Goal: Task Accomplishment & Management: Manage account settings

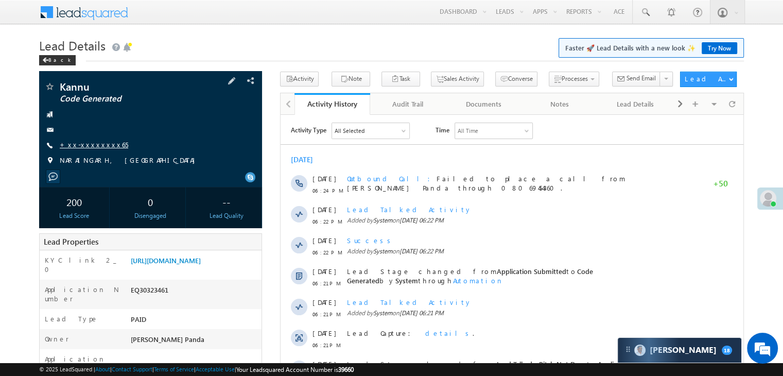
click at [84, 146] on link "+xx-xxxxxxxx65" at bounding box center [94, 144] width 68 height 9
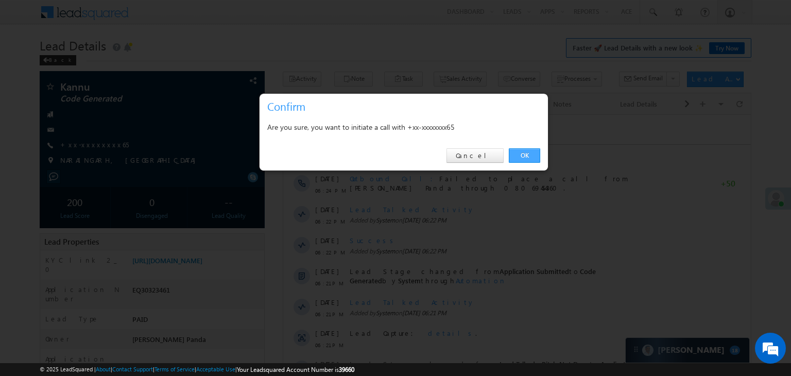
click at [519, 157] on link "OK" at bounding box center [524, 155] width 31 height 14
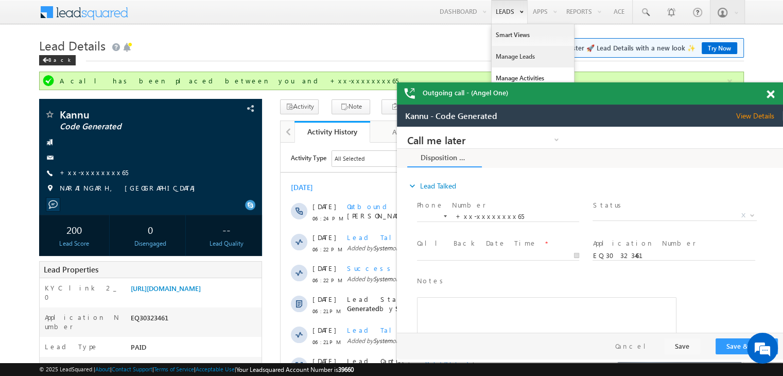
click at [513, 54] on link "Manage Leads" at bounding box center [533, 57] width 82 height 22
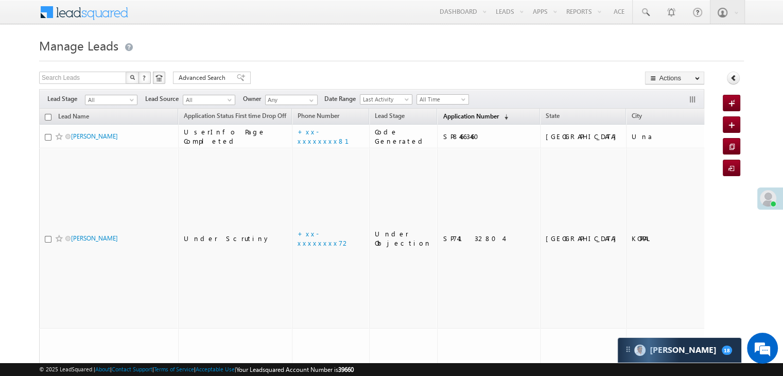
click at [443, 117] on span "Application Number" at bounding box center [471, 116] width 56 height 8
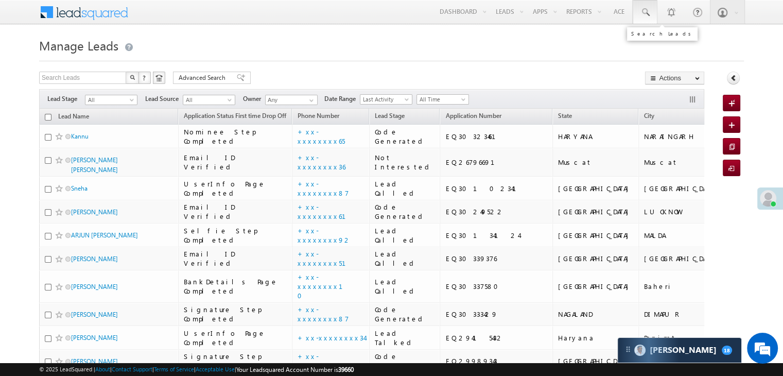
click at [643, 9] on span at bounding box center [645, 12] width 10 height 10
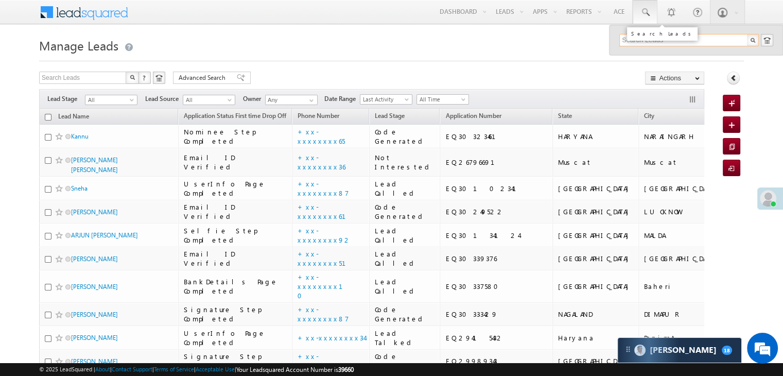
paste input "EQ30020057"
type input "EQ30020057"
click at [658, 58] on div "Shivam Kumar" at bounding box center [694, 54] width 138 height 11
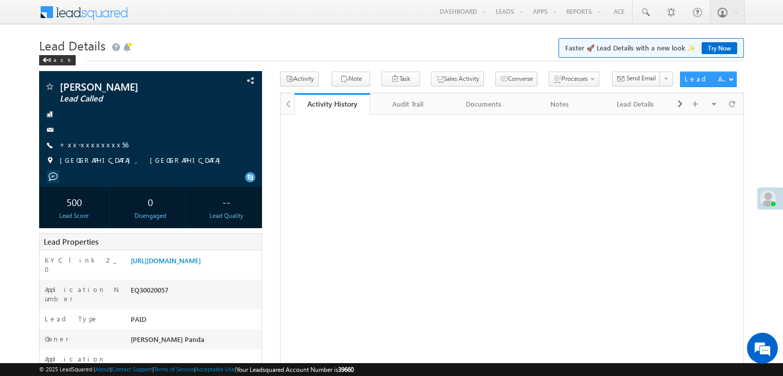
click at [91, 149] on link "+xx-xxxxxxxx56" at bounding box center [94, 144] width 68 height 9
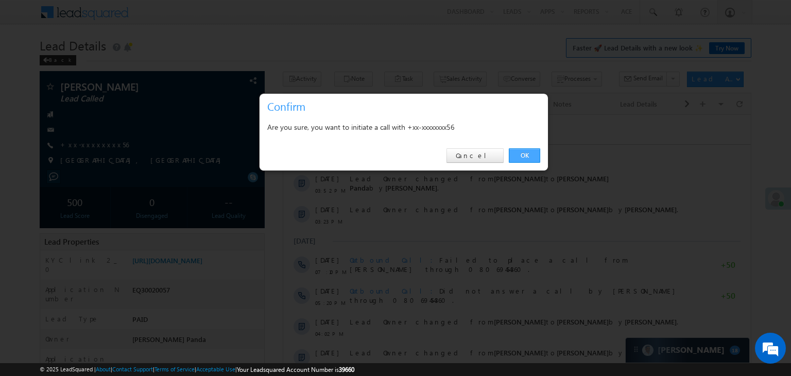
click at [525, 155] on link "OK" at bounding box center [524, 155] width 31 height 14
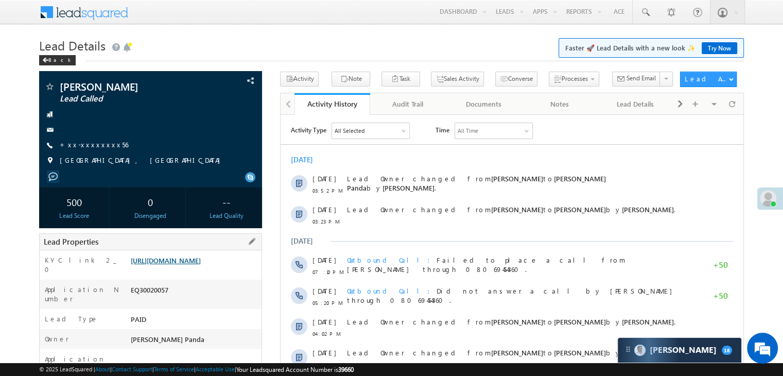
click at [201, 265] on link "https://angelbroking1-pk3em7sa.customui-test.leadsquared.com?leadId=5496c8a2-af…" at bounding box center [166, 260] width 70 height 9
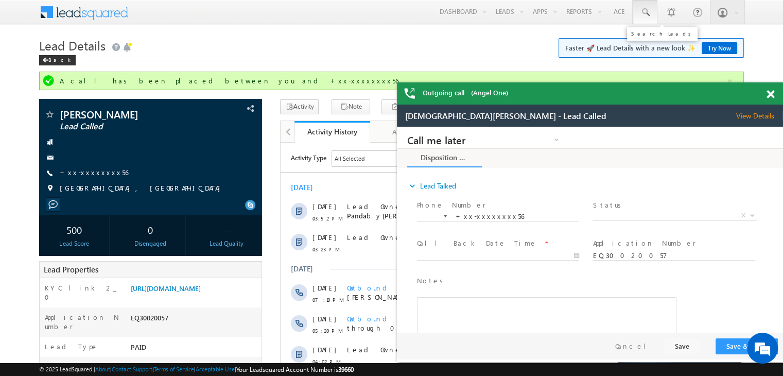
click at [647, 11] on span at bounding box center [645, 12] width 10 height 10
paste input "EQ25635787"
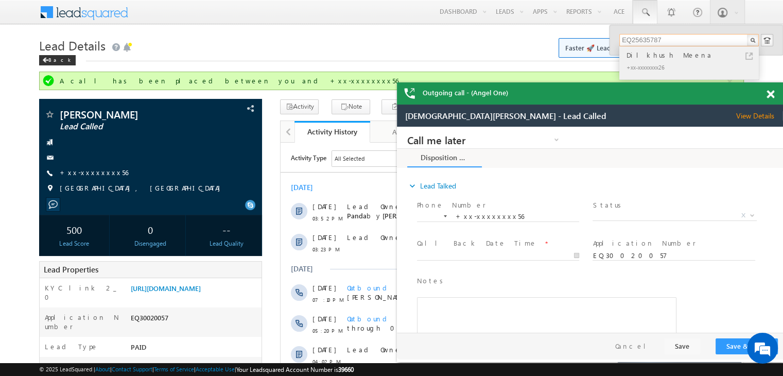
type input "EQ25635787"
click at [643, 55] on div "Dilkhush Meena" at bounding box center [694, 54] width 138 height 11
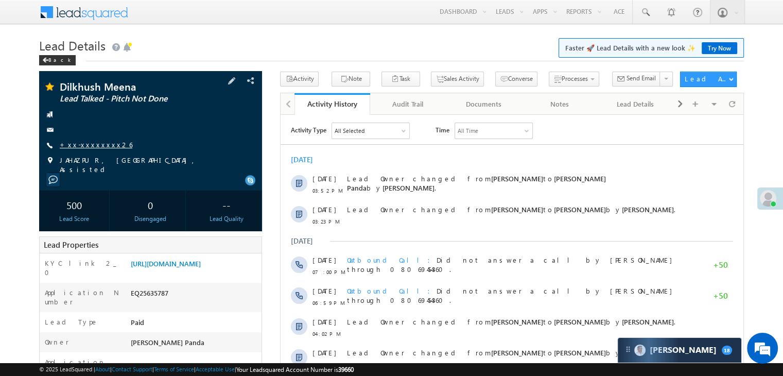
click at [88, 148] on link "+xx-xxxxxxxx26" at bounding box center [96, 144] width 73 height 9
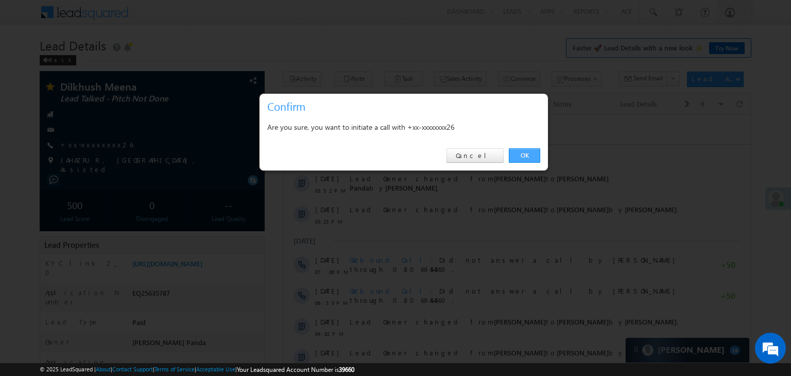
drag, startPoint x: 525, startPoint y: 153, endPoint x: 241, endPoint y: 38, distance: 306.8
click at [525, 153] on link "OK" at bounding box center [524, 155] width 31 height 14
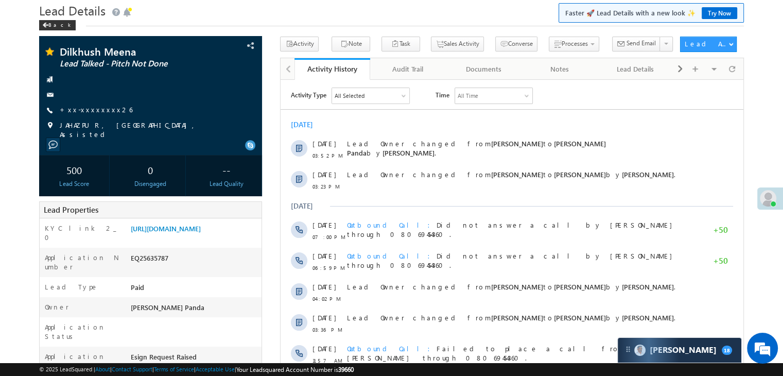
scroll to position [51, 0]
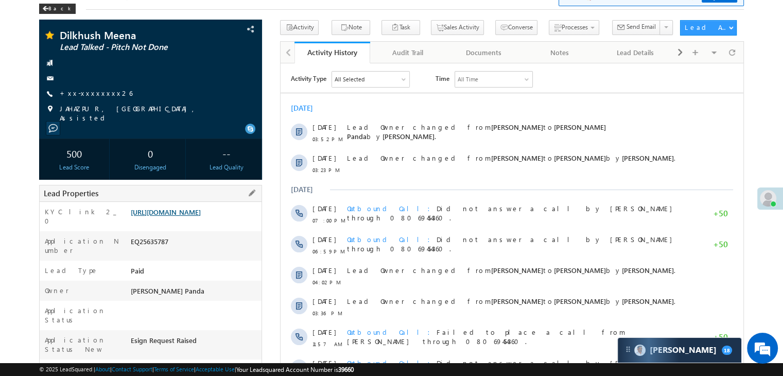
click at [201, 216] on link "https://angelbroking1-pk3em7sa.customui-test.leadsquared.com?leadId=d80bcb57-7f…" at bounding box center [166, 212] width 70 height 9
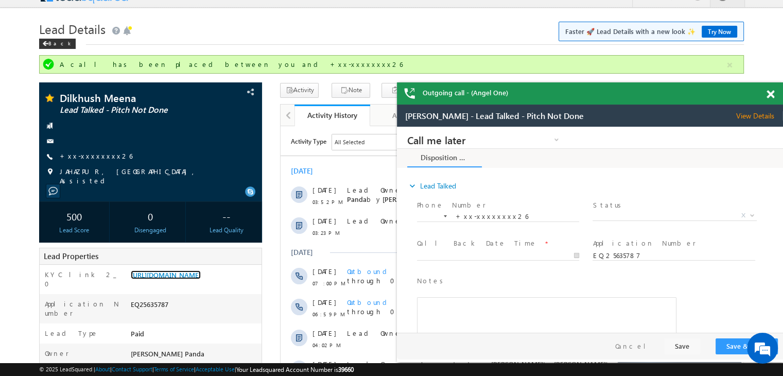
scroll to position [0, 0]
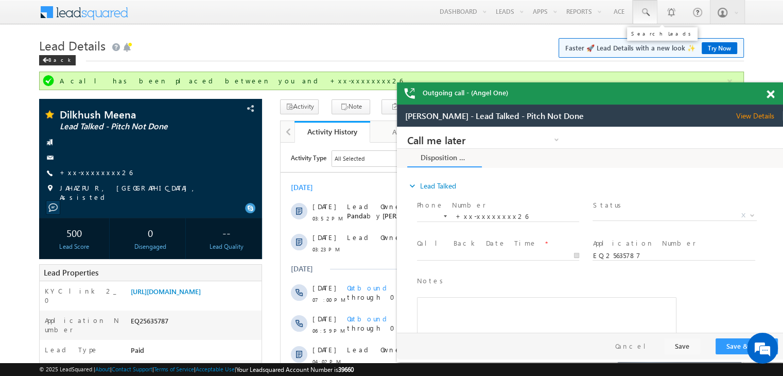
click at [646, 11] on span at bounding box center [645, 12] width 10 height 10
paste input "EQ30028672"
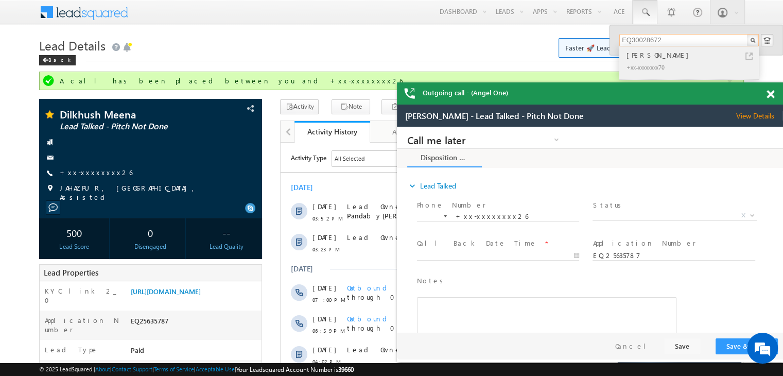
type input "EQ30028672"
click at [640, 56] on div "Jeeshan Ahmad" at bounding box center [694, 54] width 138 height 11
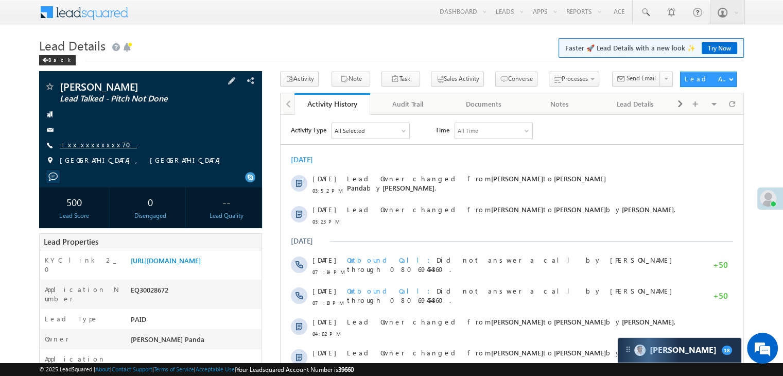
click at [87, 147] on link "+xx-xxxxxxxx70" at bounding box center [98, 144] width 77 height 9
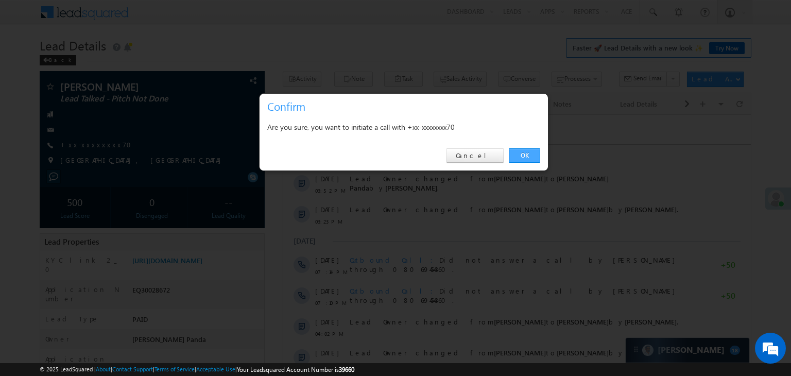
click at [523, 153] on link "OK" at bounding box center [524, 155] width 31 height 14
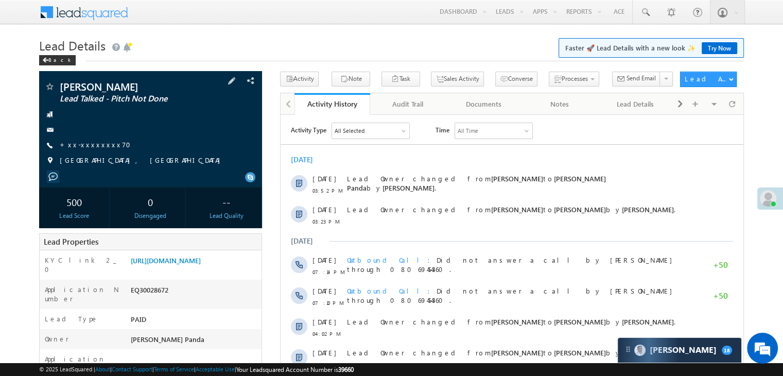
scroll to position [103, 0]
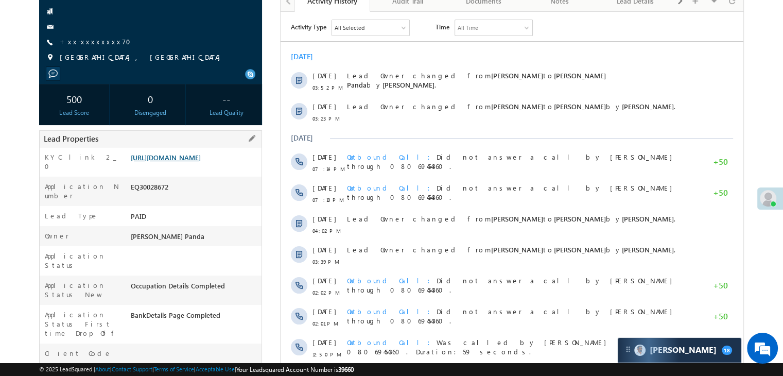
click at [198, 162] on link "[URL][DOMAIN_NAME]" at bounding box center [166, 157] width 70 height 9
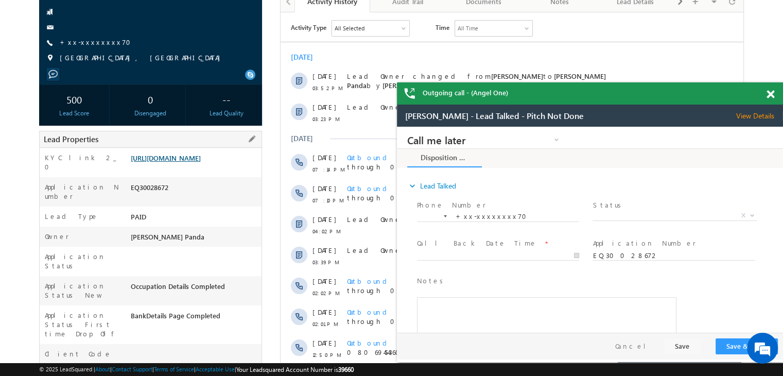
scroll to position [0, 0]
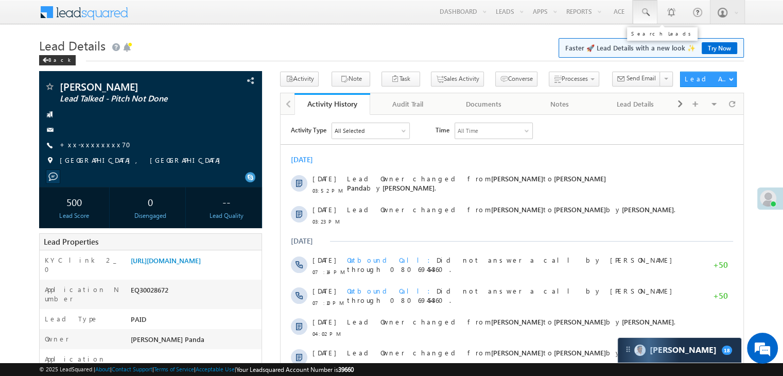
click at [644, 11] on span at bounding box center [645, 12] width 10 height 10
paste input "EQ29975405"
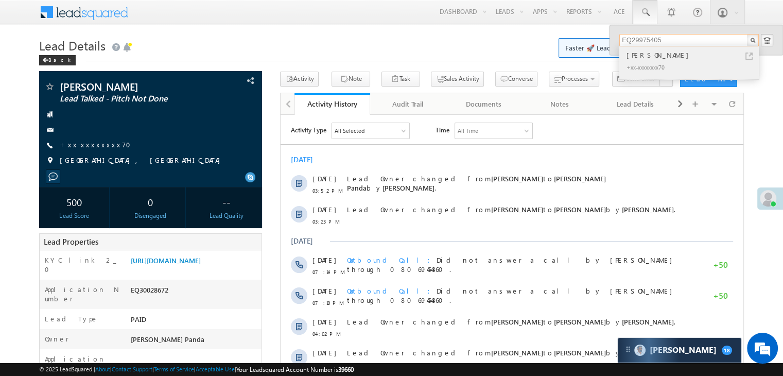
type input "EQ29975405"
click at [636, 57] on div "[PERSON_NAME]" at bounding box center [694, 54] width 138 height 11
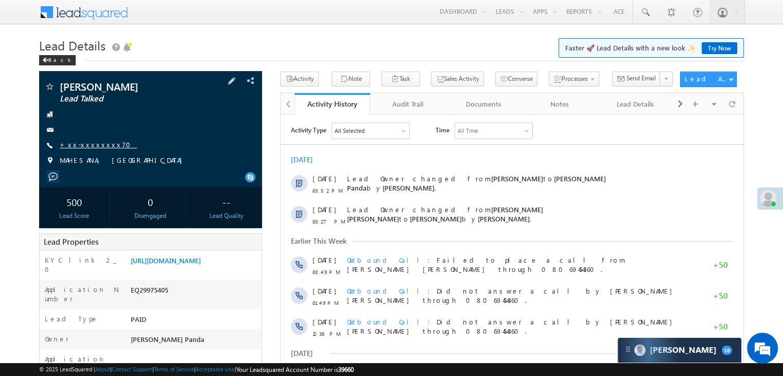
click at [93, 142] on link "+xx-xxxxxxxx70" at bounding box center [98, 144] width 77 height 9
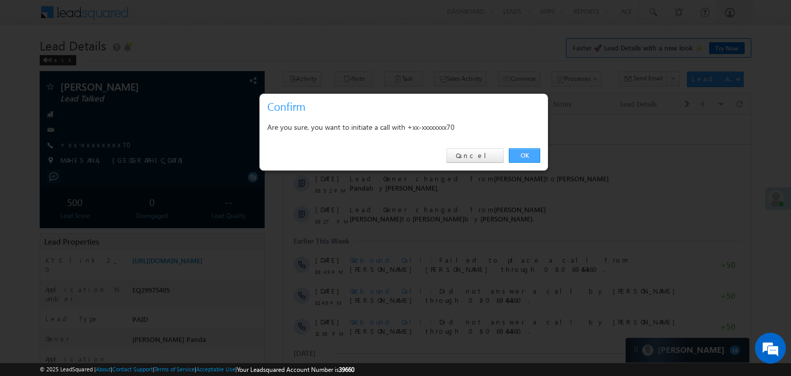
click at [520, 148] on link "OK" at bounding box center [524, 155] width 31 height 14
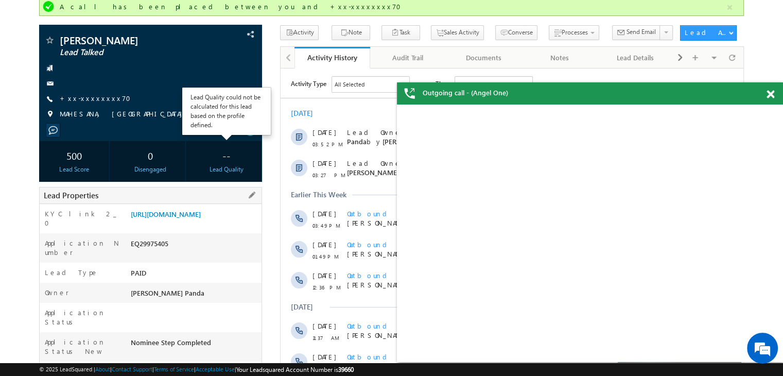
scroll to position [154, 0]
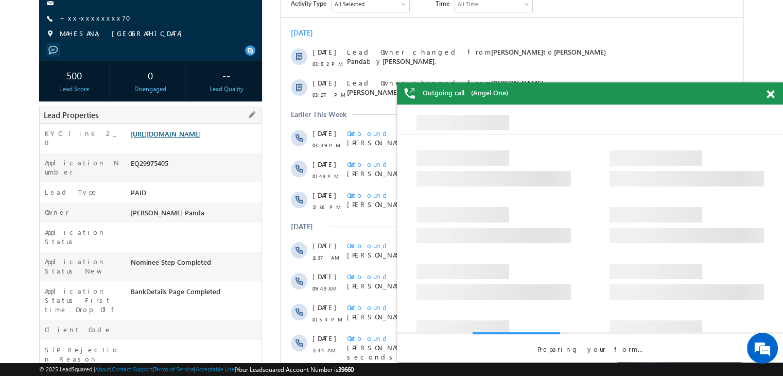
click at [193, 138] on link "https://angelbroking1-pk3em7sa.customui-test.leadsquared.com?leadId=36dc2d34-3e…" at bounding box center [166, 133] width 70 height 9
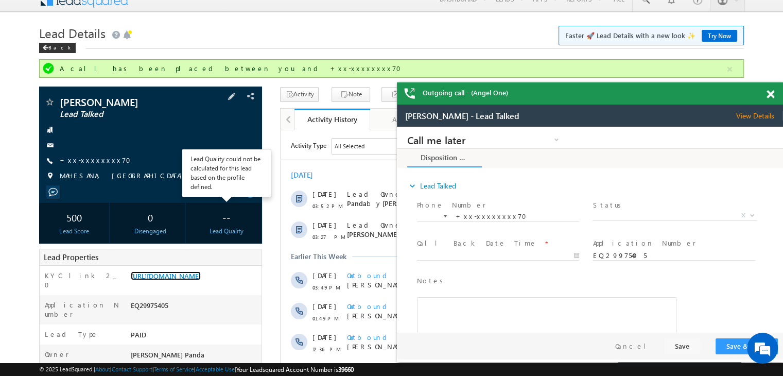
scroll to position [0, 0]
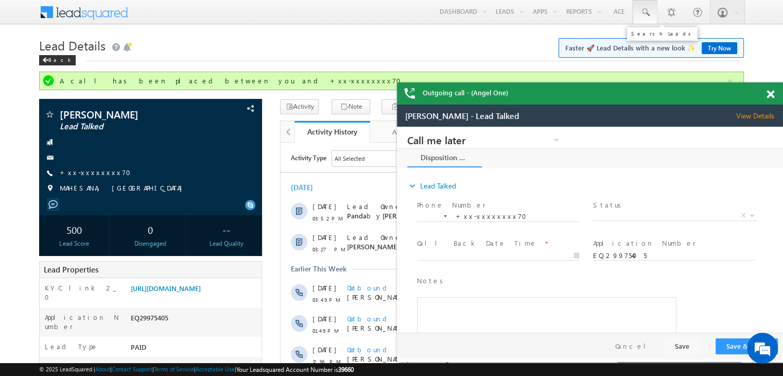
click at [641, 13] on span at bounding box center [645, 12] width 10 height 10
paste input "EQ29880793"
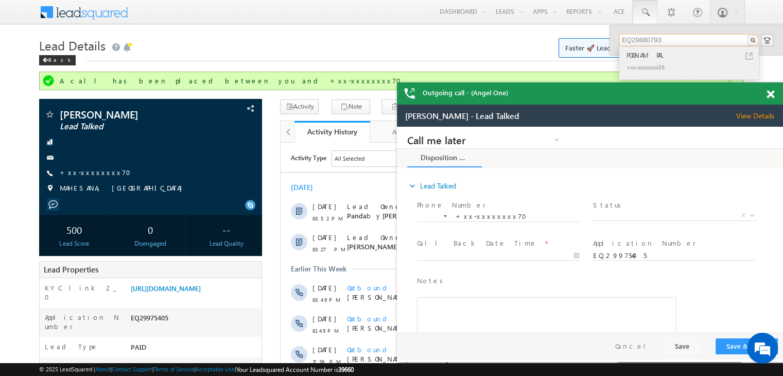
type input "EQ29880793"
click at [643, 56] on div "POONAM PAL" at bounding box center [694, 54] width 138 height 11
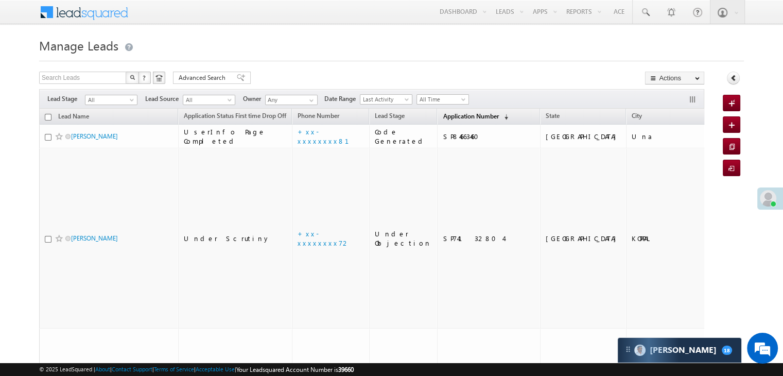
click at [447, 119] on span "Application Number" at bounding box center [471, 116] width 56 height 8
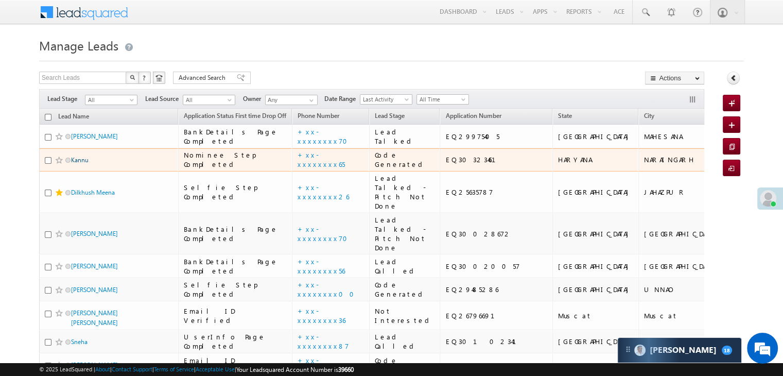
click at [75, 164] on link "Kannu" at bounding box center [80, 160] width 18 height 8
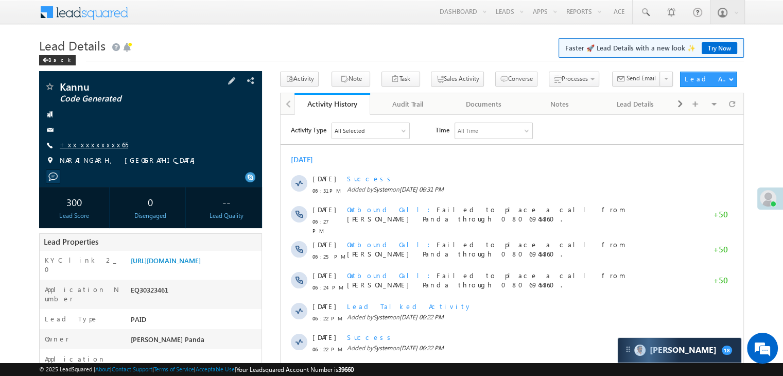
click at [98, 149] on link "+xx-xxxxxxxx65" at bounding box center [94, 144] width 68 height 9
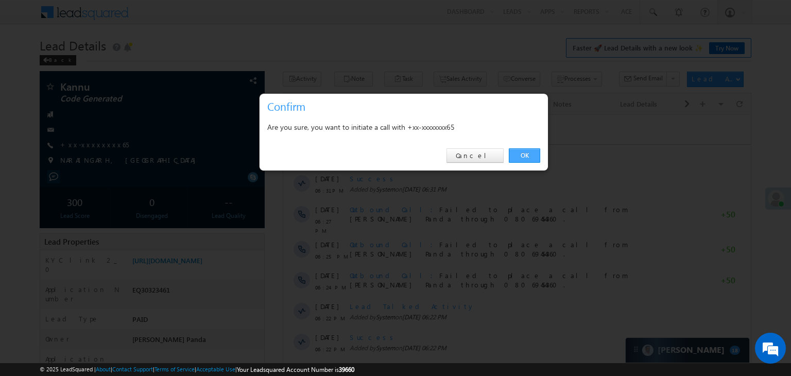
click at [522, 156] on link "OK" at bounding box center [524, 155] width 31 height 14
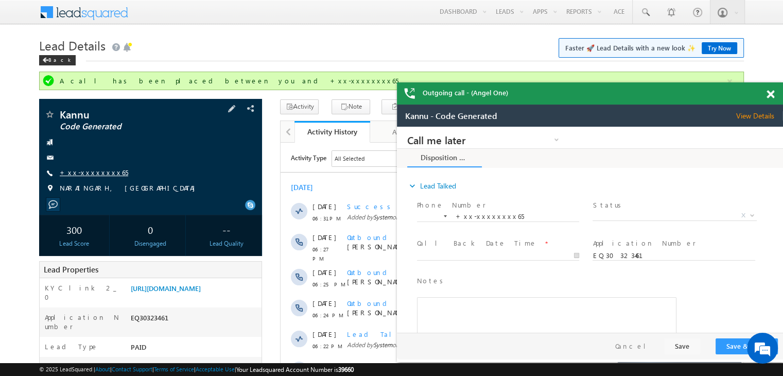
click at [90, 175] on link "+xx-xxxxxxxx65" at bounding box center [94, 172] width 68 height 9
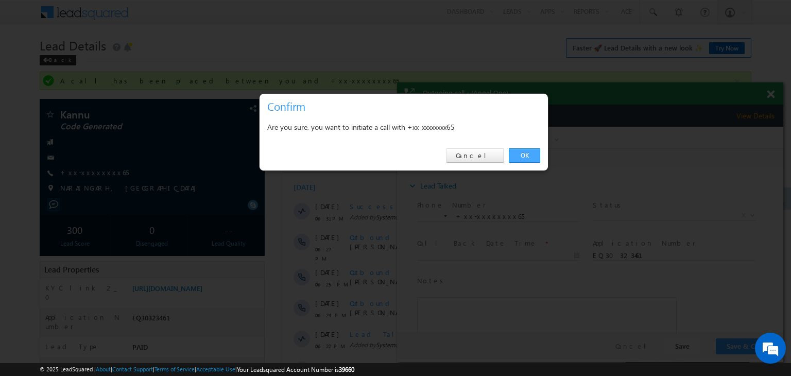
click at [521, 154] on link "OK" at bounding box center [524, 155] width 31 height 14
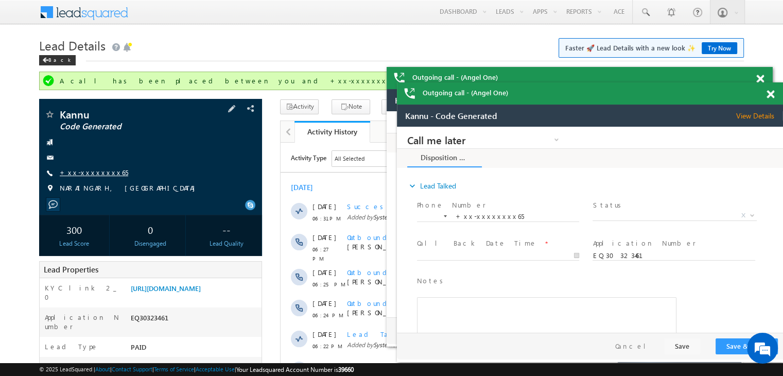
click at [82, 171] on link "+xx-xxxxxxxx65" at bounding box center [94, 172] width 68 height 9
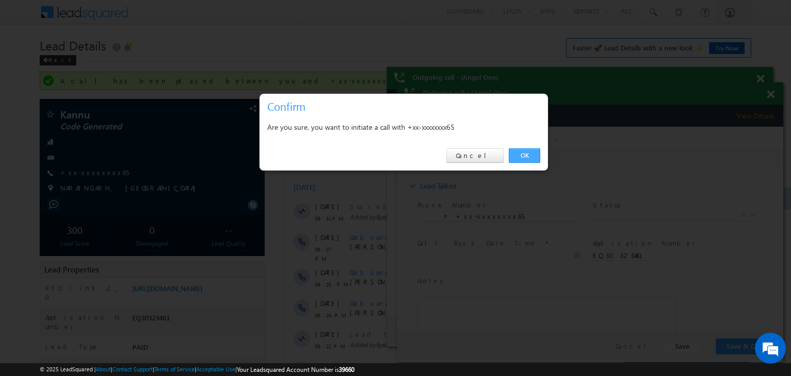
click at [527, 153] on link "OK" at bounding box center [524, 155] width 31 height 14
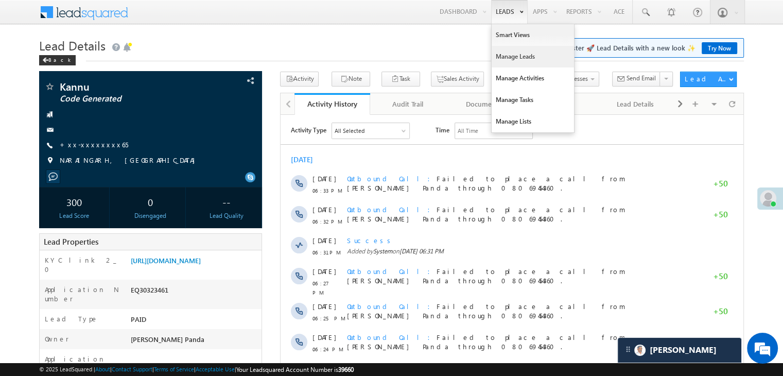
click at [498, 53] on link "Manage Leads" at bounding box center [533, 57] width 82 height 22
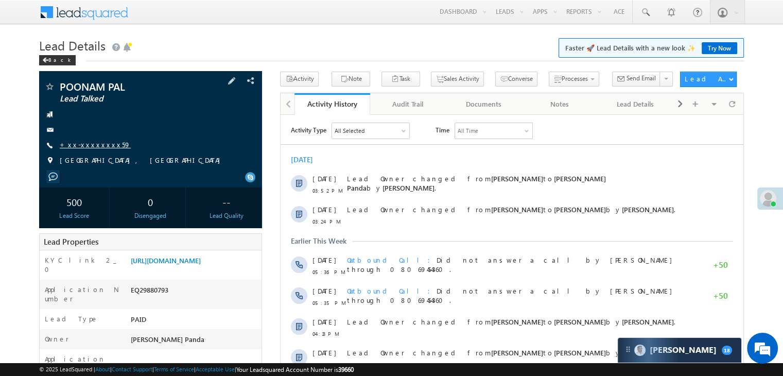
click at [97, 147] on link "+xx-xxxxxxxx59" at bounding box center [95, 144] width 71 height 9
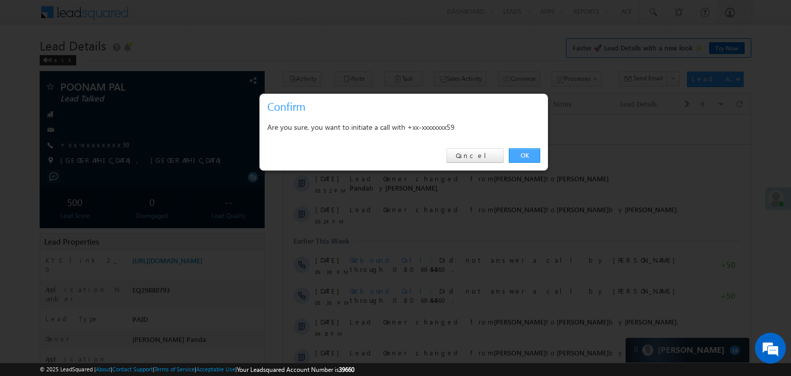
click at [522, 151] on link "OK" at bounding box center [524, 155] width 31 height 14
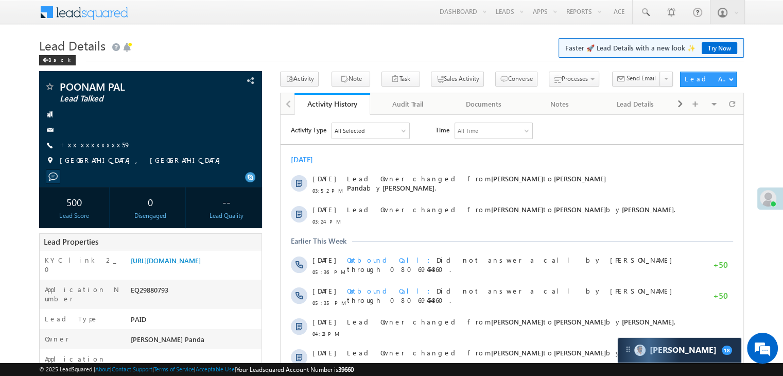
scroll to position [103, 0]
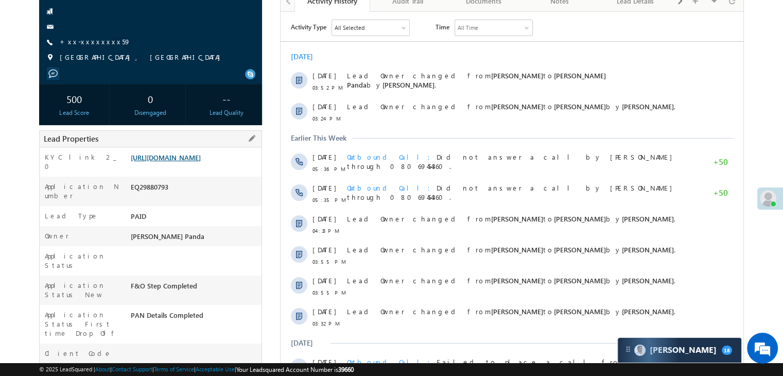
click at [175, 162] on link "https://angelbroking1-pk3em7sa.customui-test.leadsquared.com?leadId=6e31a245-b5…" at bounding box center [166, 157] width 70 height 9
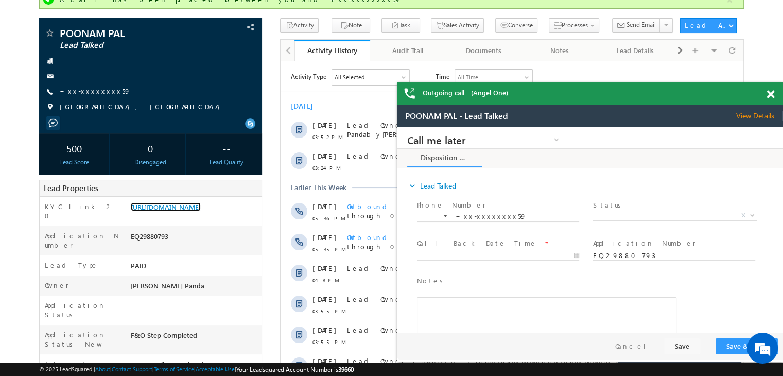
scroll to position [0, 0]
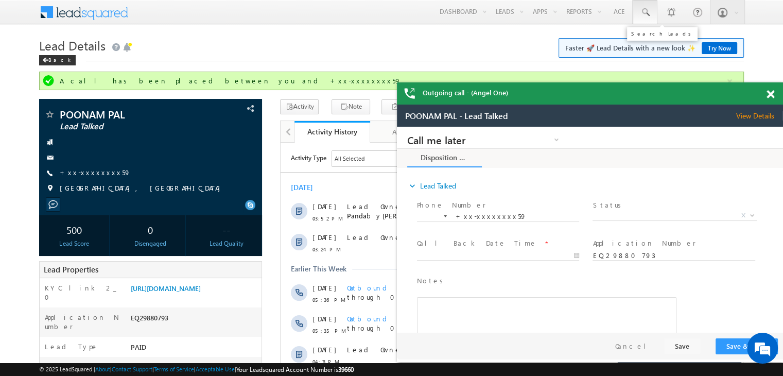
click at [646, 10] on span at bounding box center [645, 12] width 10 height 10
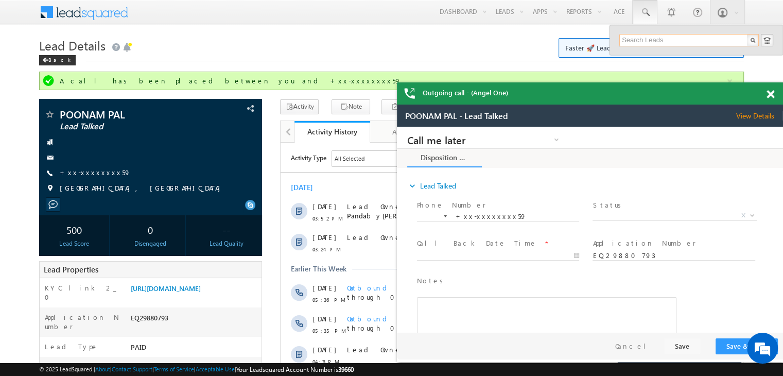
paste input "EQ21672114"
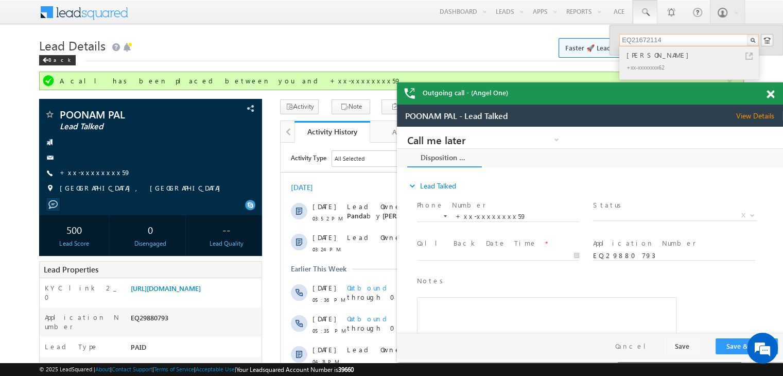
type input "EQ21672114"
click at [644, 59] on div "[PERSON_NAME]" at bounding box center [694, 54] width 138 height 11
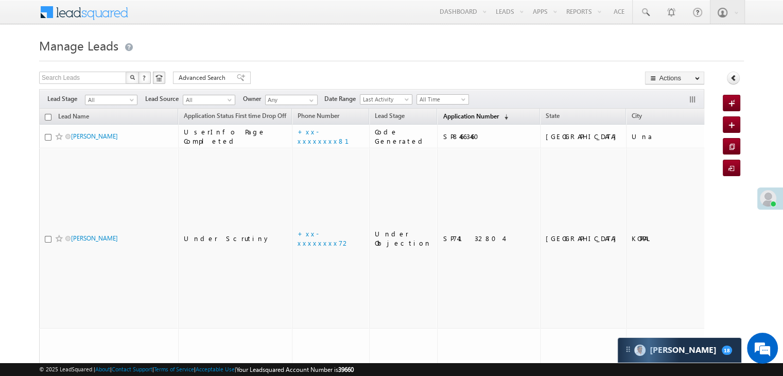
click at [449, 117] on span "Application Number" at bounding box center [471, 116] width 56 height 8
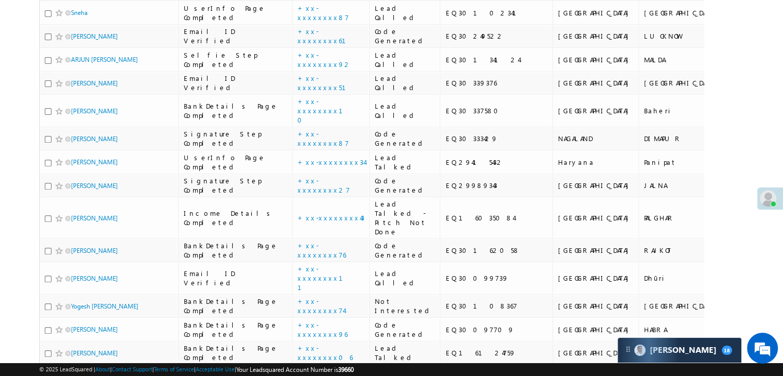
scroll to position [360, 0]
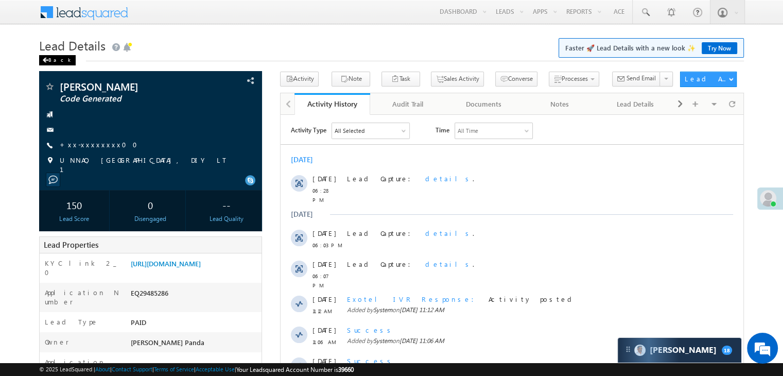
click at [49, 58] on div "Back" at bounding box center [57, 60] width 37 height 10
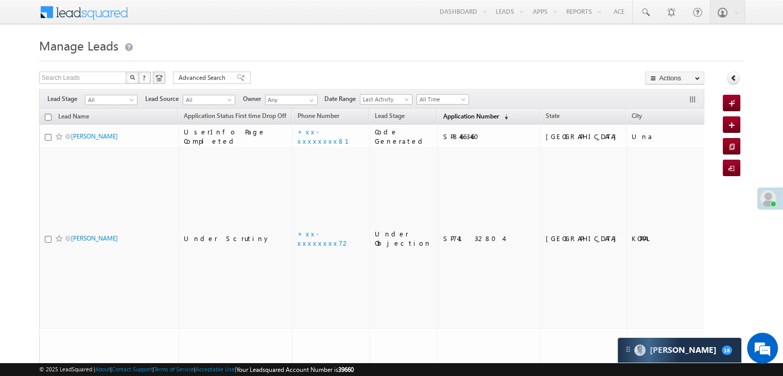
click at [466, 121] on link "Application Number (sorted descending)" at bounding box center [476, 116] width 76 height 13
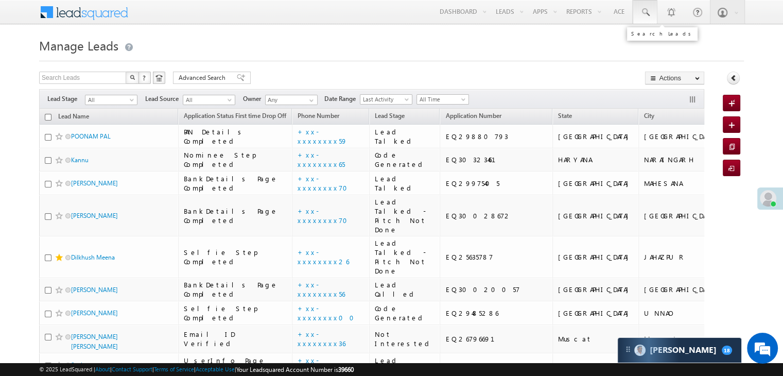
click at [643, 13] on span at bounding box center [645, 12] width 10 height 10
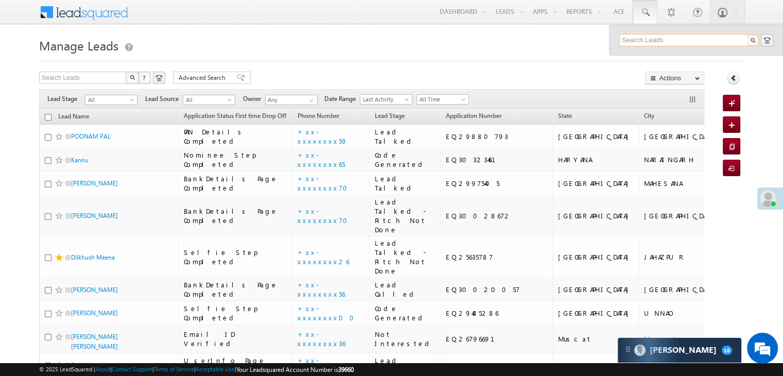
paste input "9881797223"
type input "9881797223"
click at [641, 57] on div "Abhay [PERSON_NAME]" at bounding box center [694, 54] width 138 height 11
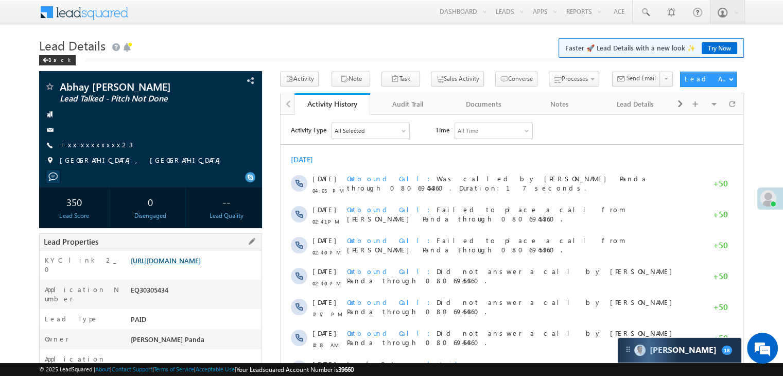
click at [193, 265] on link "https://angelbroking1-pk3em7sa.customui-test.leadsquared.com?leadId=bfb20836-cf…" at bounding box center [166, 260] width 70 height 9
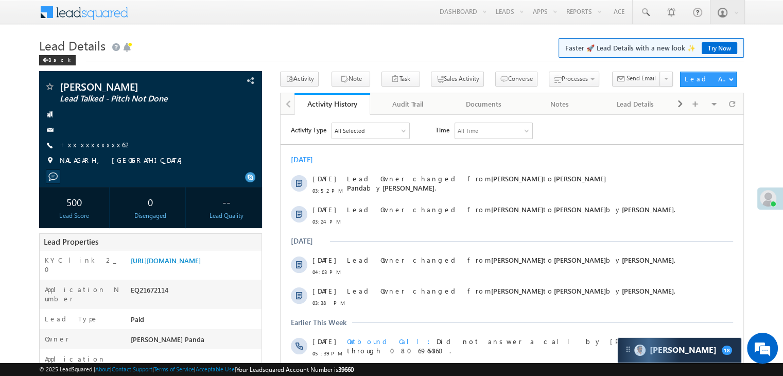
scroll to position [103, 0]
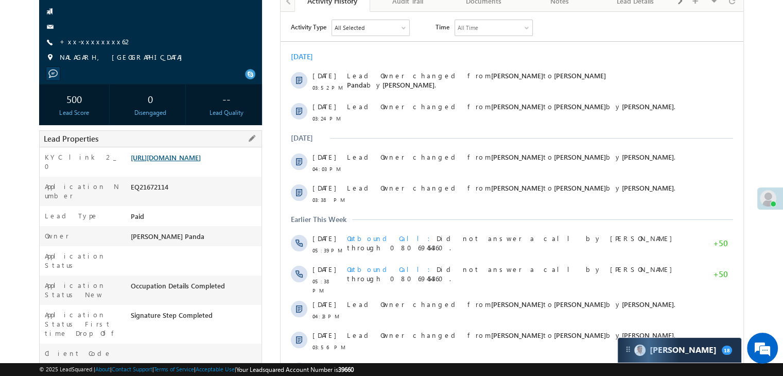
click at [201, 162] on link "https://angelbroking1-pk3em7sa.customui-test.leadsquared.com?leadId=22819cb5-7b…" at bounding box center [166, 157] width 70 height 9
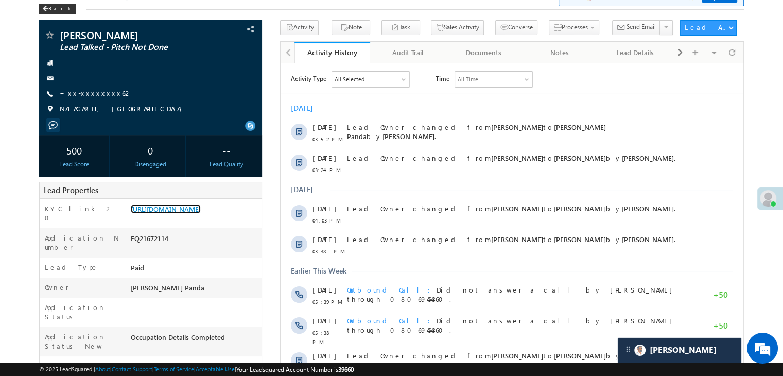
scroll to position [0, 0]
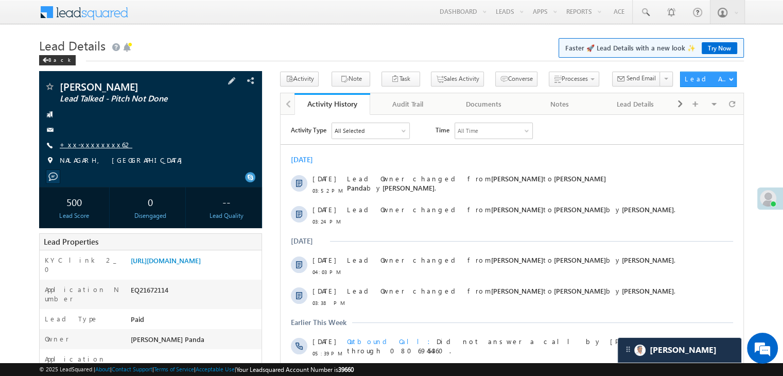
click at [90, 145] on link "+xx-xxxxxxxx62" at bounding box center [96, 144] width 73 height 9
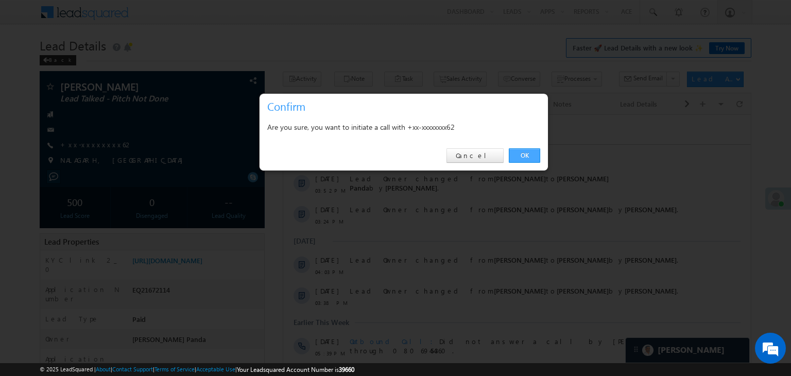
click at [521, 153] on link "OK" at bounding box center [524, 155] width 31 height 14
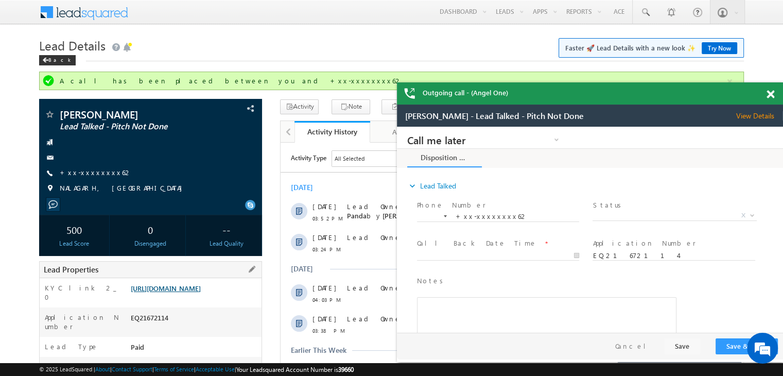
click at [201, 293] on link "https://angelbroking1-pk3em7sa.customui-test.leadsquared.com?leadId=22819cb5-7b…" at bounding box center [166, 288] width 70 height 9
click at [648, 11] on span at bounding box center [645, 12] width 10 height 10
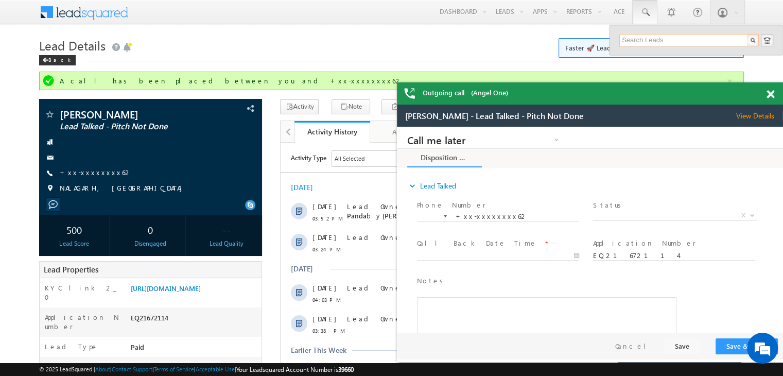
paste input "EQ29984853"
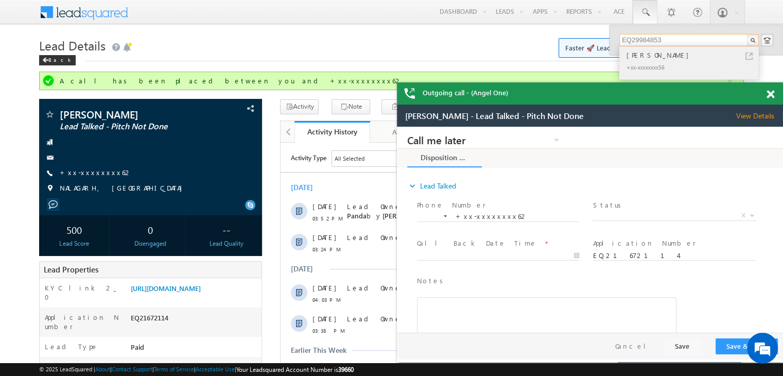
type input "EQ29984853"
click at [651, 56] on div "Sudhir Kumar" at bounding box center [694, 54] width 138 height 11
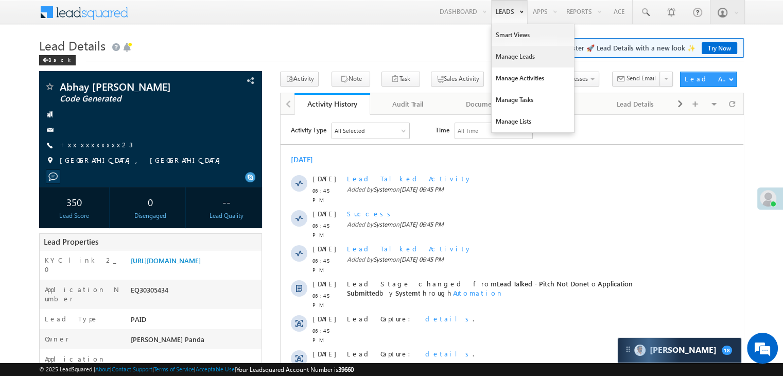
click at [517, 60] on link "Manage Leads" at bounding box center [533, 57] width 82 height 22
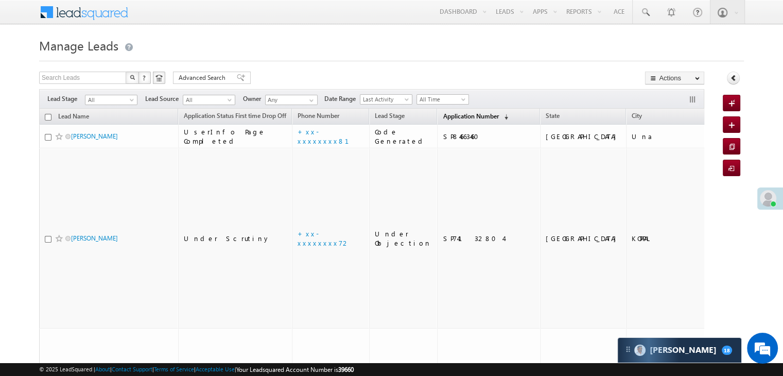
click at [455, 114] on span "Application Number" at bounding box center [471, 116] width 56 height 8
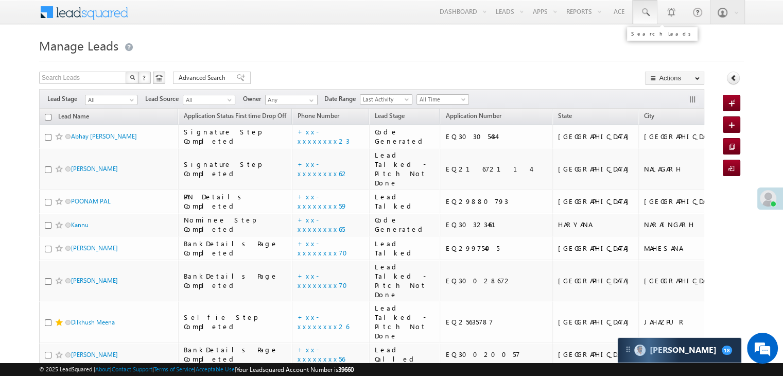
click at [647, 10] on span at bounding box center [645, 12] width 10 height 10
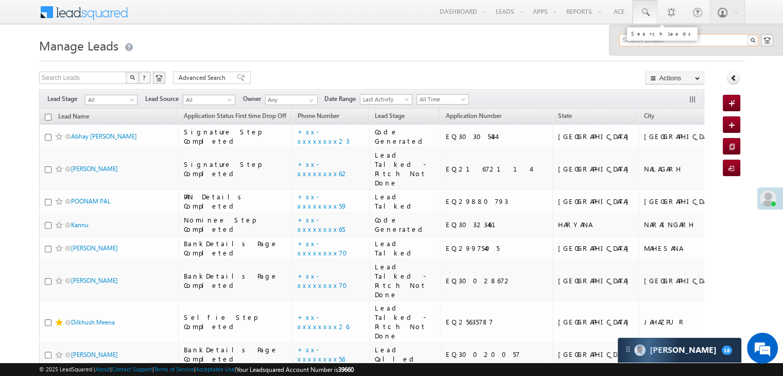
paste input "8127600418"
type input "8127600418"
click at [637, 55] on div "Akash" at bounding box center [694, 54] width 138 height 11
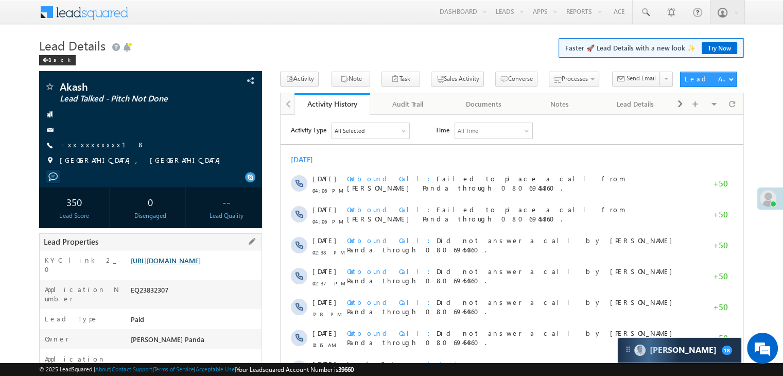
click at [187, 265] on link "[URL][DOMAIN_NAME]" at bounding box center [166, 260] width 70 height 9
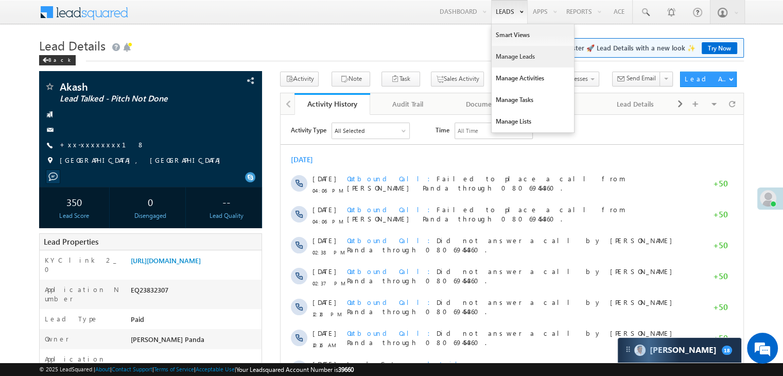
click at [512, 54] on link "Manage Leads" at bounding box center [533, 57] width 82 height 22
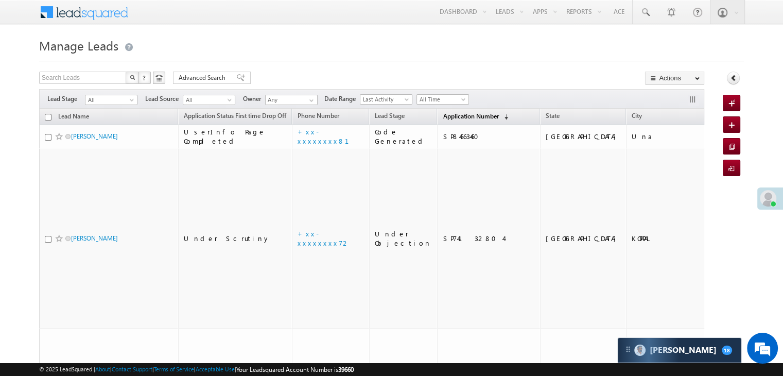
click at [448, 121] on link "Application Number (sorted descending)" at bounding box center [476, 116] width 76 height 13
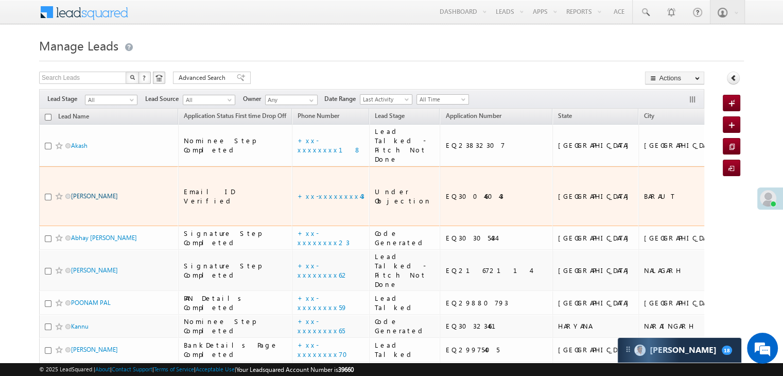
click at [97, 200] on link "Rohit Tomar" at bounding box center [94, 196] width 47 height 8
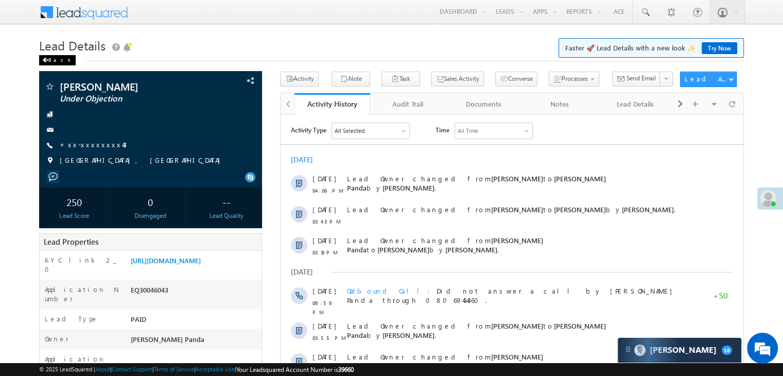
click at [51, 59] on div "Back" at bounding box center [57, 60] width 37 height 10
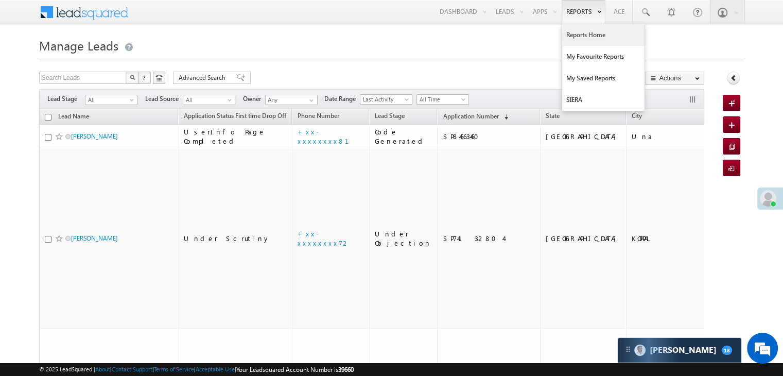
click at [582, 36] on link "Reports Home" at bounding box center [603, 35] width 82 height 22
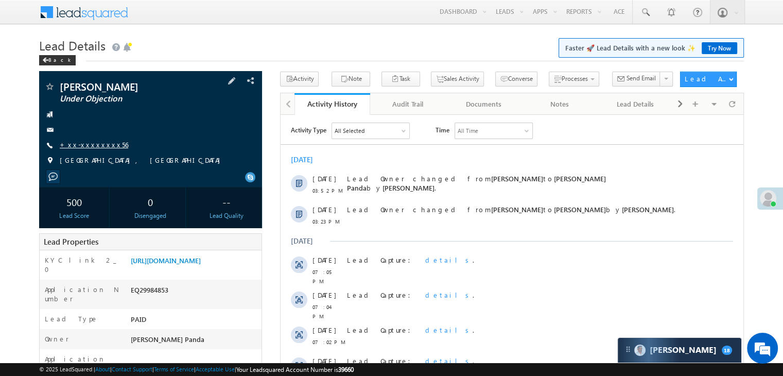
click at [80, 145] on link "+xx-xxxxxxxx56" at bounding box center [94, 144] width 68 height 9
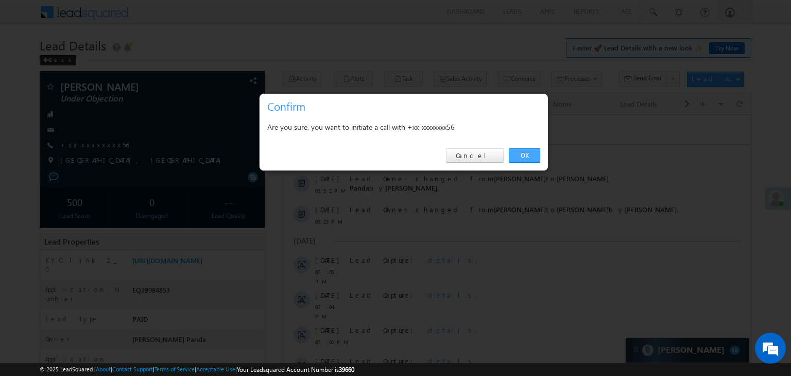
click at [522, 154] on link "OK" at bounding box center [524, 155] width 31 height 14
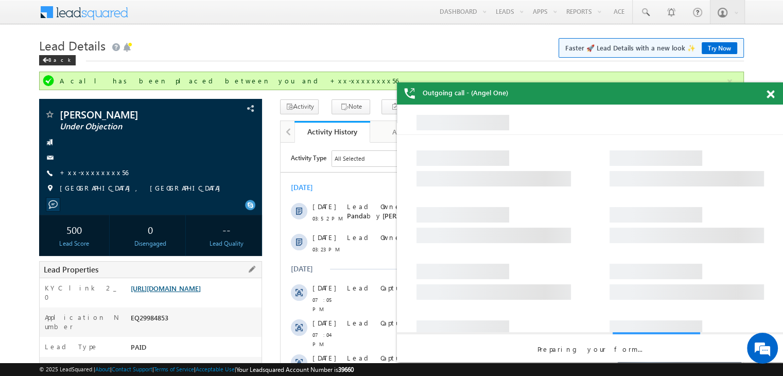
click at [185, 292] on link "https://angelbroking1-pk3em7sa.customui-test.leadsquared.com?leadId=35ff9065-58…" at bounding box center [166, 288] width 70 height 9
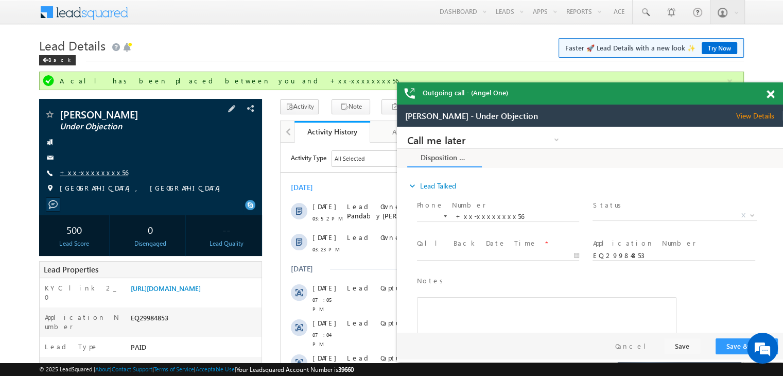
click at [80, 174] on link "+xx-xxxxxxxx56" at bounding box center [94, 172] width 68 height 9
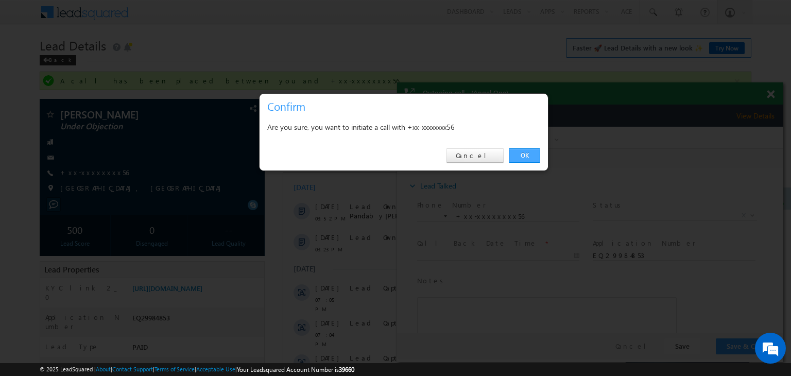
click at [527, 153] on link "OK" at bounding box center [524, 155] width 31 height 14
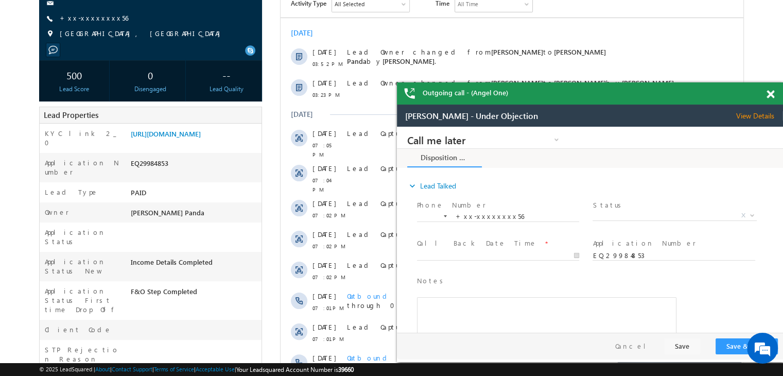
drag, startPoint x: 770, startPoint y: 97, endPoint x: 760, endPoint y: 103, distance: 12.5
click at [770, 97] on span at bounding box center [771, 94] width 8 height 9
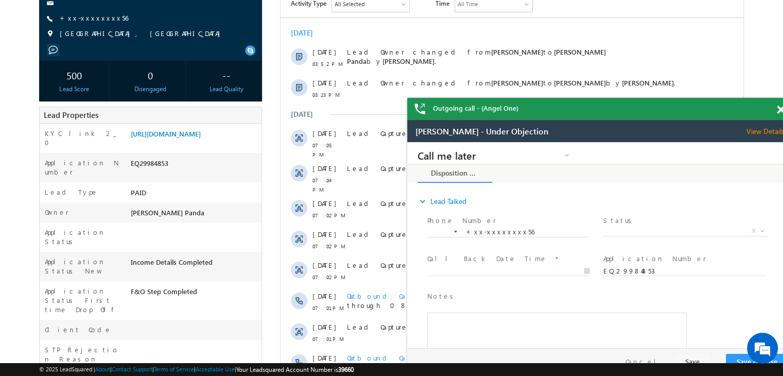
click at [781, 110] on span at bounding box center [781, 110] width 8 height 9
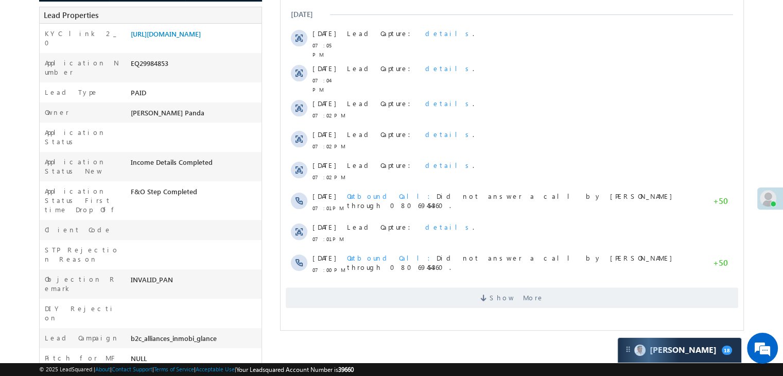
scroll to position [402, 0]
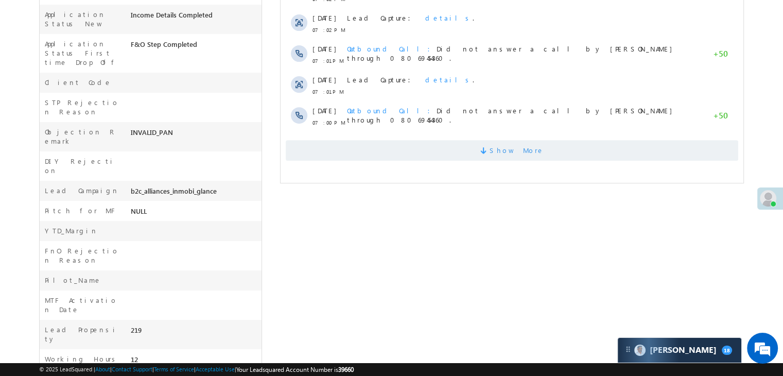
click at [530, 147] on span "Show More" at bounding box center [517, 150] width 55 height 21
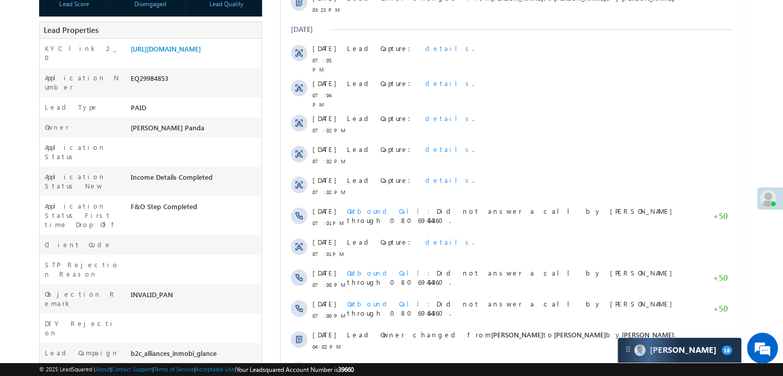
scroll to position [0, 0]
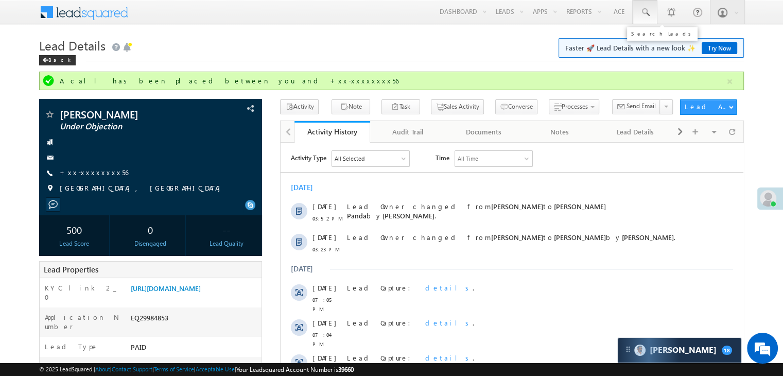
click at [642, 8] on span at bounding box center [645, 12] width 10 height 10
paste input "EQ29962981"
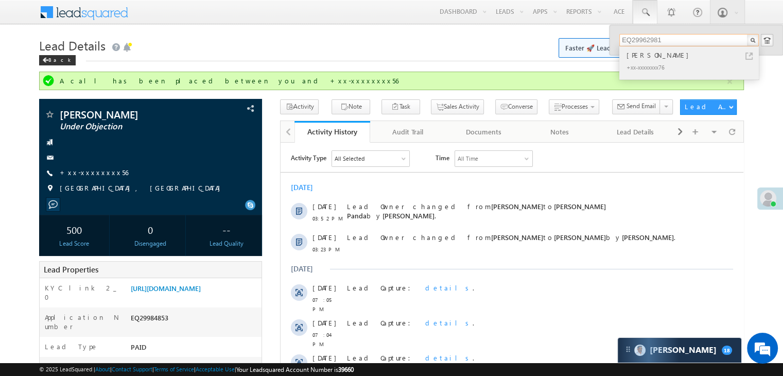
type input "EQ29962981"
click at [645, 56] on div "[PERSON_NAME]" at bounding box center [694, 54] width 138 height 11
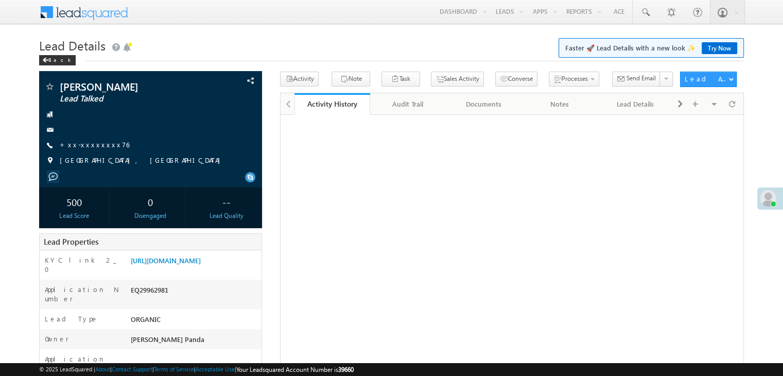
click at [87, 147] on link "+xx-xxxxxxxx76" at bounding box center [95, 144] width 70 height 9
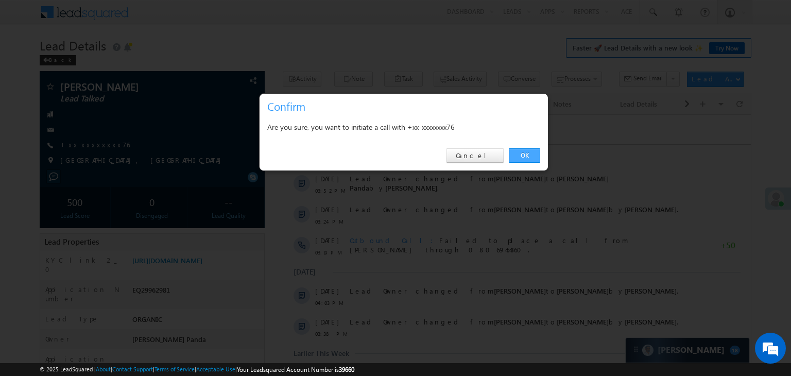
click at [518, 153] on link "OK" at bounding box center [524, 155] width 31 height 14
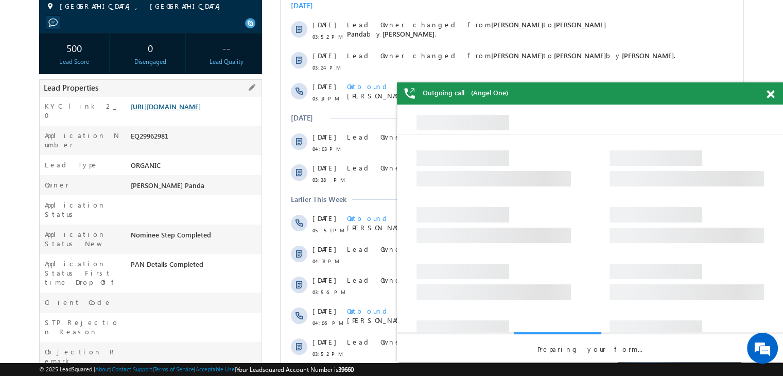
click at [191, 111] on link "https://angelbroking1-pk3em7sa.customui-test.leadsquared.com?leadId=221ab335-fc…" at bounding box center [166, 106] width 70 height 9
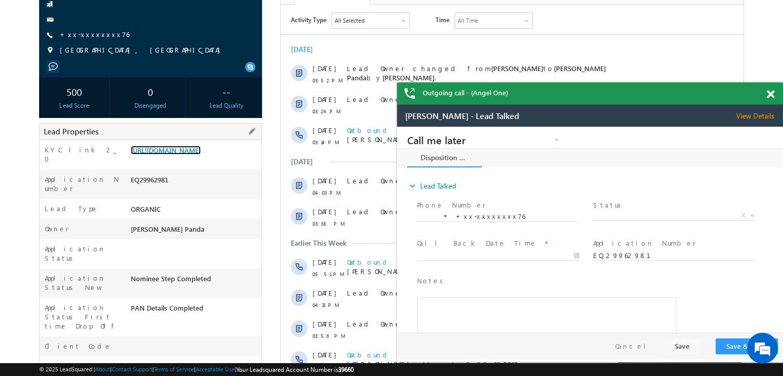
scroll to position [79, 0]
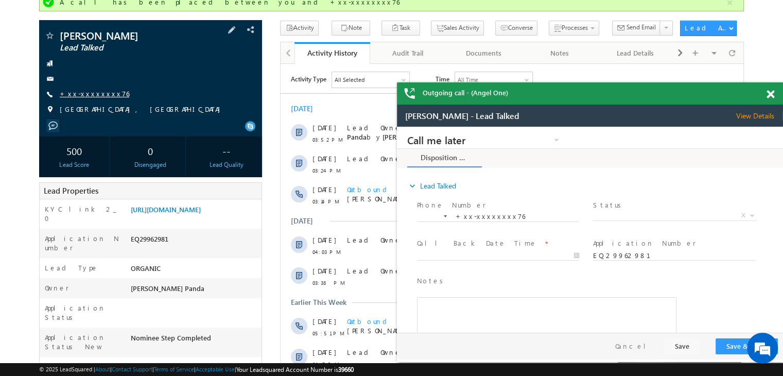
click at [92, 90] on link "+xx-xxxxxxxx76" at bounding box center [95, 93] width 70 height 9
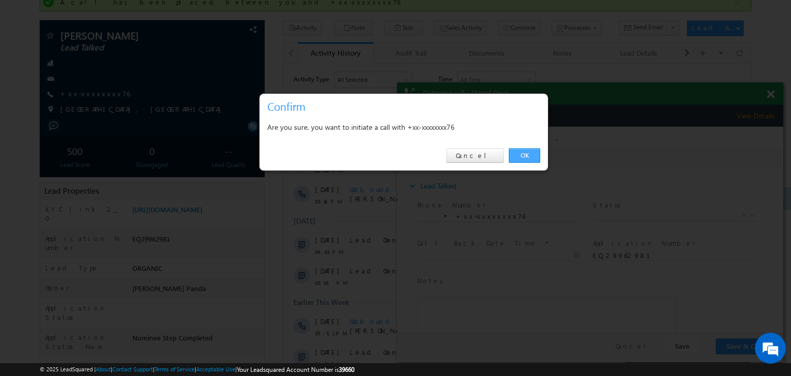
click at [533, 155] on link "OK" at bounding box center [524, 155] width 31 height 14
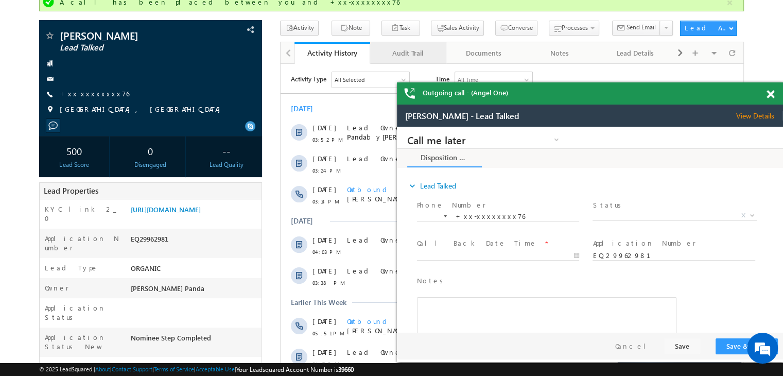
scroll to position [0, 0]
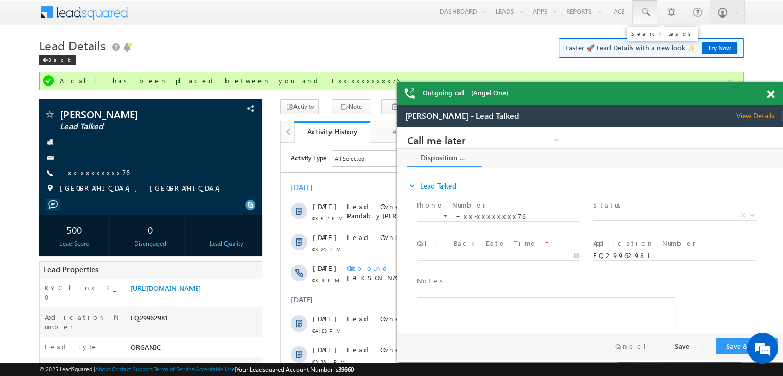
click at [646, 9] on span at bounding box center [645, 12] width 10 height 10
paste input "EQ20976843"
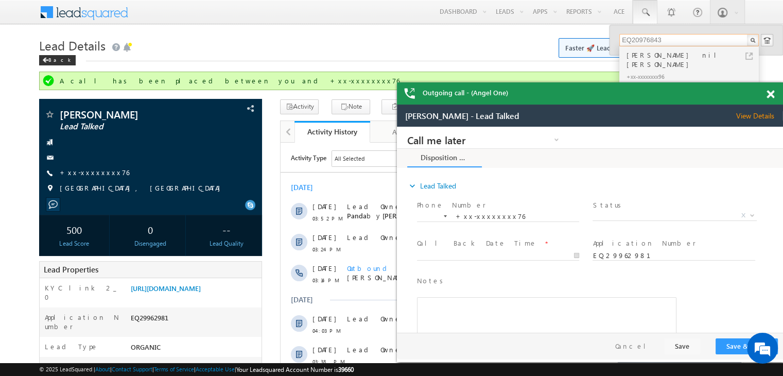
type input "EQ20976843"
click at [637, 58] on div "Patel nil jagdish kumar" at bounding box center [694, 59] width 138 height 21
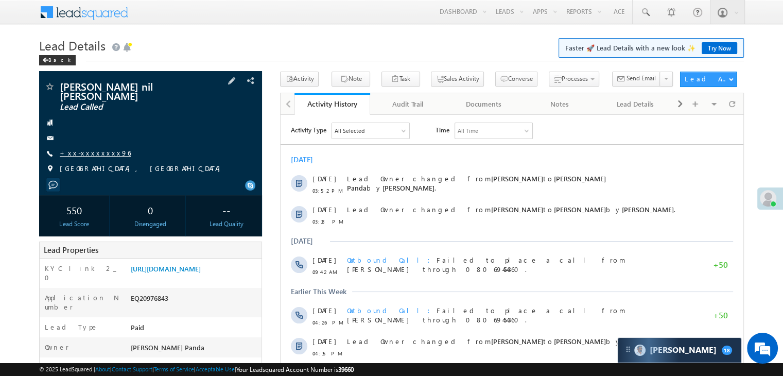
click at [92, 148] on link "+xx-xxxxxxxx96" at bounding box center [95, 152] width 71 height 9
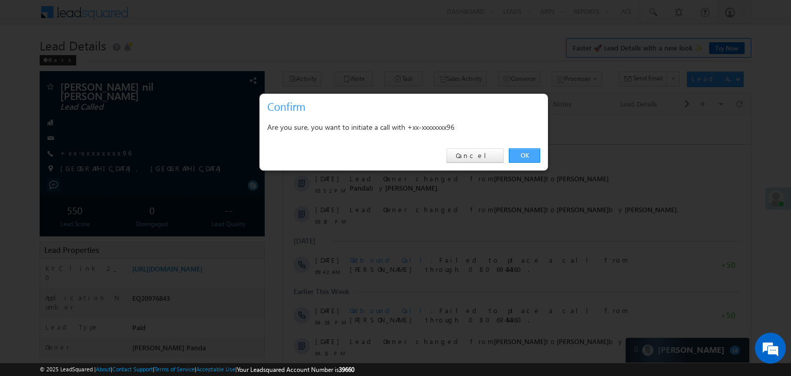
click at [523, 154] on link "OK" at bounding box center [524, 155] width 31 height 14
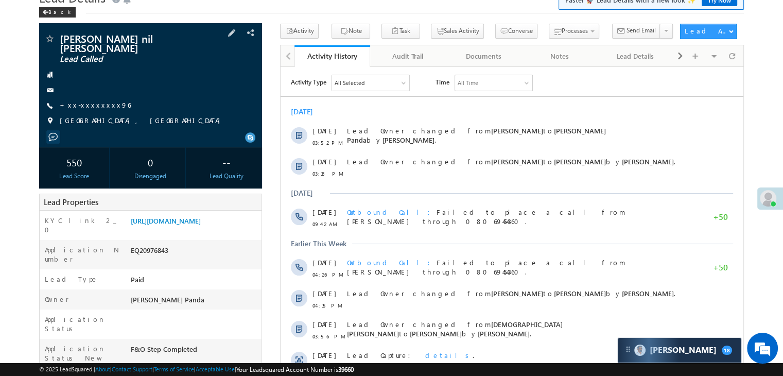
scroll to position [103, 0]
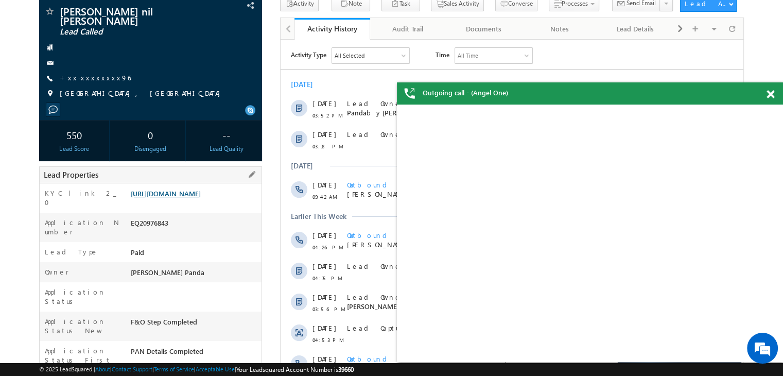
click at [201, 189] on link "[URL][DOMAIN_NAME]" at bounding box center [166, 193] width 70 height 9
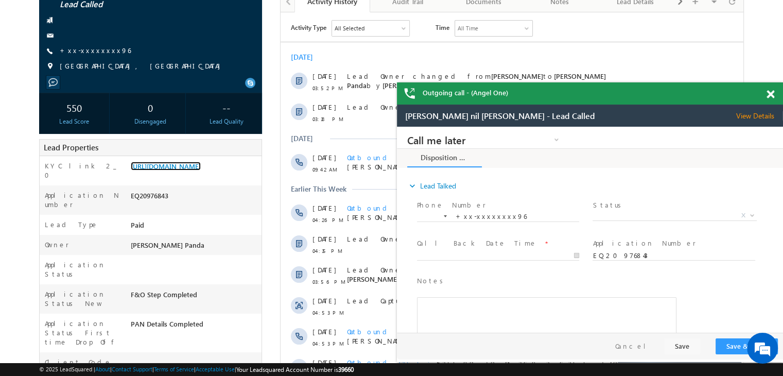
scroll to position [0, 0]
click at [772, 97] on span at bounding box center [771, 94] width 8 height 9
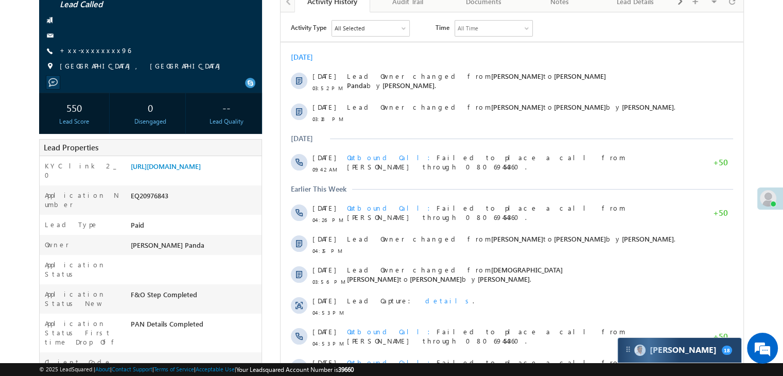
click at [703, 349] on div "Carter 18" at bounding box center [680, 350] width 124 height 25
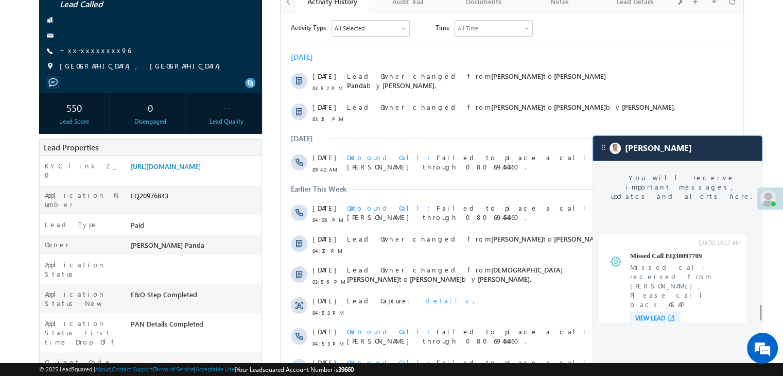
scroll to position [4074, 0]
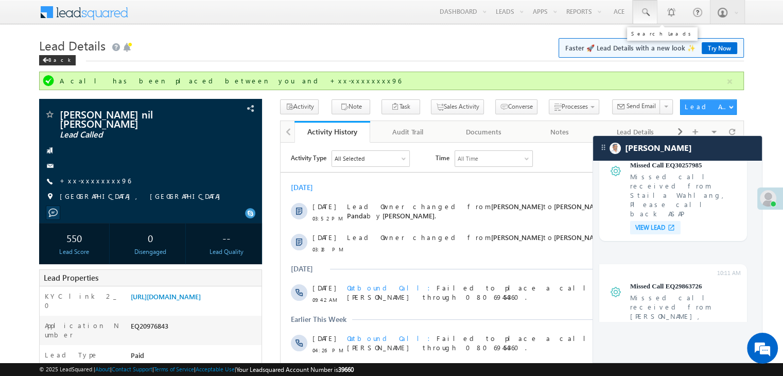
click at [649, 12] on span at bounding box center [645, 12] width 10 height 10
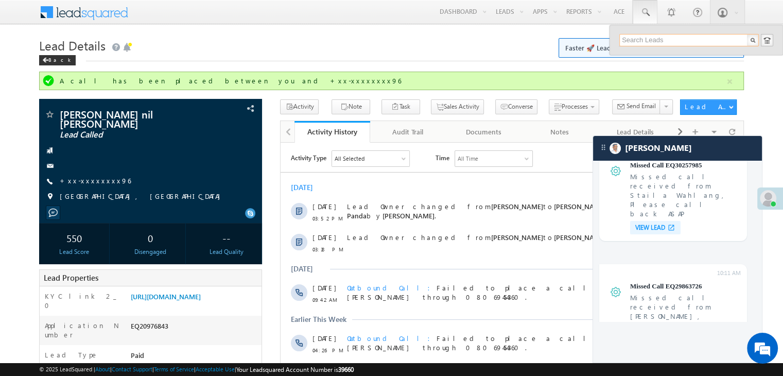
paste input "EQ30177407"
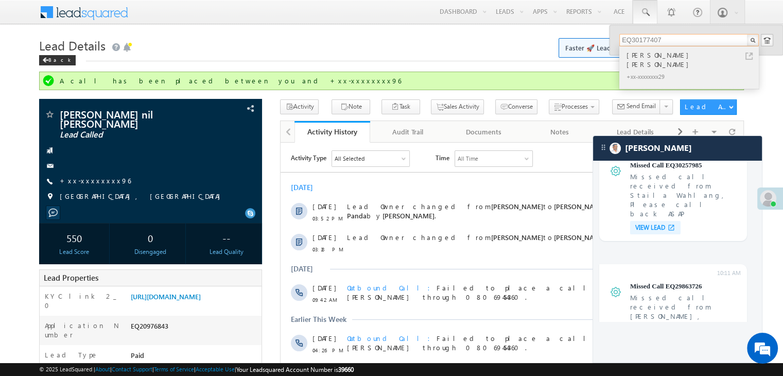
type input "EQ30177407"
click at [648, 56] on div "PATEL DHYANI SHANTILAL" at bounding box center [694, 59] width 138 height 21
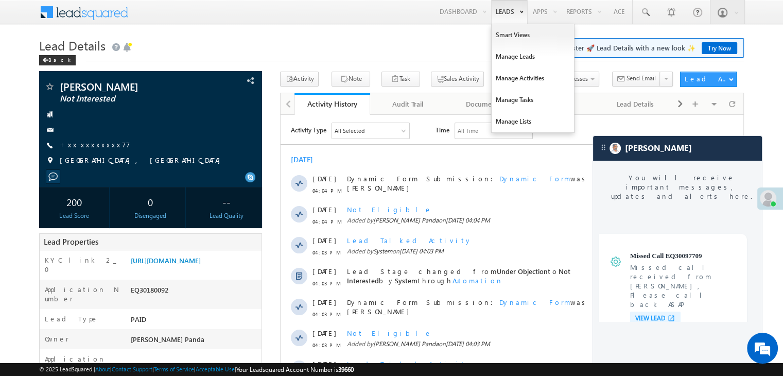
scroll to position [4050, 0]
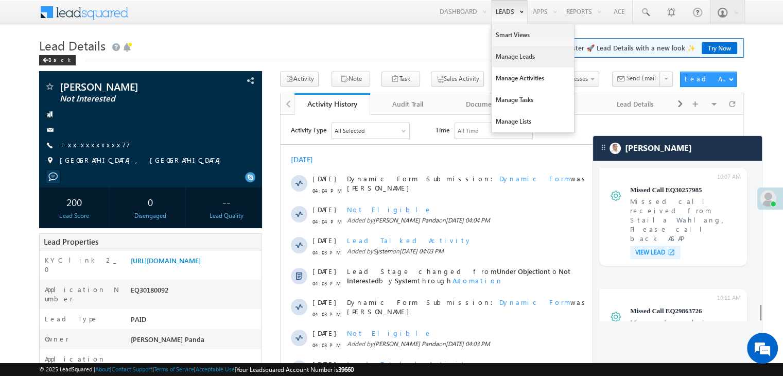
click at [497, 55] on link "Manage Leads" at bounding box center [533, 57] width 82 height 22
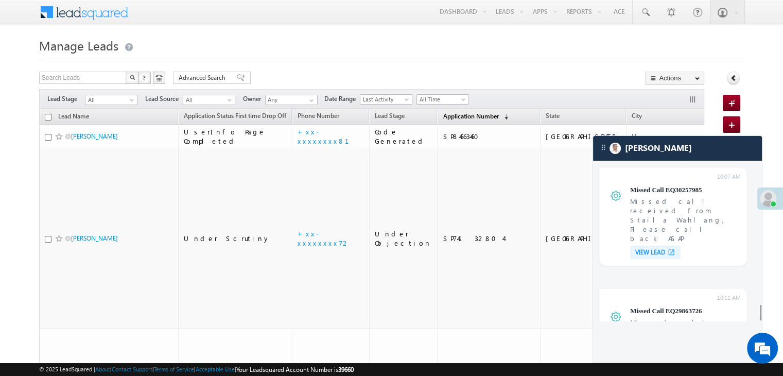
click at [445, 117] on span "Application Number" at bounding box center [471, 116] width 56 height 8
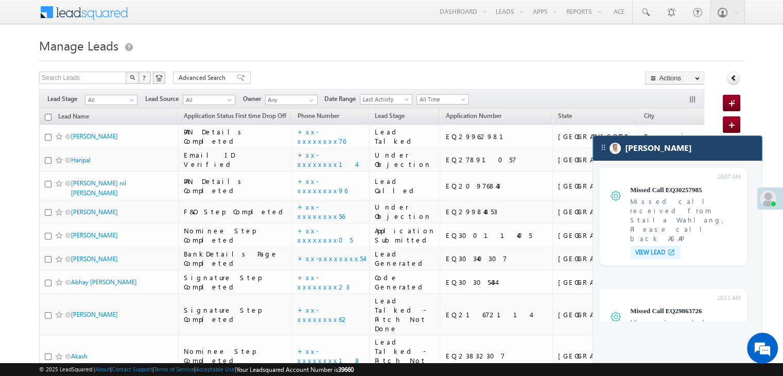
click at [700, 155] on div "[PERSON_NAME]" at bounding box center [677, 148] width 169 height 25
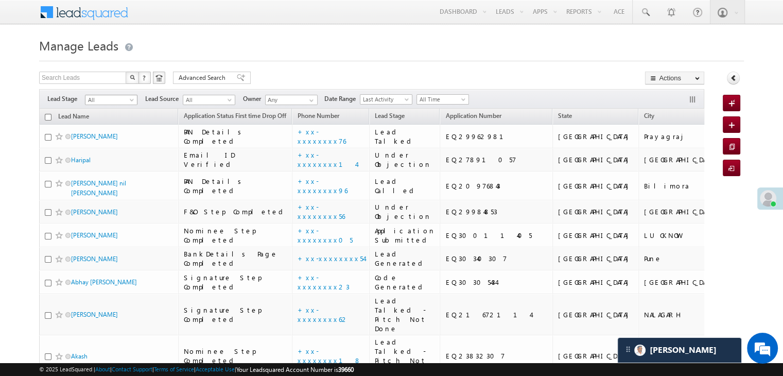
click at [132, 99] on span at bounding box center [133, 102] width 8 height 8
click at [113, 124] on link "Lead Generated" at bounding box center [111, 121] width 52 height 9
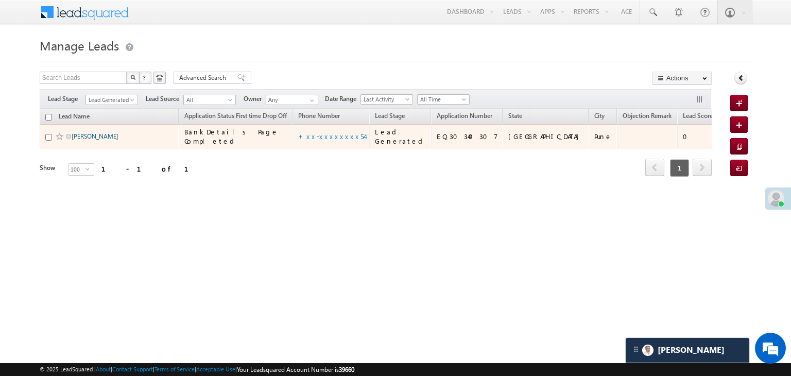
click at [95, 140] on link "[PERSON_NAME]" at bounding box center [95, 136] width 47 height 8
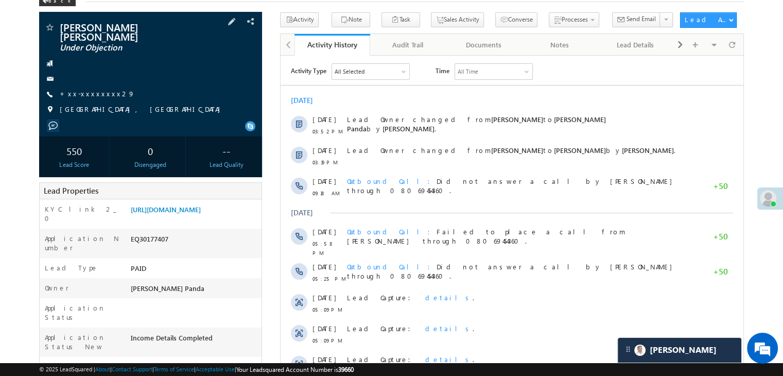
scroll to position [51, 0]
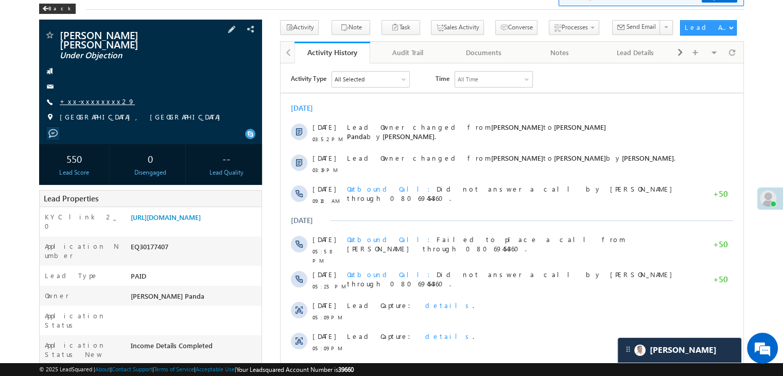
click at [104, 97] on link "+xx-xxxxxxxx29" at bounding box center [97, 101] width 75 height 9
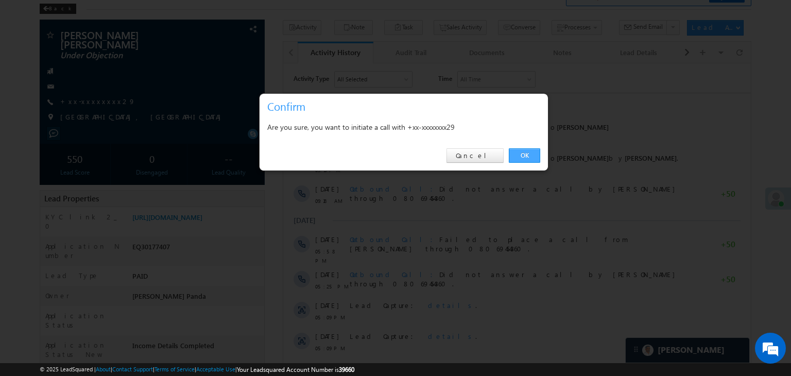
click at [525, 158] on link "OK" at bounding box center [524, 155] width 31 height 14
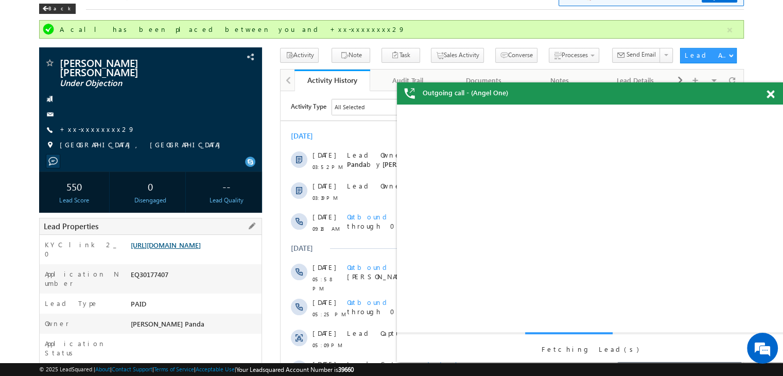
scroll to position [0, 0]
click at [200, 246] on link "[URL][DOMAIN_NAME]" at bounding box center [166, 244] width 70 height 9
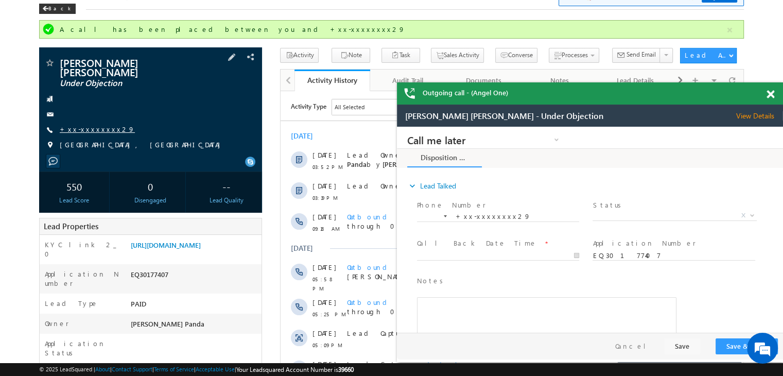
click at [76, 125] on link "+xx-xxxxxxxx29" at bounding box center [97, 129] width 75 height 9
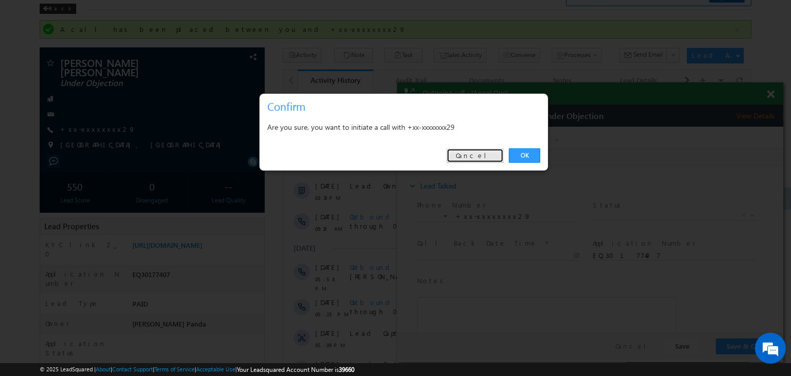
click at [474, 155] on link "Cancel" at bounding box center [474, 155] width 57 height 14
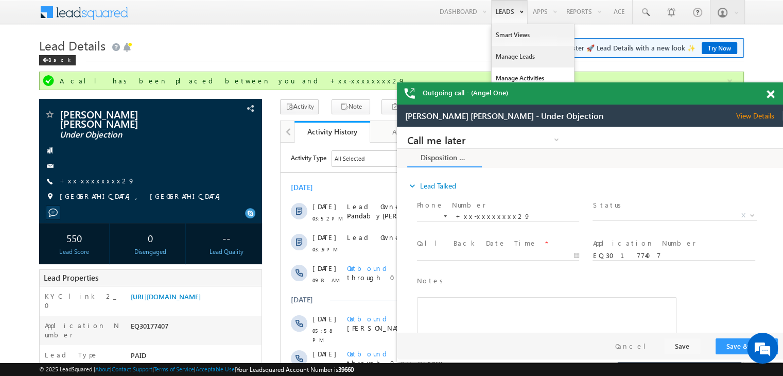
click at [505, 57] on link "Manage Leads" at bounding box center [533, 57] width 82 height 22
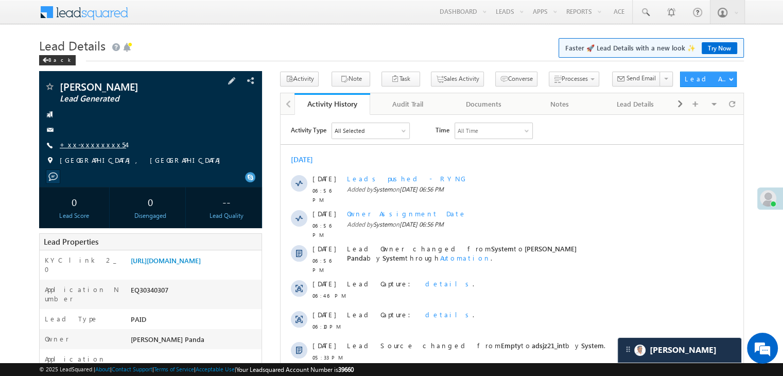
click at [83, 145] on link "+xx-xxxxxxxx54" at bounding box center [93, 144] width 66 height 9
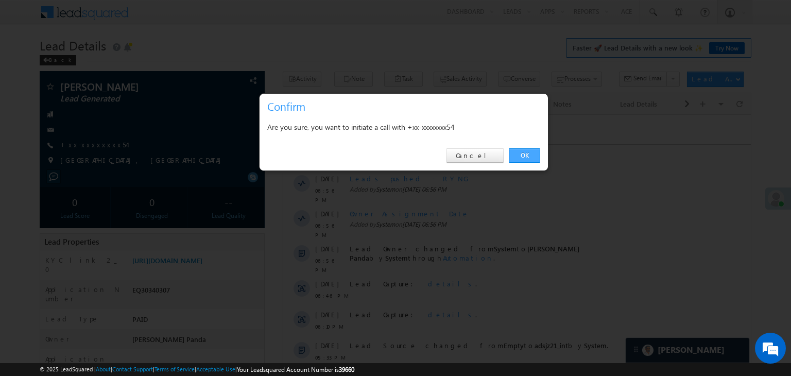
click at [528, 153] on link "OK" at bounding box center [524, 155] width 31 height 14
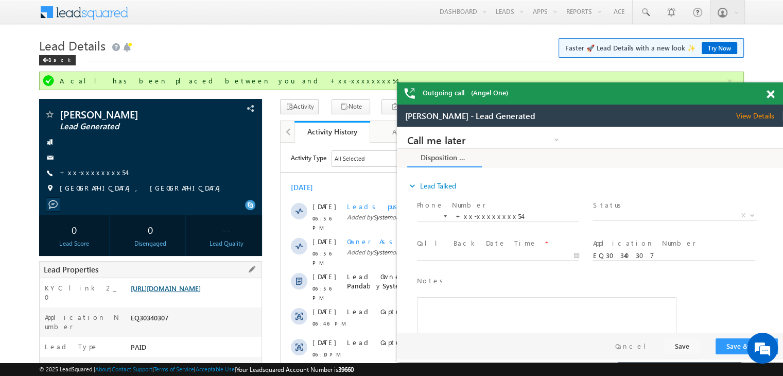
click at [201, 293] on link "[URL][DOMAIN_NAME]" at bounding box center [166, 288] width 70 height 9
click at [82, 172] on link "+xx-xxxxxxxx54" at bounding box center [93, 172] width 66 height 9
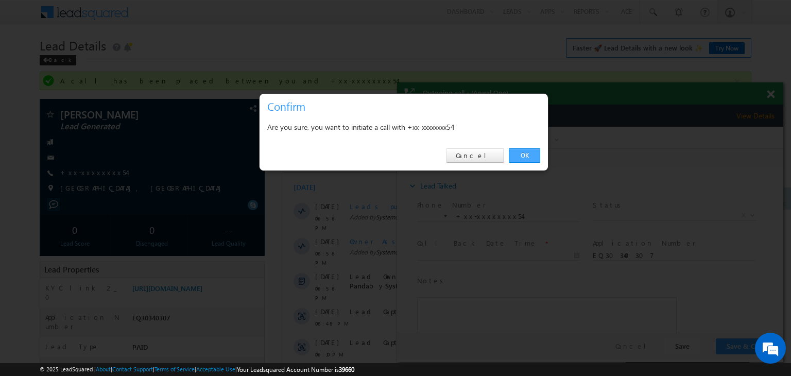
click at [528, 152] on link "OK" at bounding box center [524, 155] width 31 height 14
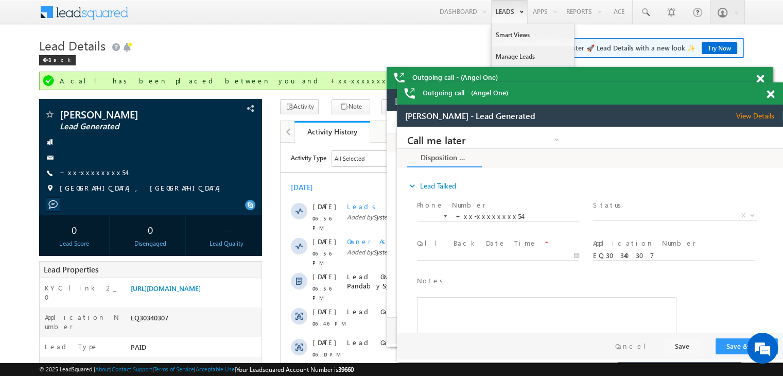
click at [511, 51] on link "Manage Leads" at bounding box center [533, 57] width 82 height 22
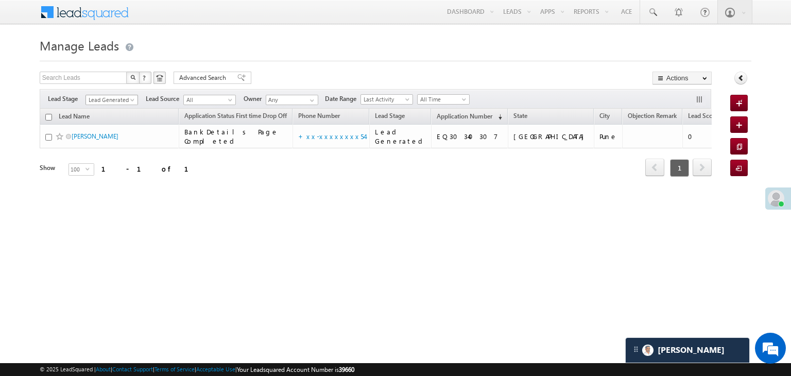
click at [130, 99] on span at bounding box center [133, 102] width 8 height 8
click at [113, 108] on link "All" at bounding box center [112, 111] width 52 height 9
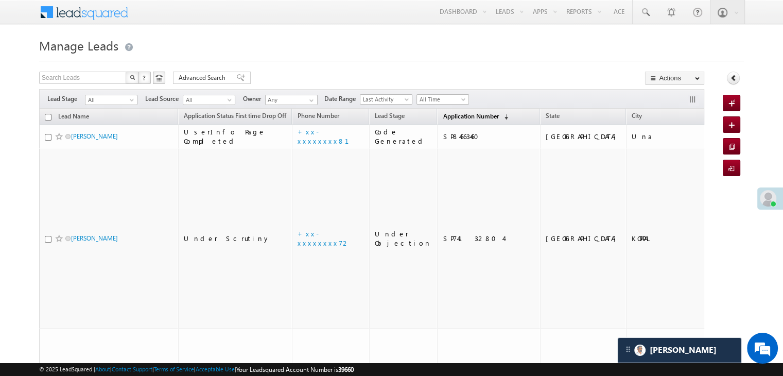
click at [451, 117] on span "Application Number" at bounding box center [471, 116] width 56 height 8
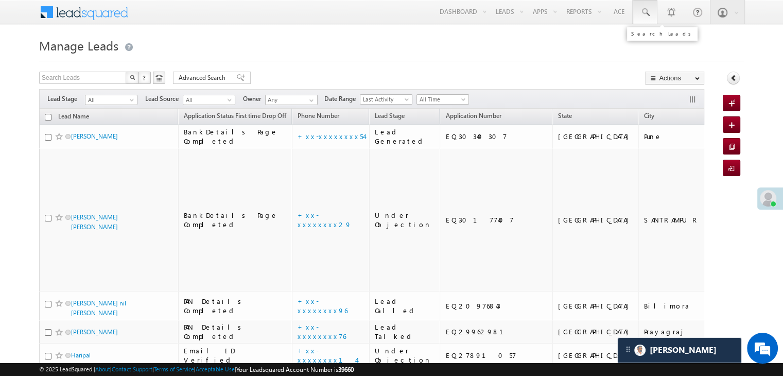
click at [645, 9] on span at bounding box center [645, 12] width 10 height 10
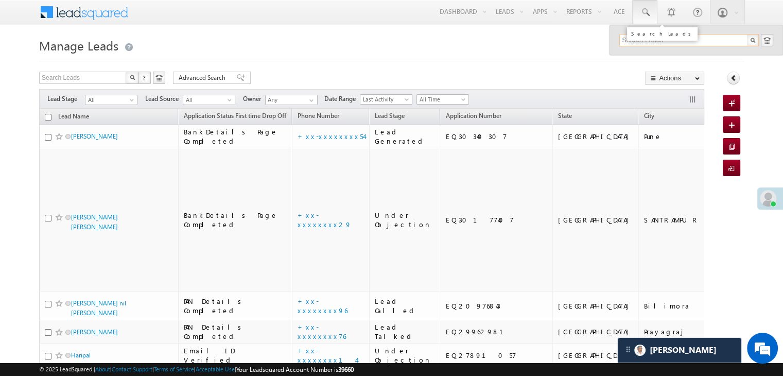
paste input "EQ25721284"
type input "EQ25721284"
click at [640, 58] on div "D K G" at bounding box center [694, 54] width 138 height 11
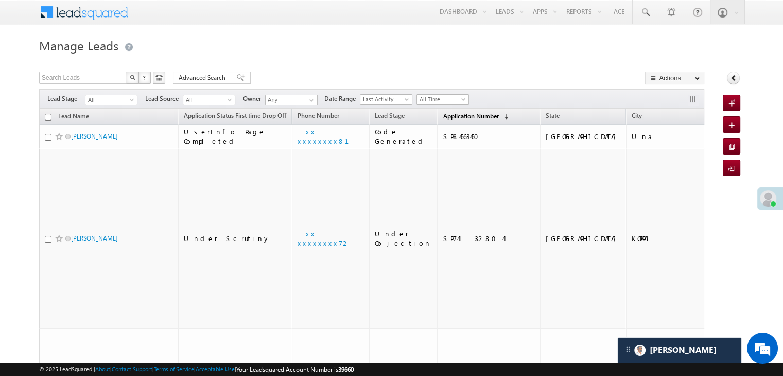
click at [446, 115] on span "Application Number" at bounding box center [471, 116] width 56 height 8
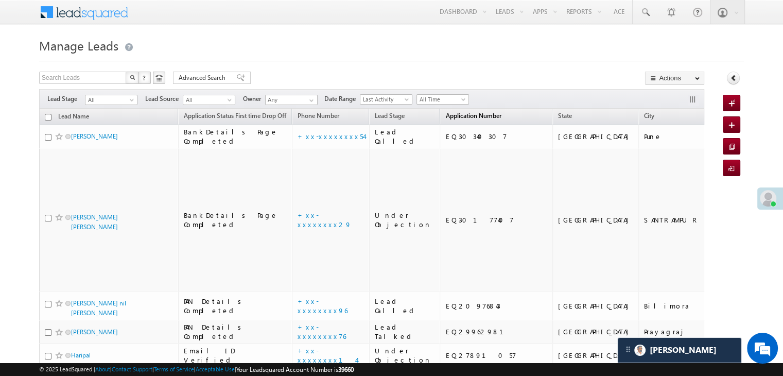
click at [461, 121] on link "Application Number (sorted descending)" at bounding box center [473, 116] width 66 height 13
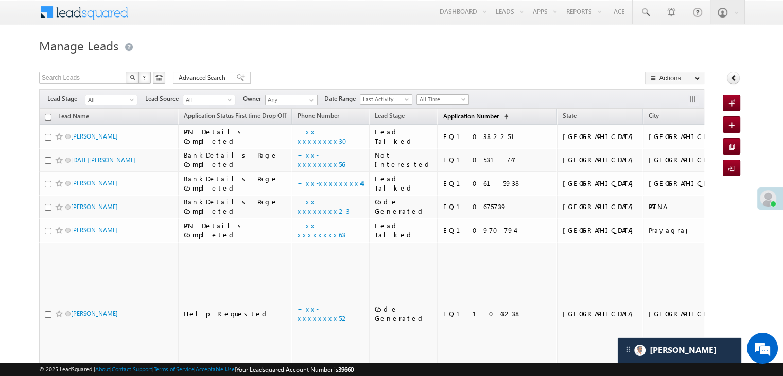
click at [443, 115] on span "Application Number" at bounding box center [471, 116] width 56 height 8
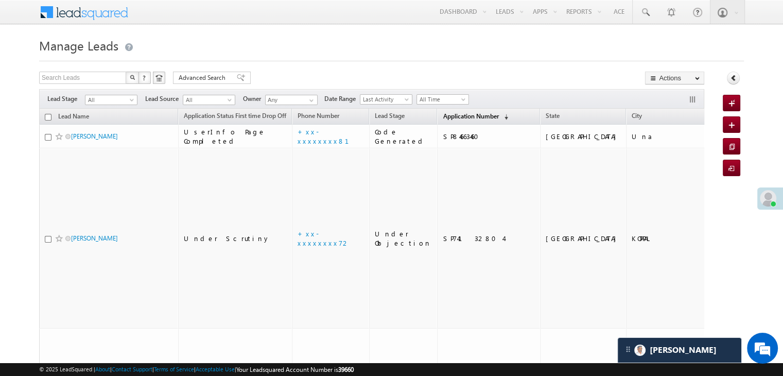
click at [443, 115] on span "Application Number" at bounding box center [471, 116] width 56 height 8
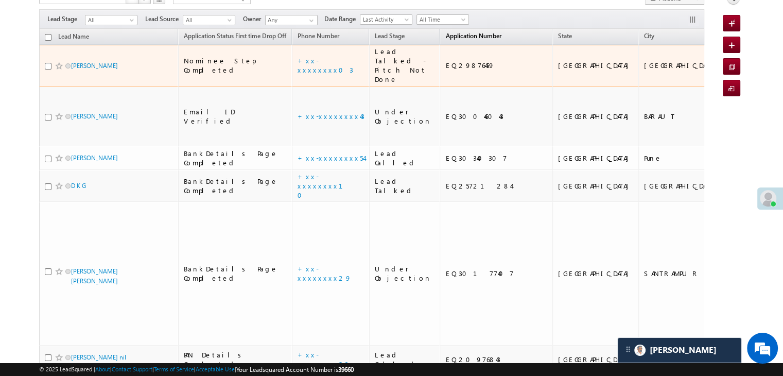
scroll to position [103, 0]
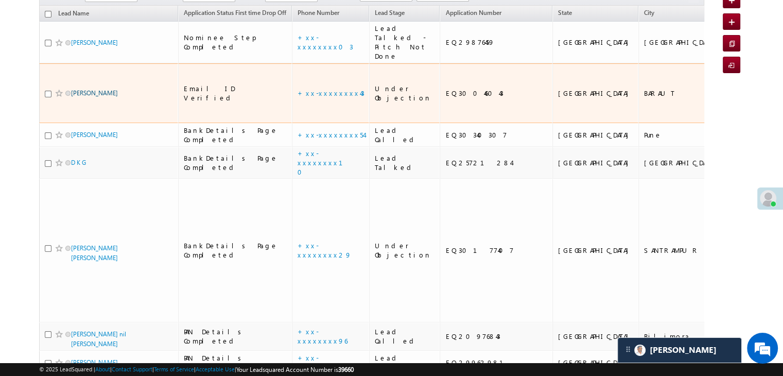
click at [86, 97] on link "Rohit Tomar" at bounding box center [94, 93] width 47 height 8
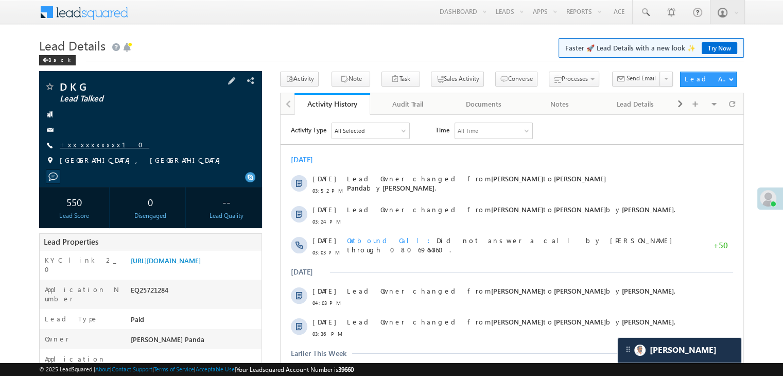
click at [85, 147] on link "+xx-xxxxxxxx10" at bounding box center [105, 144] width 90 height 9
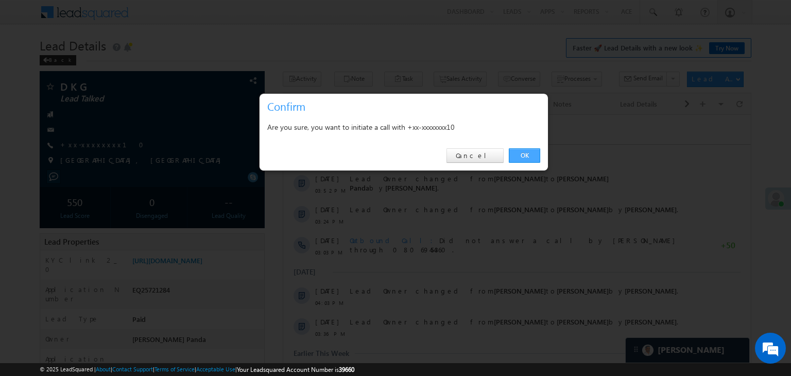
click at [525, 153] on link "OK" at bounding box center [524, 155] width 31 height 14
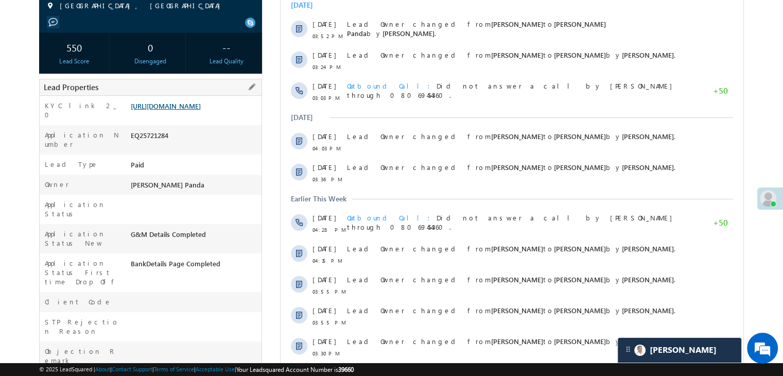
scroll to position [182, 0]
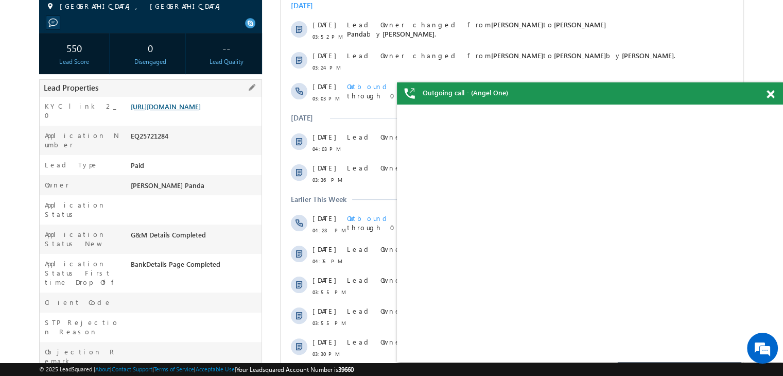
click at [194, 111] on link "https://angelbroking1-pk3em7sa.customui-test.leadsquared.com?leadId=b5bc14d6-af…" at bounding box center [166, 106] width 70 height 9
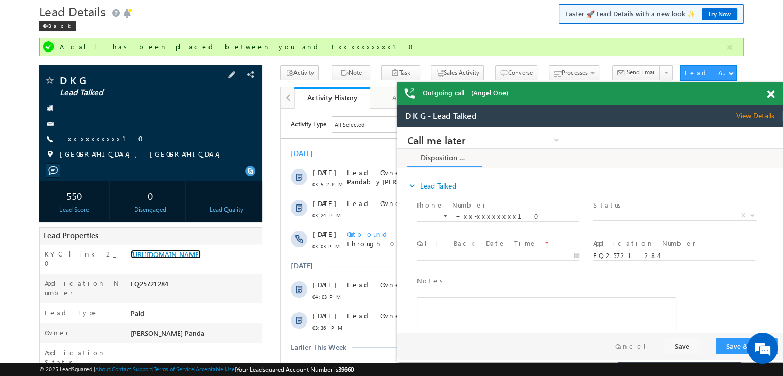
scroll to position [27, 0]
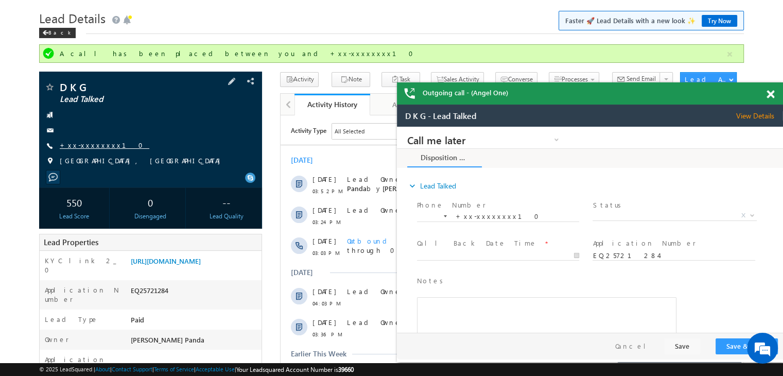
click at [88, 145] on link "+xx-xxxxxxxx10" at bounding box center [105, 145] width 90 height 9
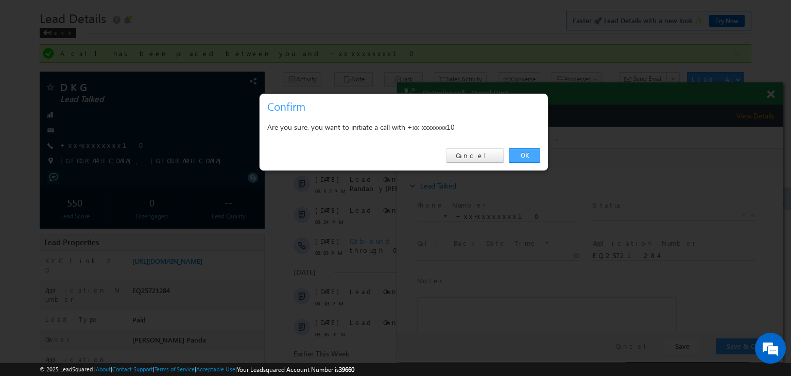
drag, startPoint x: 525, startPoint y: 153, endPoint x: 105, endPoint y: 5, distance: 445.9
click at [525, 153] on link "OK" at bounding box center [524, 155] width 31 height 14
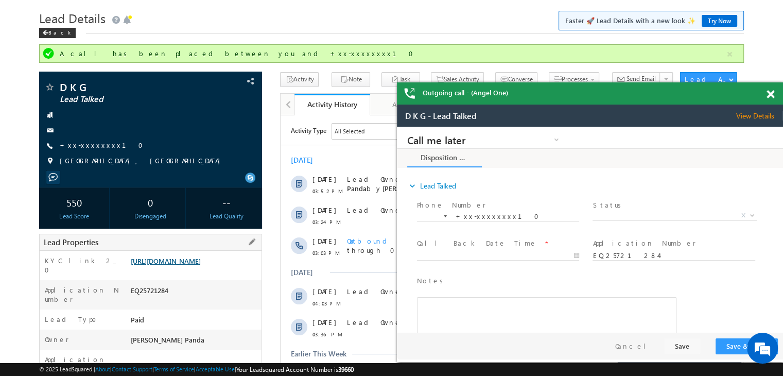
scroll to position [0, 0]
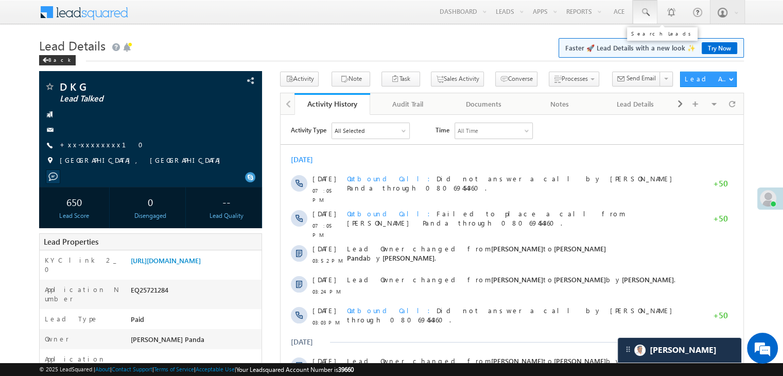
click at [641, 12] on span at bounding box center [645, 12] width 10 height 10
paste input "EQ29876459"
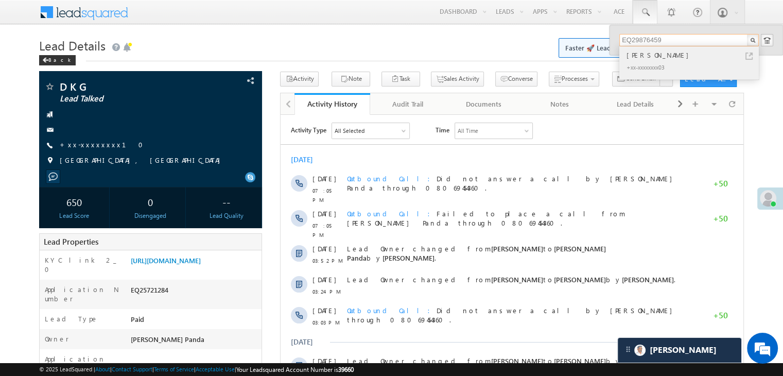
type input "EQ29876459"
click at [642, 56] on div "[PERSON_NAME]" at bounding box center [694, 54] width 138 height 11
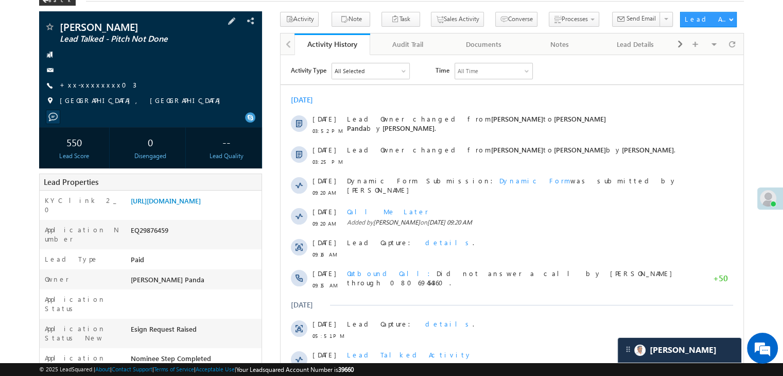
scroll to position [103, 0]
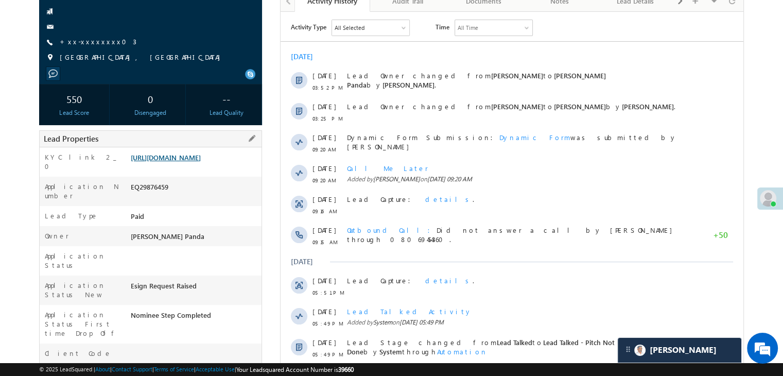
click at [180, 162] on link "https://angelbroking1-pk3em7sa.customui-test.leadsquared.com?leadId=98f468d3-42…" at bounding box center [166, 157] width 70 height 9
click at [95, 44] on link "+xx-xxxxxxxx03" at bounding box center [98, 41] width 77 height 9
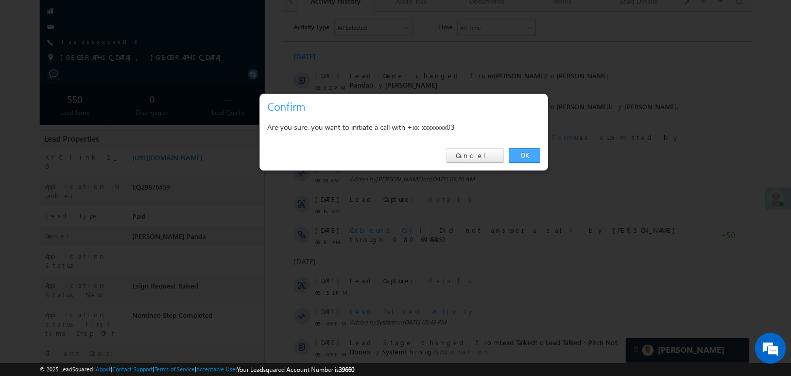
click at [526, 157] on link "OK" at bounding box center [524, 155] width 31 height 14
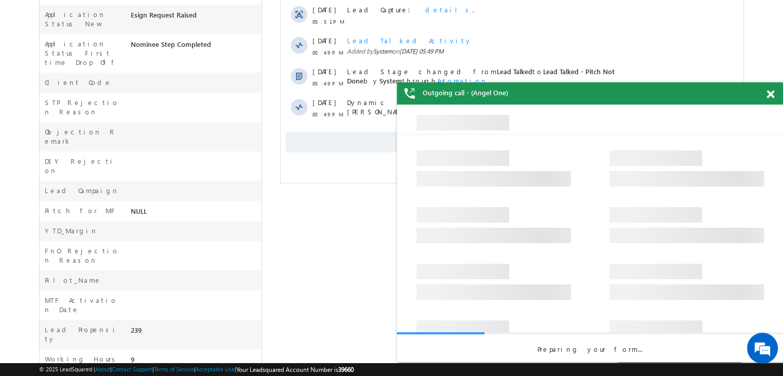
click at [768, 93] on span at bounding box center [771, 94] width 8 height 9
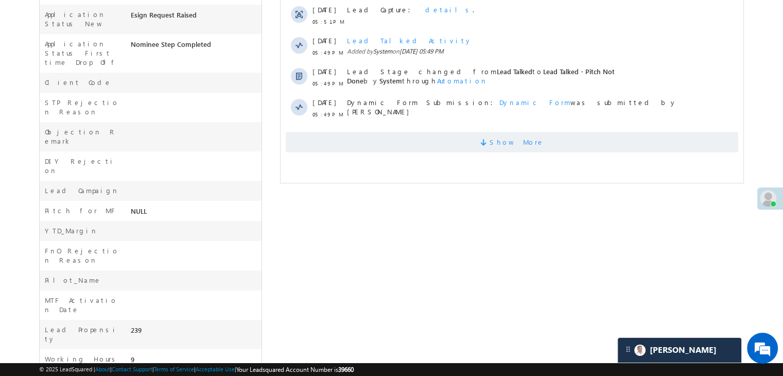
click at [508, 140] on span "Show More" at bounding box center [517, 142] width 55 height 21
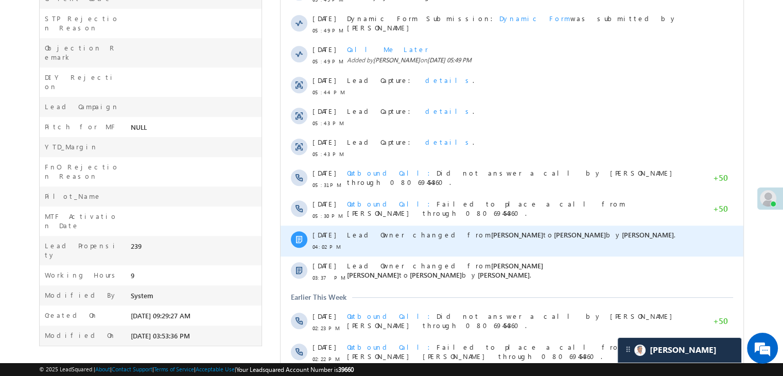
scroll to position [548, 0]
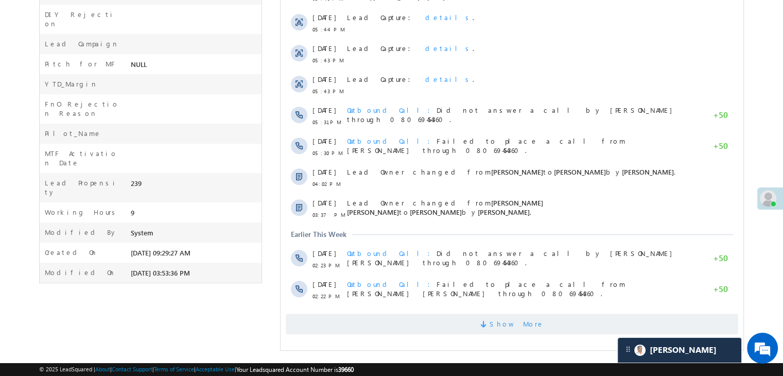
click at [513, 330] on span "Show More" at bounding box center [517, 324] width 55 height 21
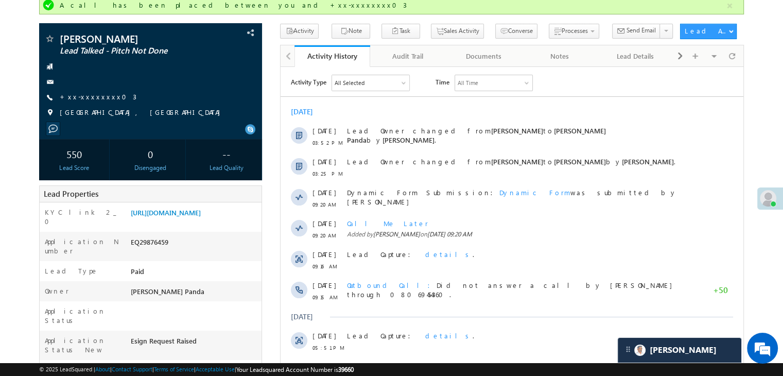
scroll to position [53, 0]
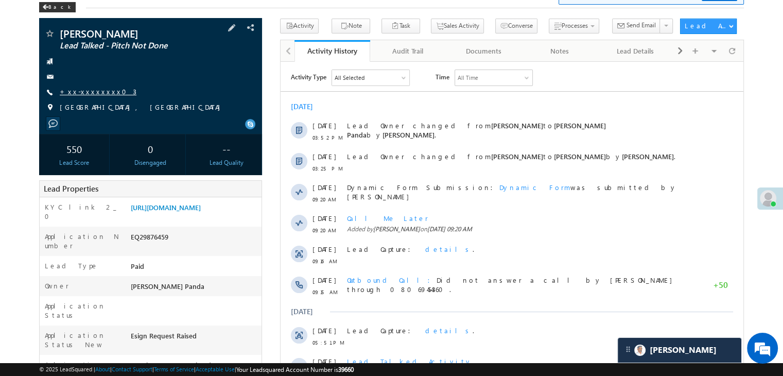
click at [82, 95] on link "+xx-xxxxxxxx03" at bounding box center [98, 91] width 77 height 9
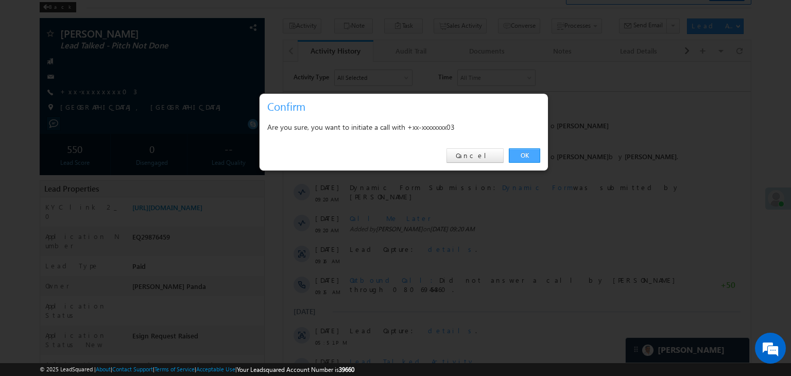
click at [523, 154] on link "OK" at bounding box center [524, 155] width 31 height 14
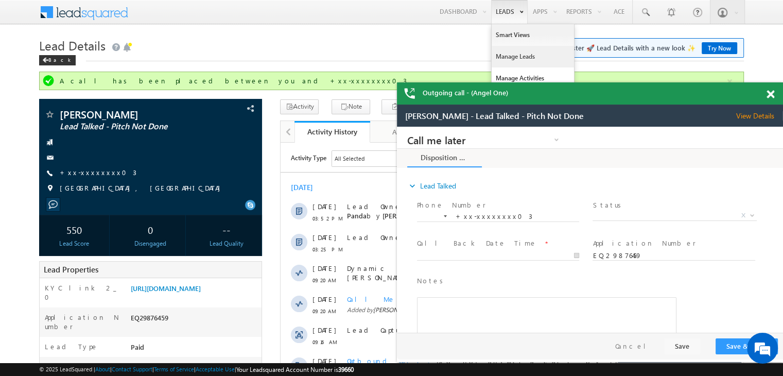
click at [510, 55] on link "Manage Leads" at bounding box center [533, 57] width 82 height 22
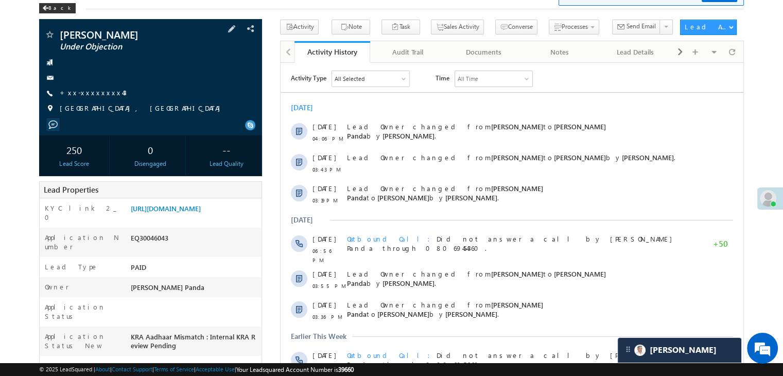
scroll to position [51, 0]
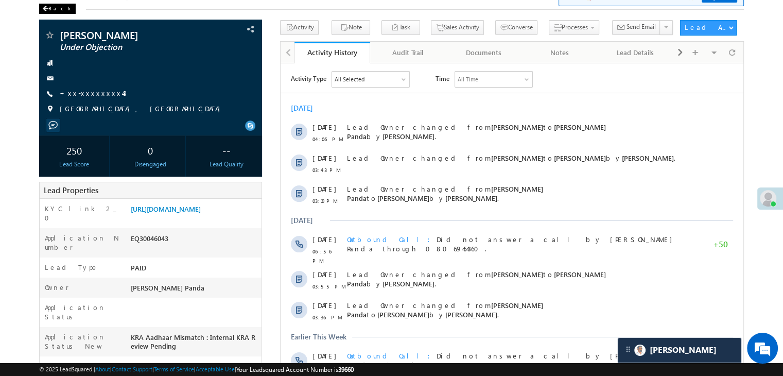
click at [45, 8] on span at bounding box center [45, 8] width 6 height 5
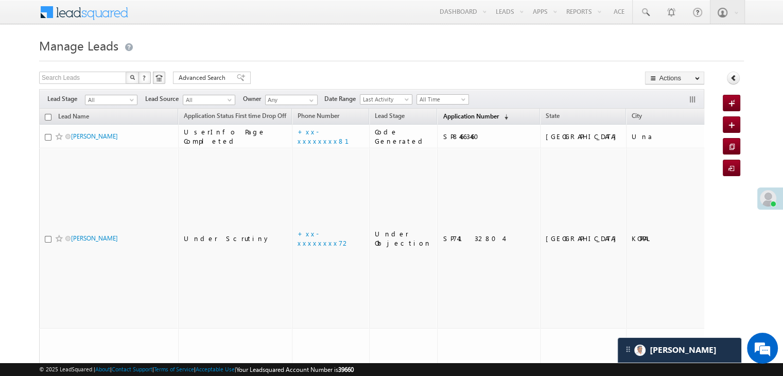
click at [448, 118] on span "Application Number" at bounding box center [471, 116] width 56 height 8
click at [443, 118] on span "Application Number" at bounding box center [471, 116] width 56 height 8
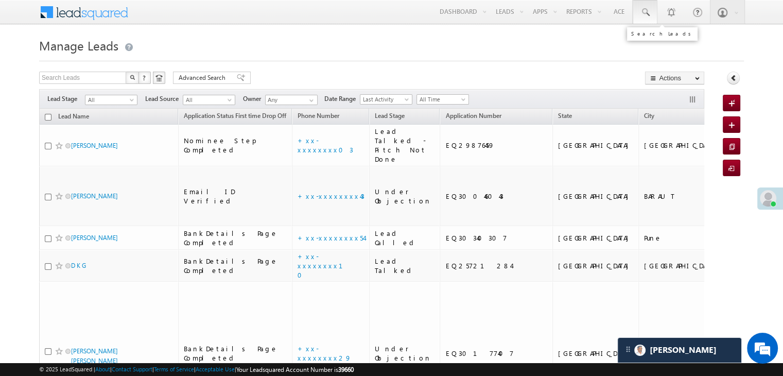
click at [648, 10] on span at bounding box center [645, 12] width 10 height 10
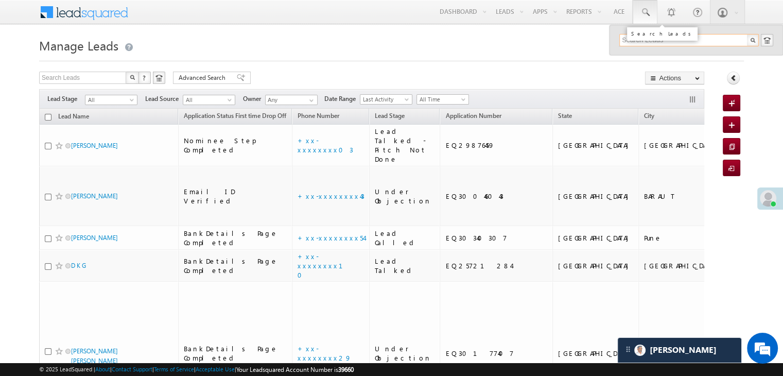
paste input "EQ29841984"
type input "EQ29841984"
click at [634, 55] on div "Pooja" at bounding box center [694, 54] width 138 height 11
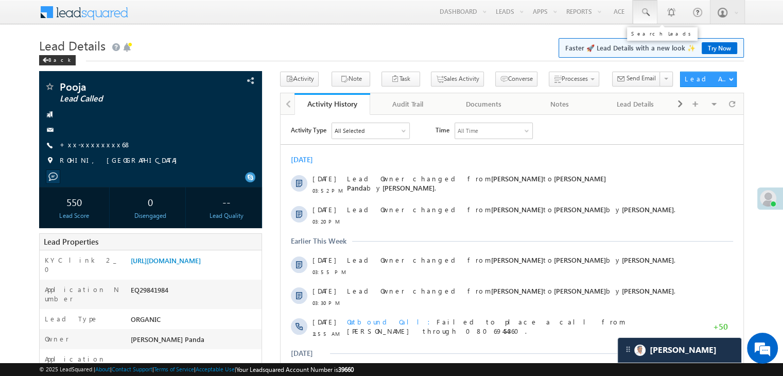
click at [648, 10] on span at bounding box center [645, 12] width 10 height 10
paste input "EQ29841984"
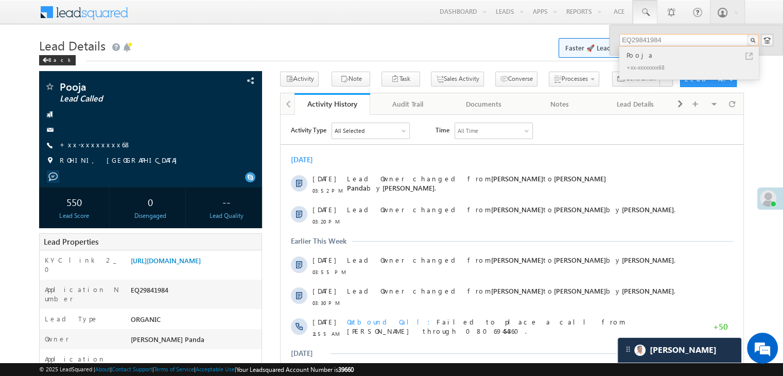
type input "EQ29841984"
click at [636, 54] on div "Pooja" at bounding box center [694, 54] width 138 height 11
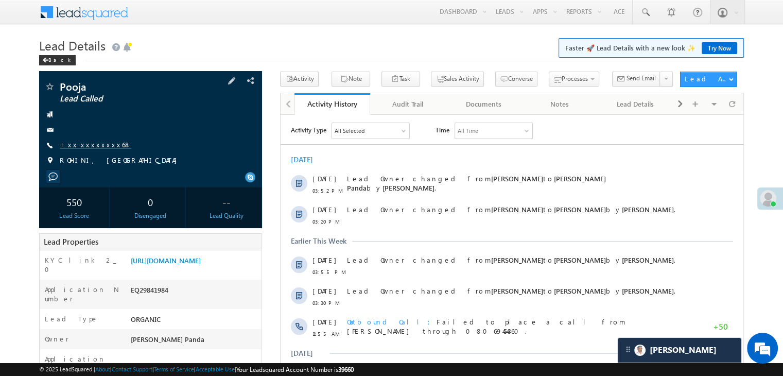
click at [83, 143] on link "+xx-xxxxxxxx68" at bounding box center [96, 144] width 72 height 9
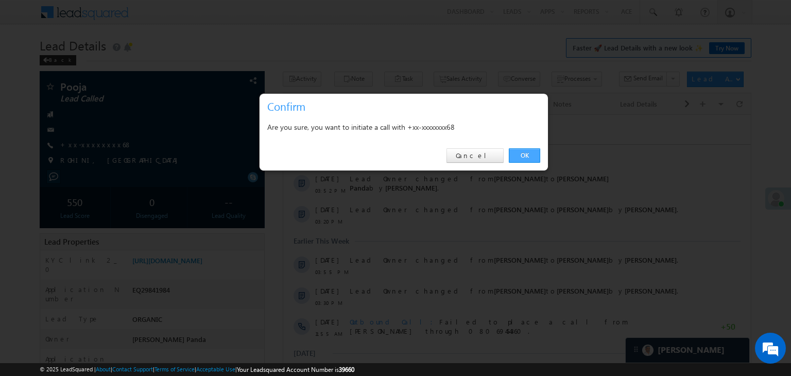
click at [523, 155] on link "OK" at bounding box center [524, 155] width 31 height 14
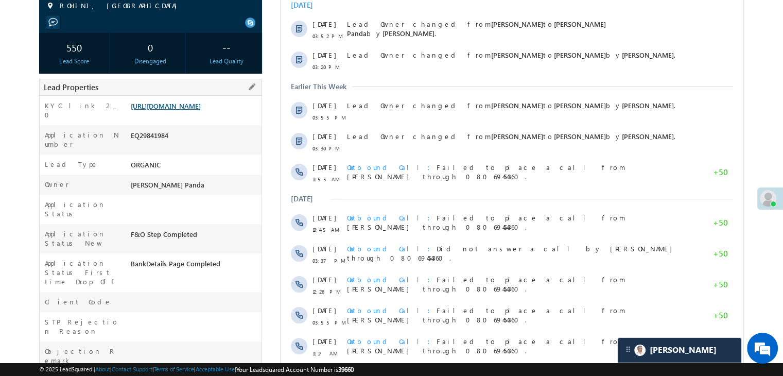
scroll to position [182, 0]
click at [186, 111] on link "[URL][DOMAIN_NAME]" at bounding box center [166, 106] width 70 height 9
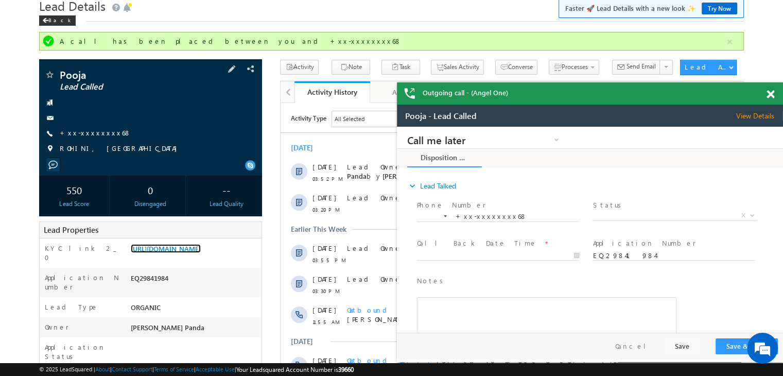
scroll to position [27, 0]
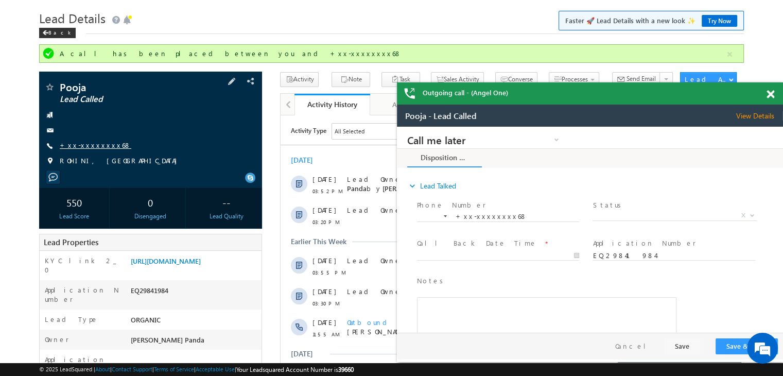
click at [84, 145] on link "+xx-xxxxxxxx68" at bounding box center [96, 145] width 72 height 9
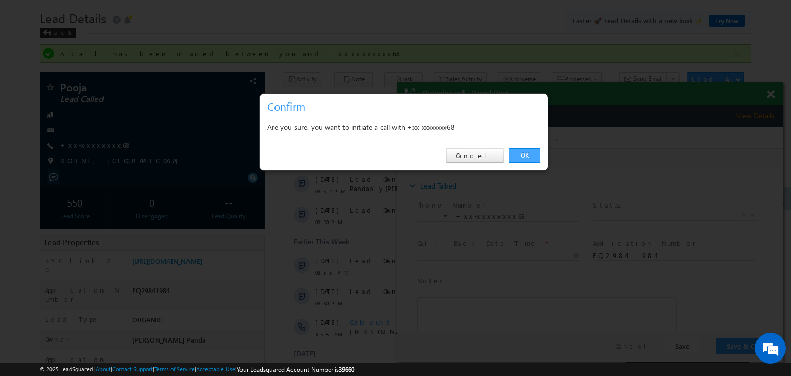
click at [527, 159] on link "OK" at bounding box center [524, 155] width 31 height 14
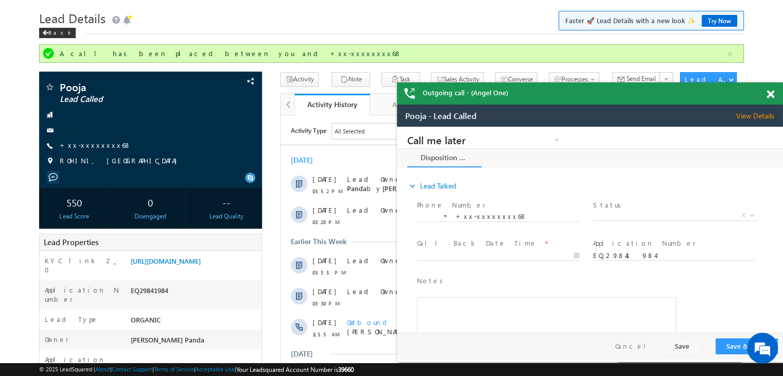
click at [772, 95] on span at bounding box center [771, 94] width 8 height 9
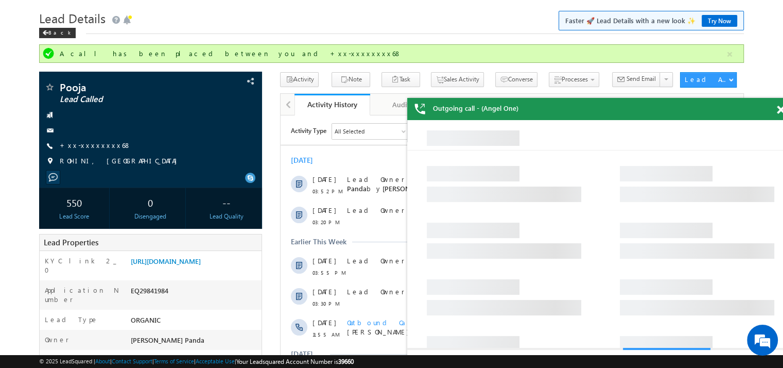
click at [779, 112] on span at bounding box center [781, 110] width 8 height 9
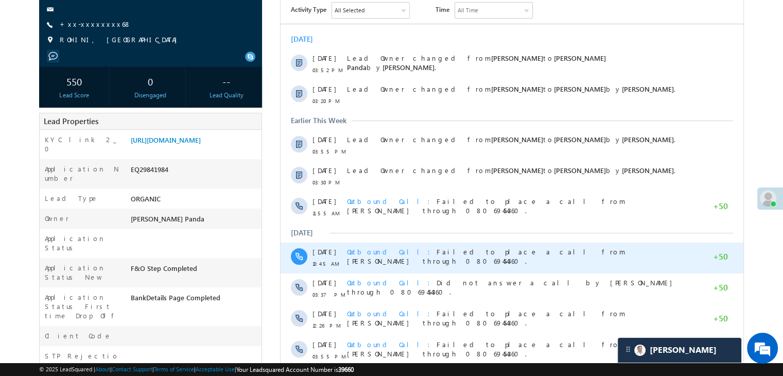
scroll to position [233, 0]
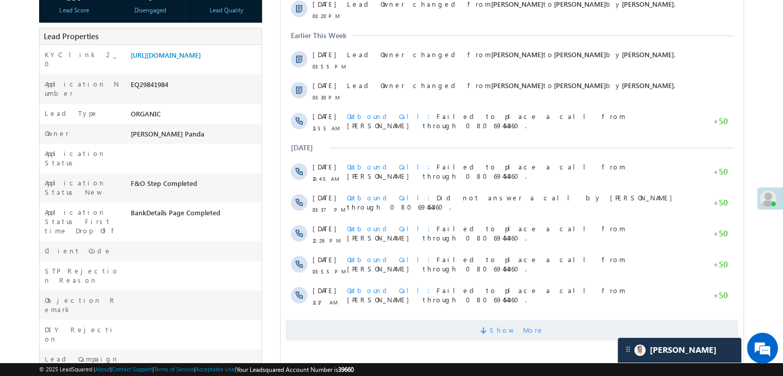
click at [514, 329] on span "Show More" at bounding box center [517, 330] width 55 height 21
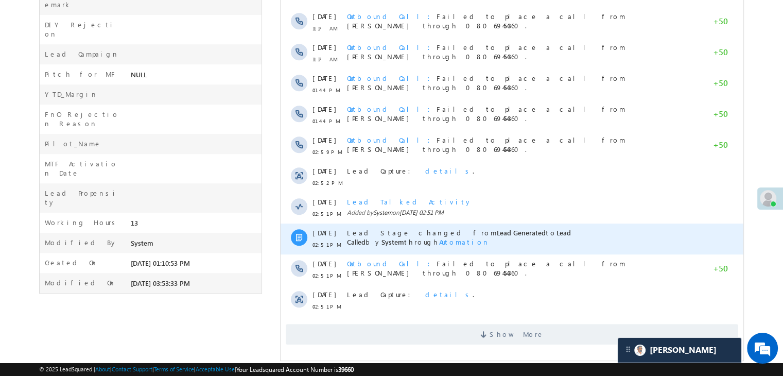
scroll to position [548, 0]
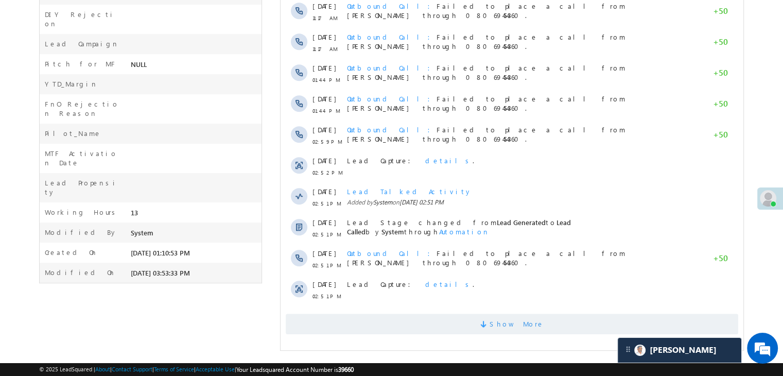
click at [507, 326] on span "Show More" at bounding box center [517, 324] width 55 height 21
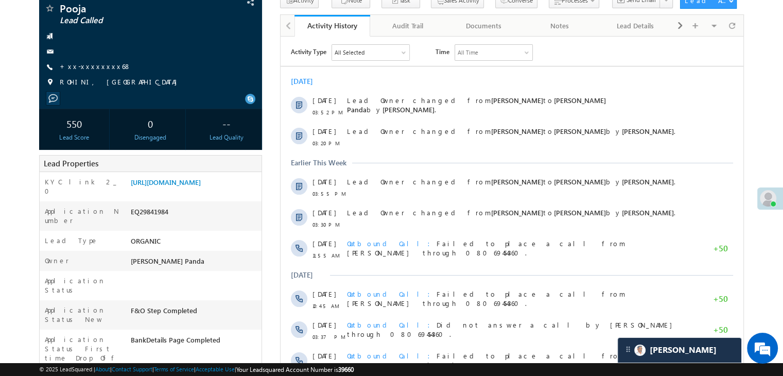
scroll to position [0, 0]
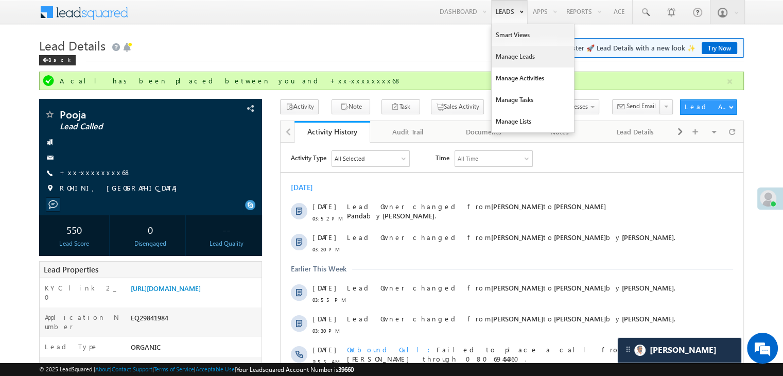
click at [505, 58] on link "Manage Leads" at bounding box center [533, 57] width 82 height 22
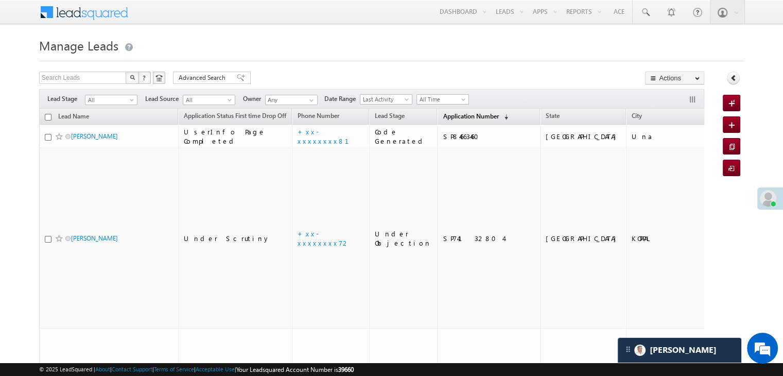
click at [443, 112] on span "Application Number" at bounding box center [471, 116] width 56 height 8
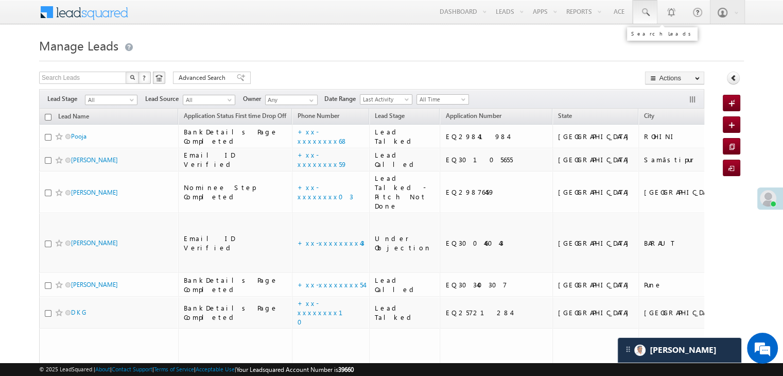
click at [645, 13] on span at bounding box center [645, 12] width 10 height 10
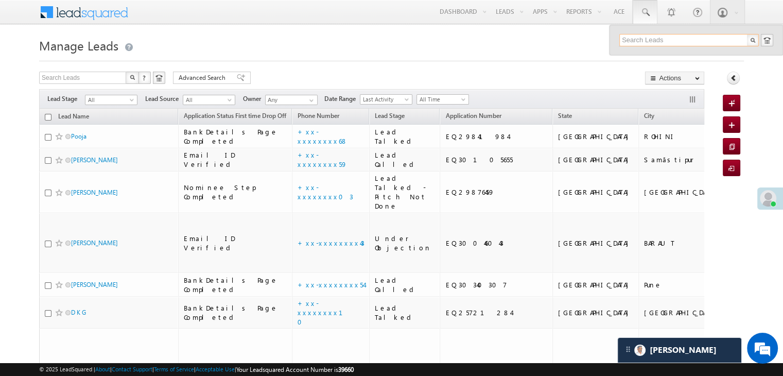
paste input "EQ29989993"
type input "EQ29989993"
click at [637, 53] on div "[PERSON_NAME]" at bounding box center [694, 54] width 138 height 11
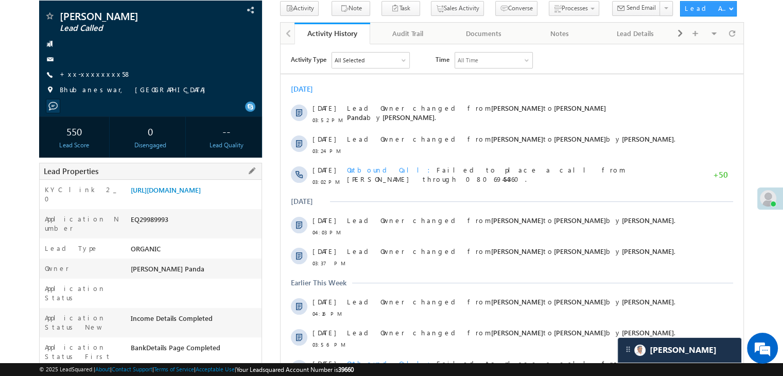
scroll to position [103, 0]
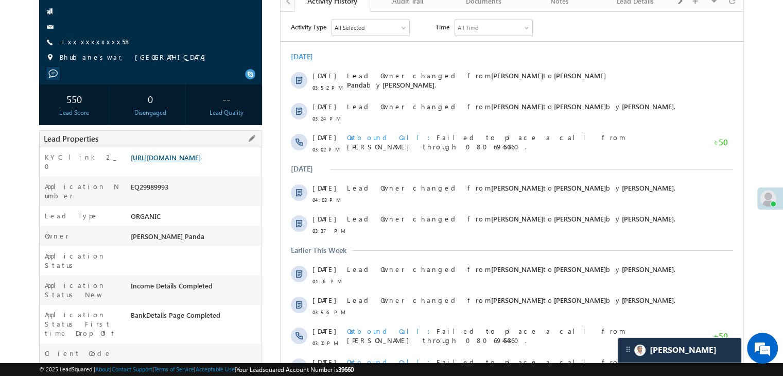
click at [199, 162] on link "[URL][DOMAIN_NAME]" at bounding box center [166, 157] width 70 height 9
click at [80, 40] on link "+xx-xxxxxxxx58" at bounding box center [96, 41] width 72 height 9
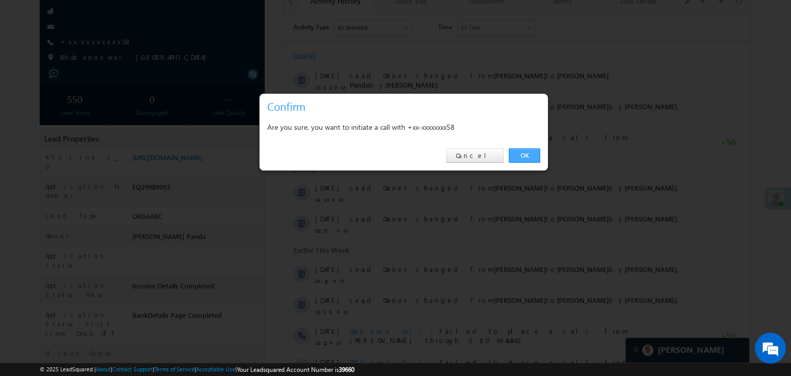
click at [521, 156] on link "OK" at bounding box center [524, 155] width 31 height 14
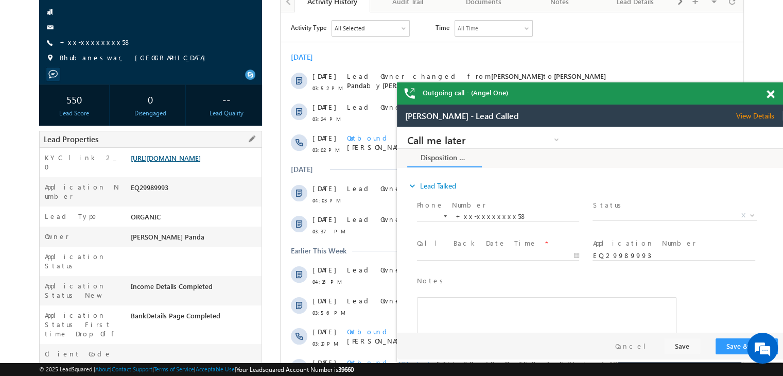
click at [173, 162] on link "https://angelbroking1-pk3em7sa.customui-test.leadsquared.com?leadId=6c870666-0f…" at bounding box center [166, 157] width 70 height 9
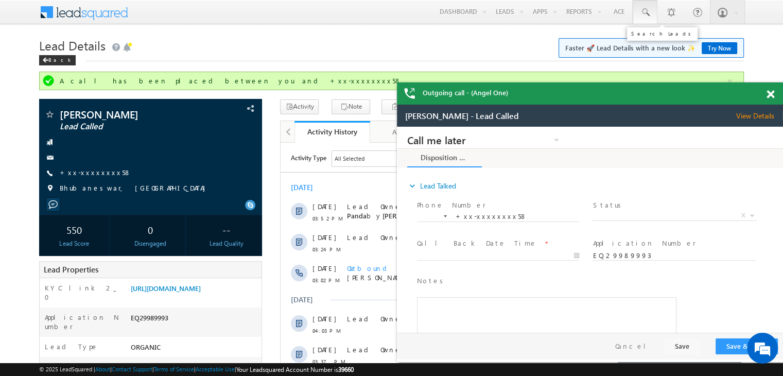
click at [646, 8] on span at bounding box center [645, 12] width 10 height 10
paste input "EQ29889193"
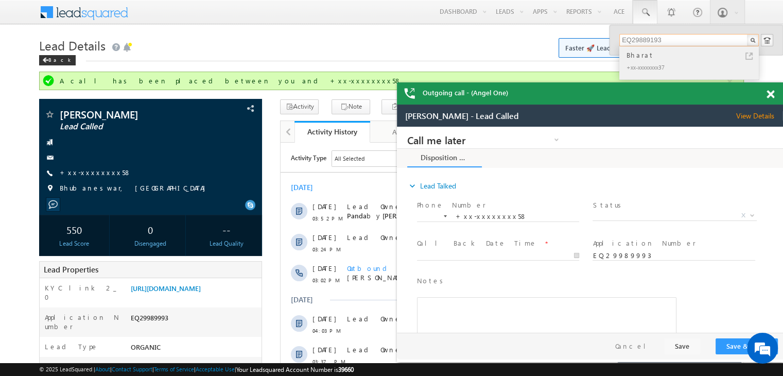
type input "EQ29889193"
click at [645, 54] on div "Bharat" at bounding box center [694, 54] width 138 height 11
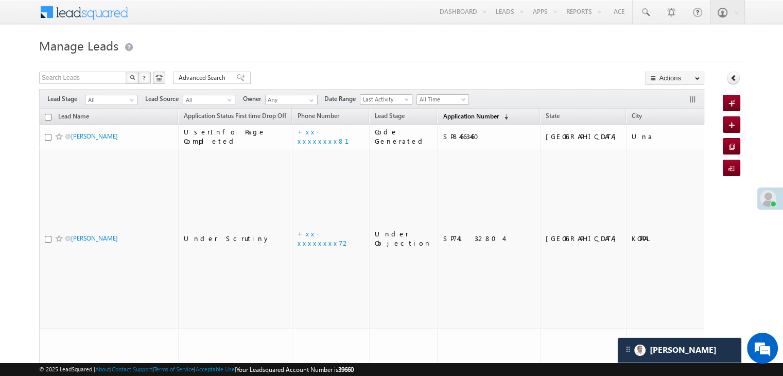
click at [441, 111] on link "Application Number (sorted descending)" at bounding box center [476, 116] width 76 height 13
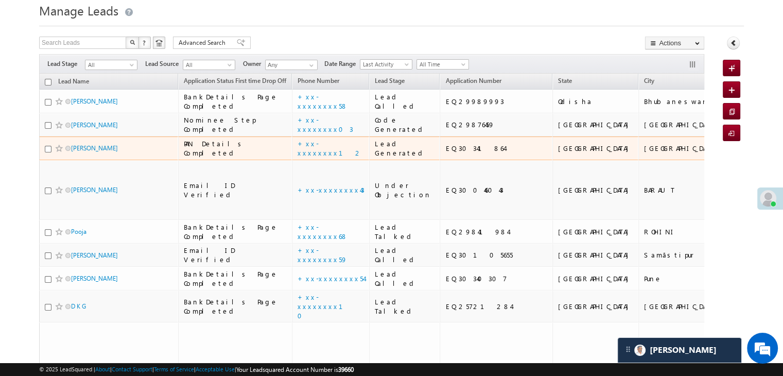
scroll to position [51, 0]
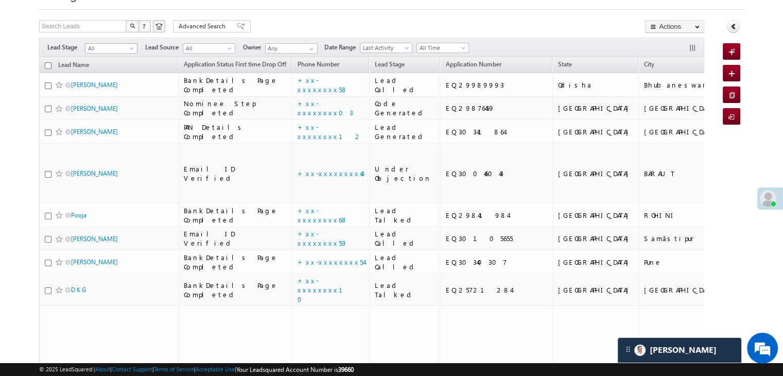
click at [131, 50] on span at bounding box center [133, 50] width 8 height 8
click at [121, 70] on link "Lead Generated" at bounding box center [111, 69] width 52 height 9
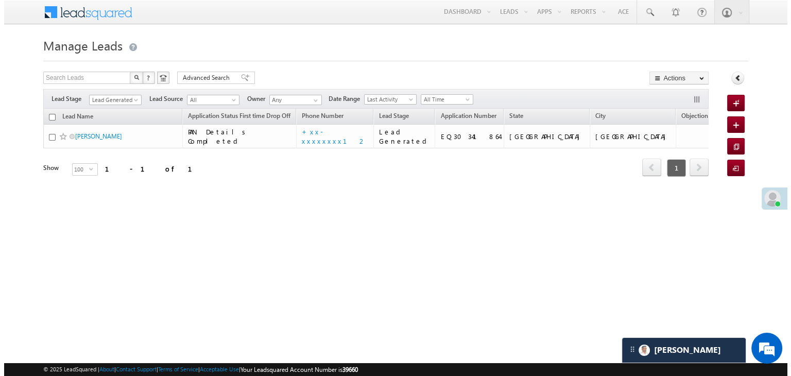
scroll to position [0, 0]
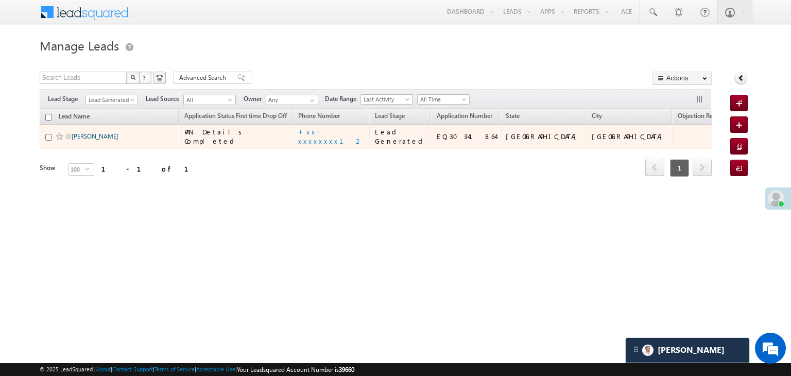
click at [86, 140] on link "[PERSON_NAME]" at bounding box center [95, 136] width 47 height 8
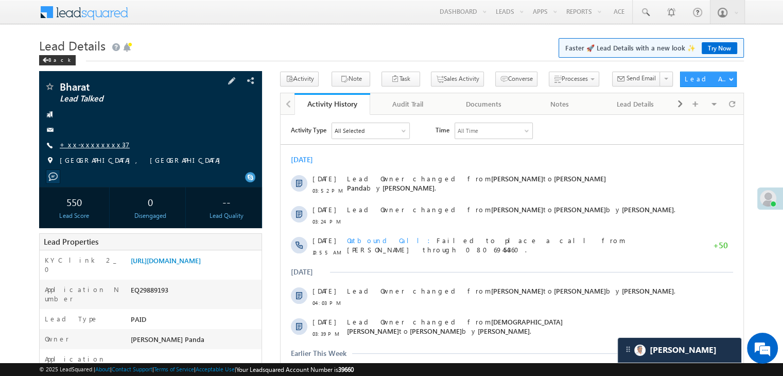
click at [80, 146] on link "+xx-xxxxxxxx37" at bounding box center [95, 144] width 70 height 9
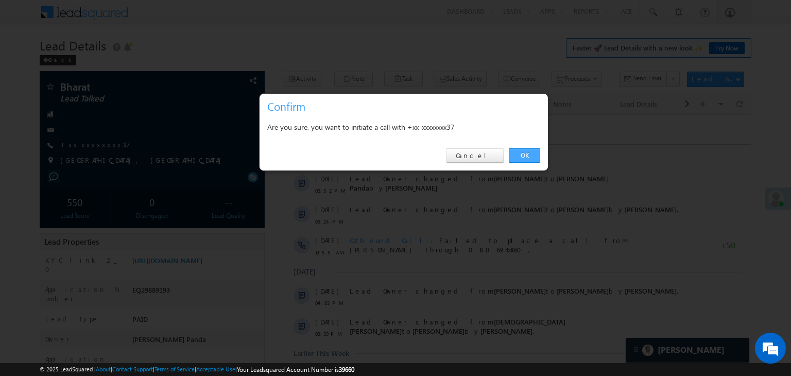
click at [529, 153] on link "OK" at bounding box center [524, 155] width 31 height 14
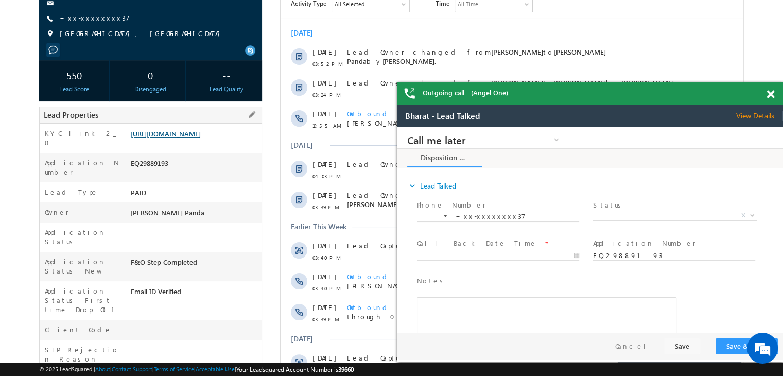
click at [201, 138] on link "[URL][DOMAIN_NAME]" at bounding box center [166, 133] width 70 height 9
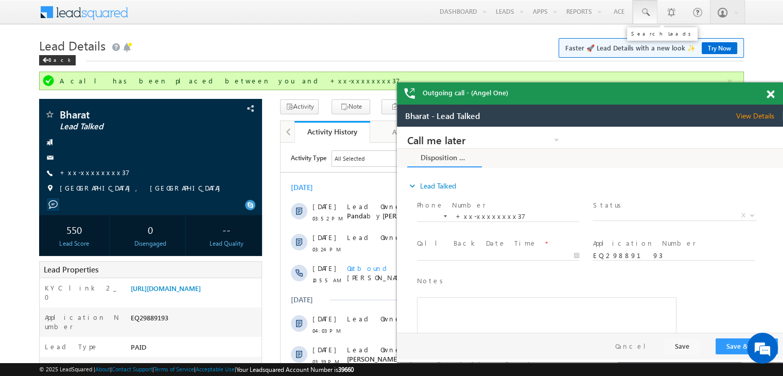
click at [645, 15] on span at bounding box center [645, 12] width 10 height 10
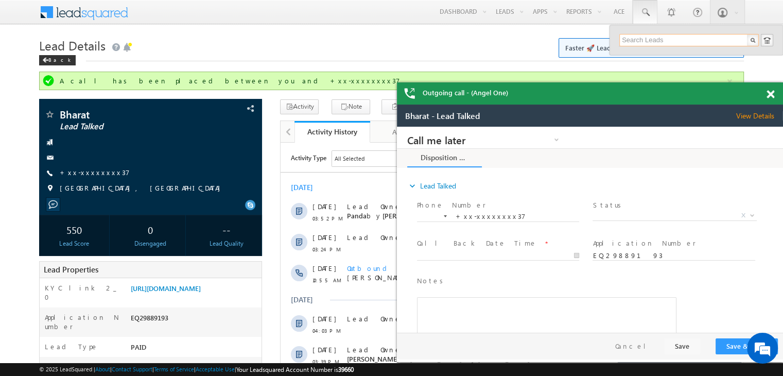
click at [637, 42] on input "text" at bounding box center [690, 40] width 140 height 12
paste input "EQ29856385"
click at [629, 45] on input "EQ29856385" at bounding box center [690, 40] width 140 height 12
click at [630, 44] on input "EQ29856385" at bounding box center [690, 40] width 140 height 12
click at [631, 44] on input "EQ29856385" at bounding box center [690, 40] width 140 height 12
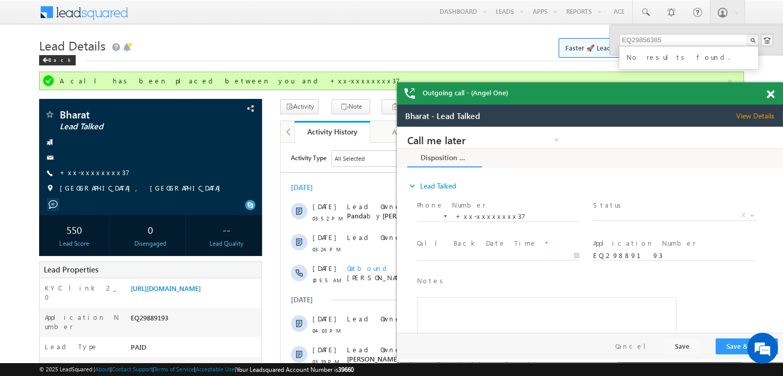
click at [647, 55] on div "No results found." at bounding box center [694, 55] width 138 height 13
copy div "No results found."
click at [650, 42] on input "EQ29856385" at bounding box center [690, 40] width 140 height 12
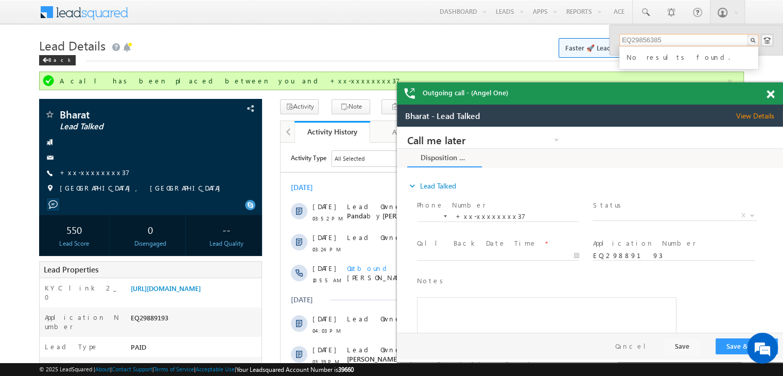
click at [650, 42] on input "EQ29856385" at bounding box center [690, 40] width 140 height 12
paste input "29706"
type input "EQ29829706"
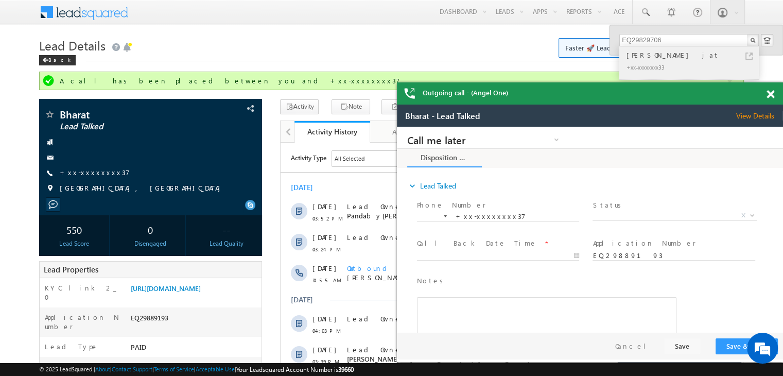
click at [638, 54] on div "[PERSON_NAME] jat" at bounding box center [694, 54] width 138 height 11
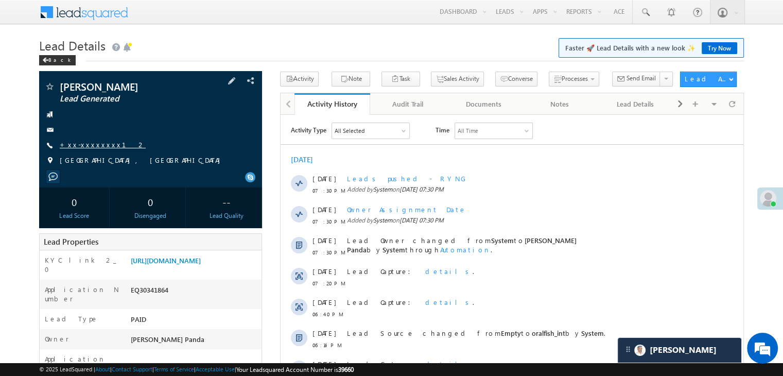
click at [81, 147] on link "+xx-xxxxxxxx12" at bounding box center [103, 144] width 86 height 9
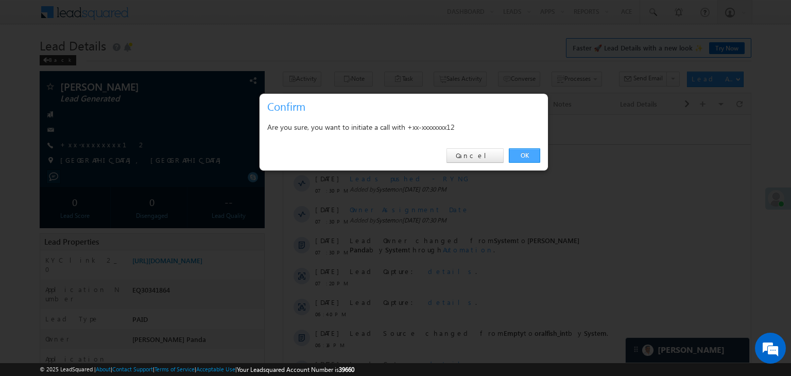
click at [524, 154] on link "OK" at bounding box center [524, 155] width 31 height 14
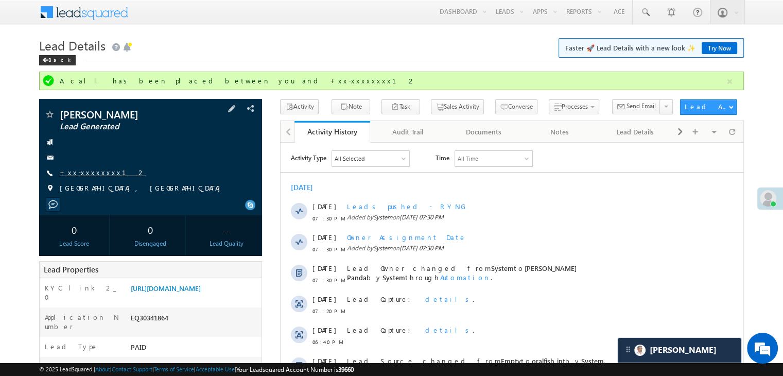
click at [91, 174] on link "+xx-xxxxxxxx12" at bounding box center [103, 172] width 86 height 9
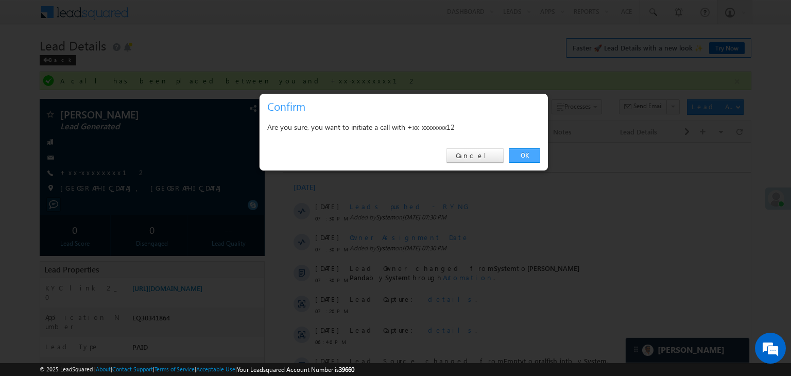
click at [524, 153] on link "OK" at bounding box center [524, 155] width 31 height 14
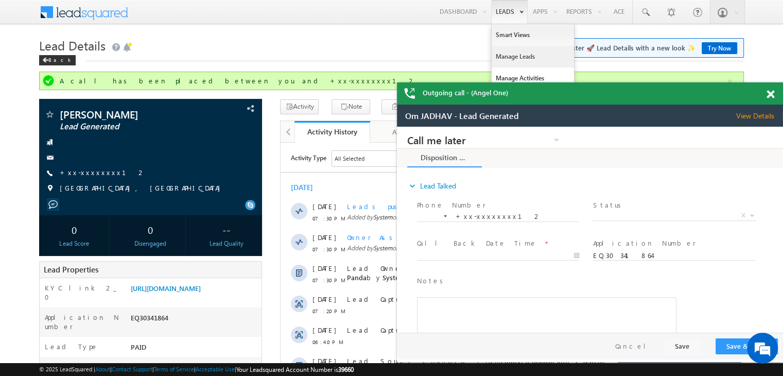
click at [515, 58] on link "Manage Leads" at bounding box center [533, 57] width 82 height 22
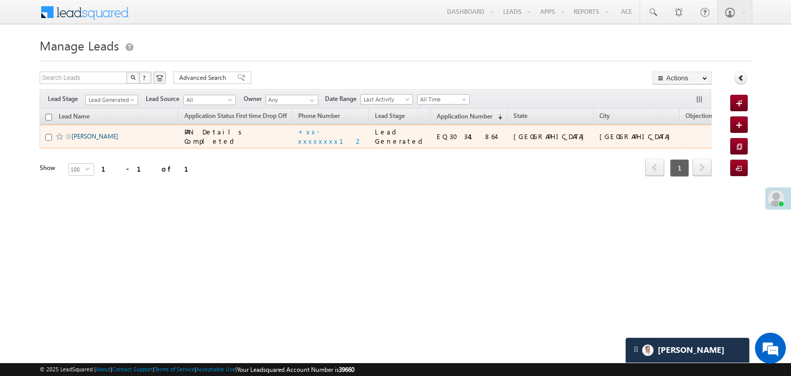
click at [96, 140] on link "[PERSON_NAME]" at bounding box center [95, 136] width 47 height 8
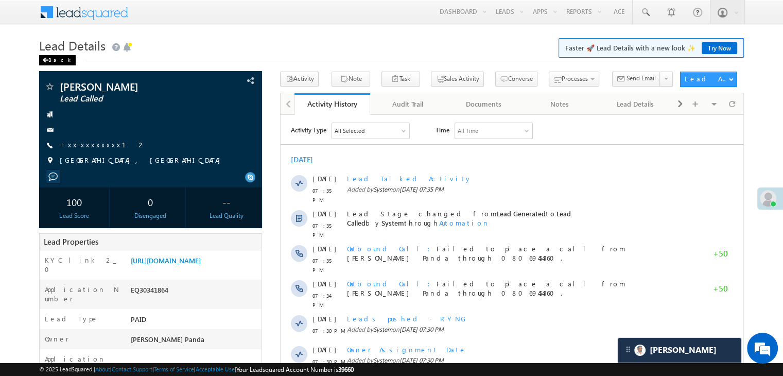
click at [52, 58] on div "Back" at bounding box center [57, 60] width 37 height 10
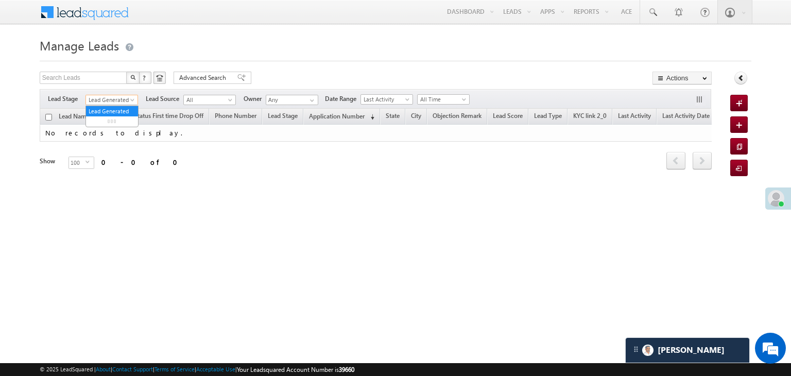
click at [132, 95] on link "Lead Generated" at bounding box center [111, 100] width 53 height 10
click at [116, 109] on link "All" at bounding box center [112, 111] width 52 height 9
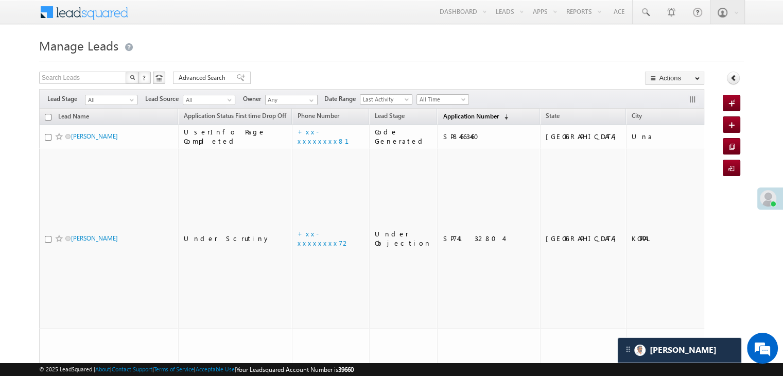
click at [448, 120] on span "Application Number" at bounding box center [471, 116] width 56 height 8
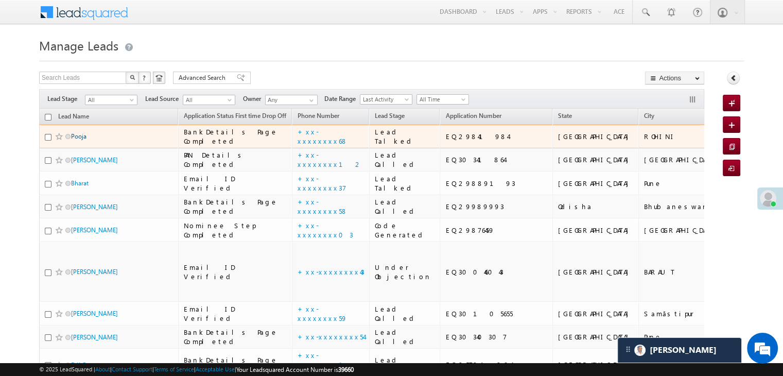
click at [75, 140] on link "Pooja" at bounding box center [78, 136] width 15 height 8
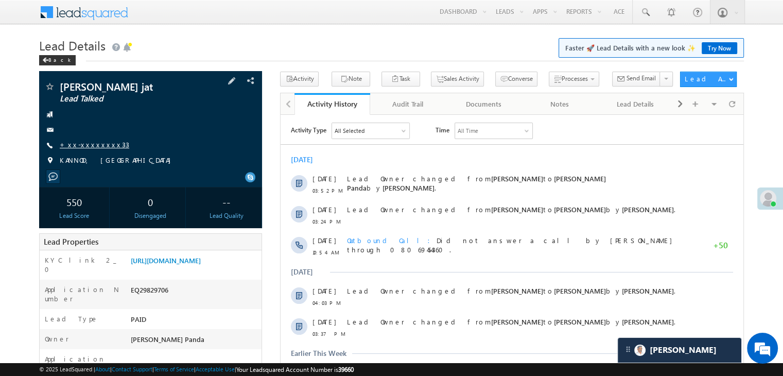
click at [79, 148] on link "+xx-xxxxxxxx33" at bounding box center [95, 144] width 70 height 9
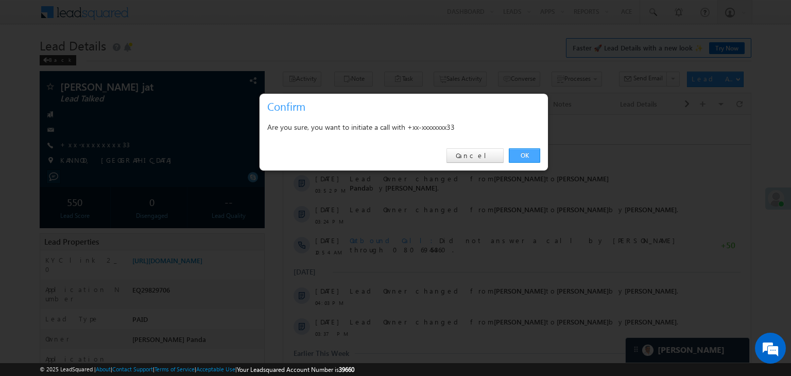
drag, startPoint x: 527, startPoint y: 156, endPoint x: 247, endPoint y: 40, distance: 303.2
click at [527, 156] on link "OK" at bounding box center [524, 155] width 31 height 14
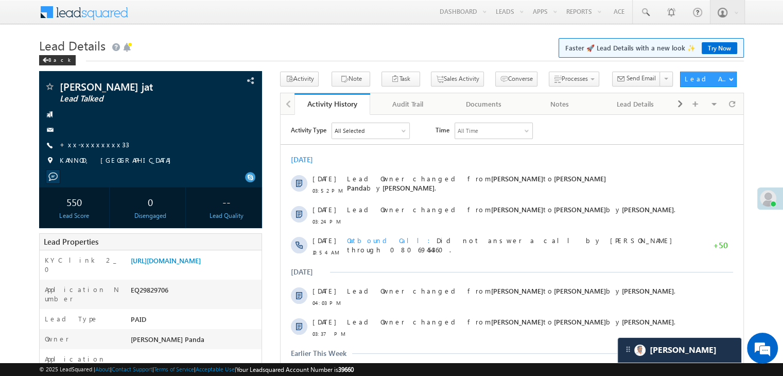
scroll to position [154, 0]
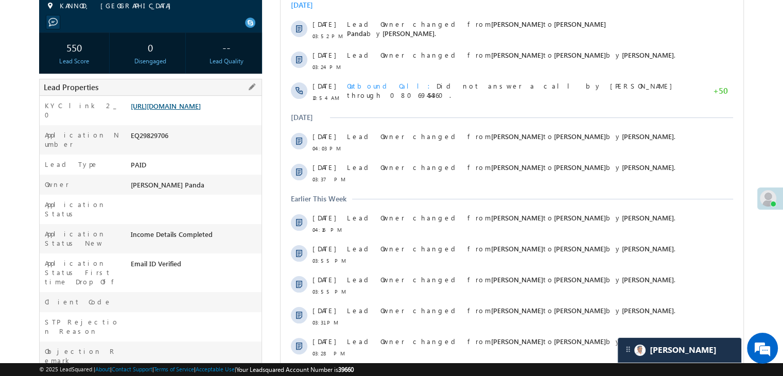
click at [190, 110] on link "[URL][DOMAIN_NAME]" at bounding box center [166, 105] width 70 height 9
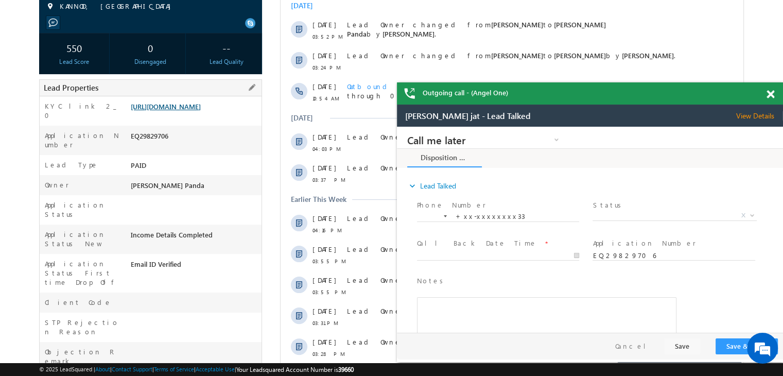
scroll to position [0, 0]
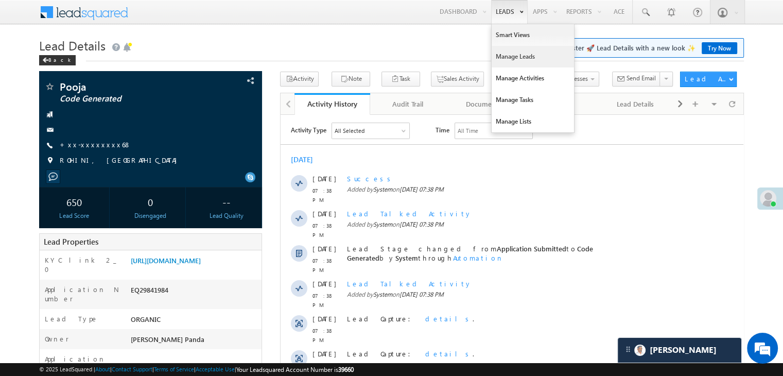
click at [506, 55] on link "Manage Leads" at bounding box center [533, 57] width 82 height 22
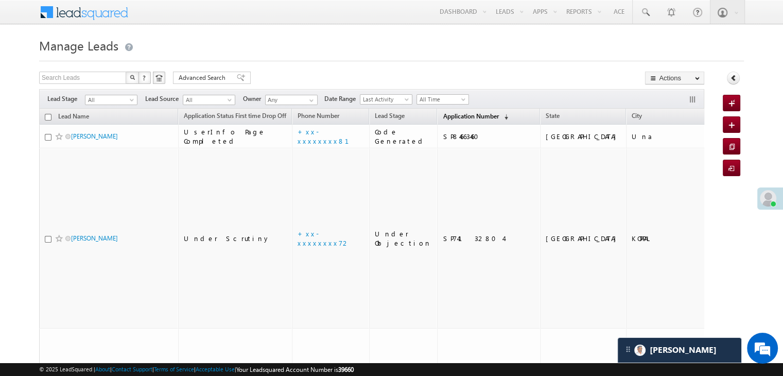
click at [453, 115] on span "Application Number" at bounding box center [471, 116] width 56 height 8
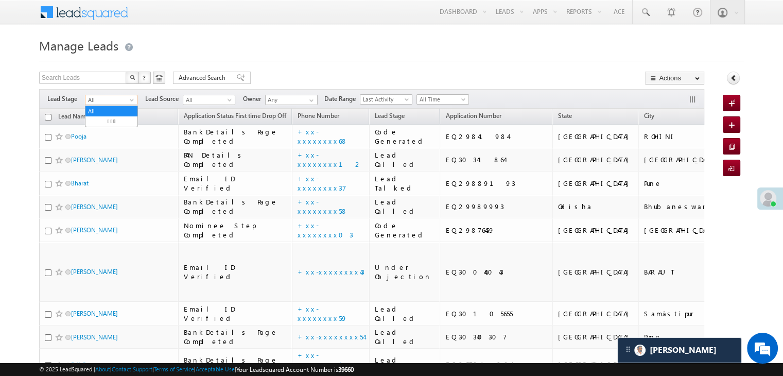
click at [129, 98] on span at bounding box center [133, 102] width 8 height 8
click at [108, 124] on link "Lead Generated" at bounding box center [111, 121] width 52 height 9
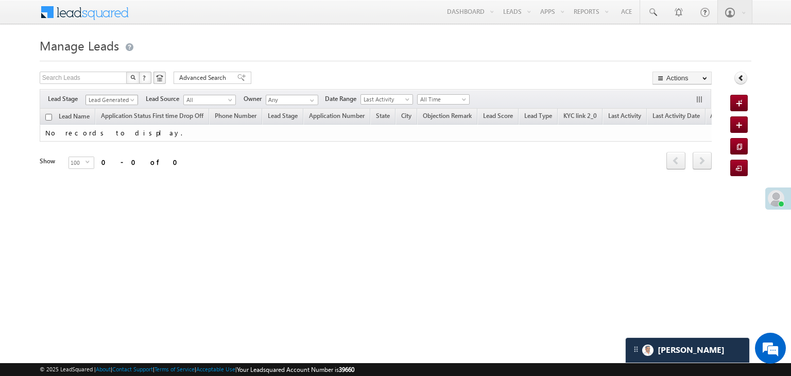
click at [134, 95] on link "Lead Generated" at bounding box center [111, 100] width 53 height 10
click at [106, 107] on link "All" at bounding box center [112, 111] width 52 height 9
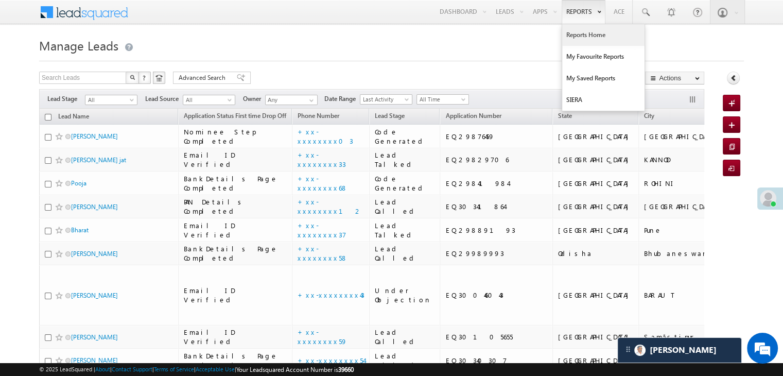
click at [589, 33] on link "Reports Home" at bounding box center [603, 35] width 82 height 22
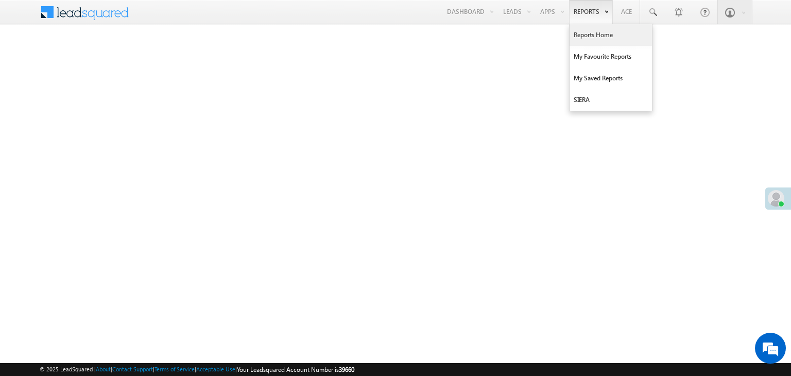
click at [590, 36] on link "Reports Home" at bounding box center [611, 35] width 82 height 22
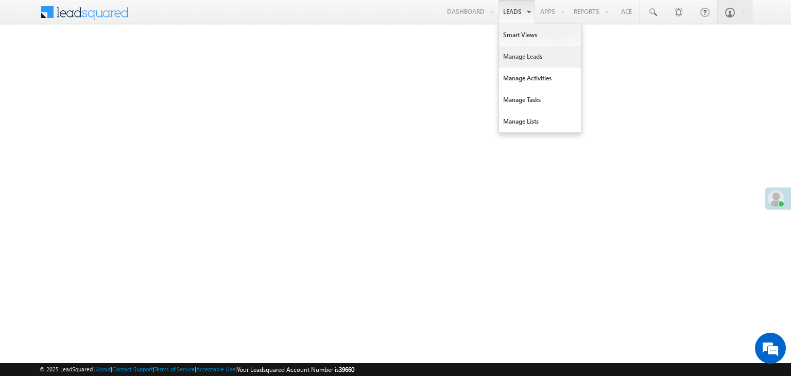
click at [525, 52] on link "Manage Leads" at bounding box center [540, 57] width 82 height 22
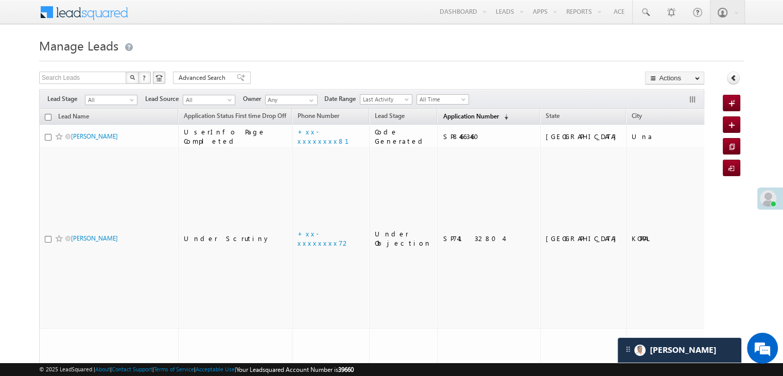
click at [453, 114] on span "Application Number" at bounding box center [471, 116] width 56 height 8
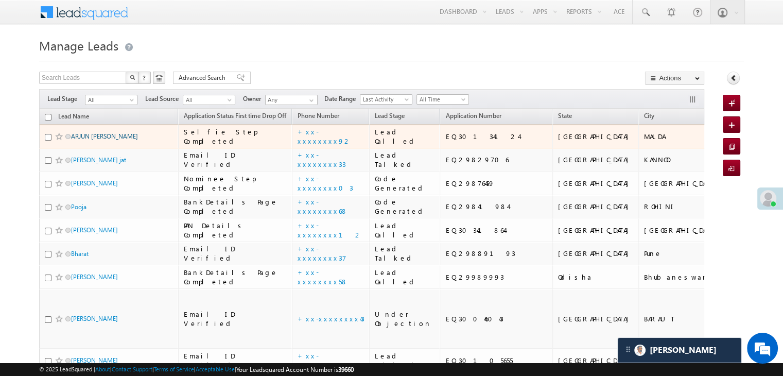
click at [98, 140] on link "ARJUN [PERSON_NAME]" at bounding box center [104, 136] width 67 height 8
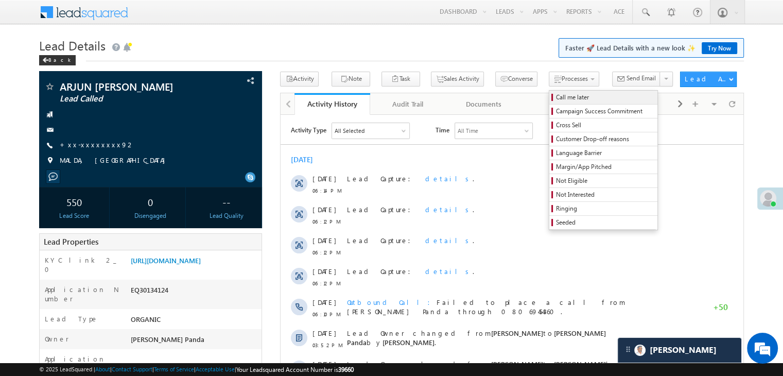
click at [556, 93] on span "Call me later" at bounding box center [605, 97] width 98 height 9
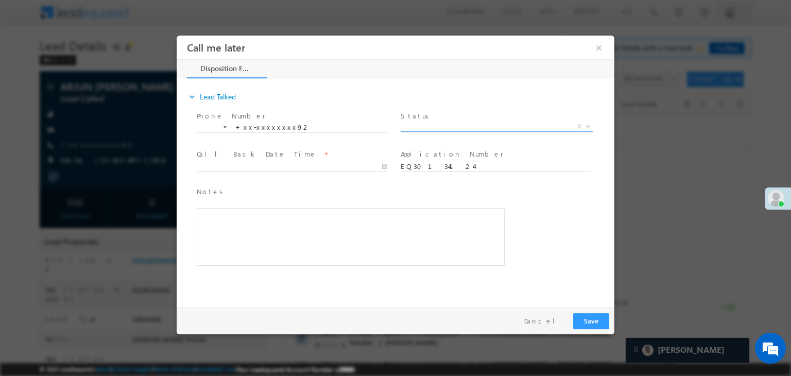
click at [484, 126] on span "X" at bounding box center [497, 127] width 192 height 10
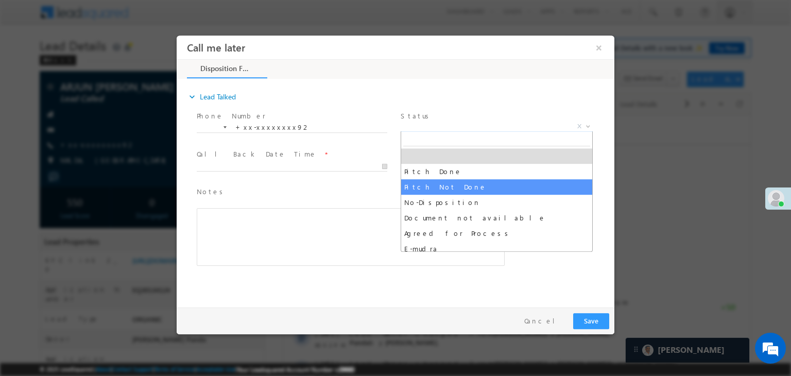
select select "Pitch Not Done"
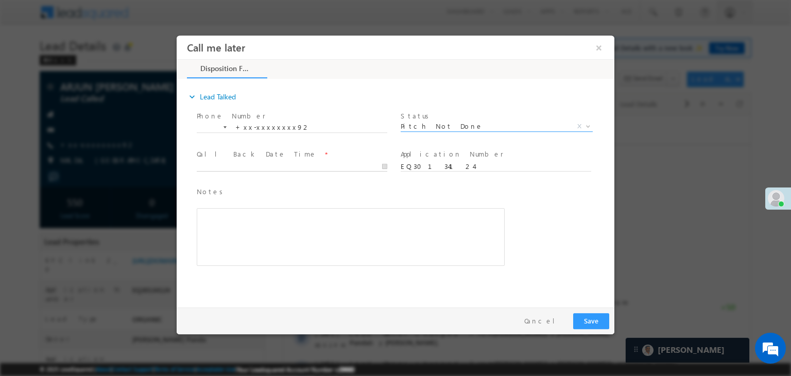
type input "[DATE] 7:44 PM"
click at [324, 162] on input "[DATE] 7:44 PM" at bounding box center [292, 167] width 191 height 10
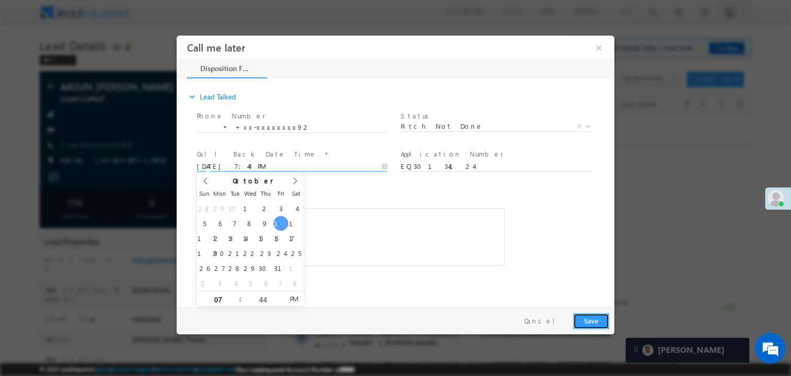
click at [593, 317] on button "Save" at bounding box center [591, 321] width 36 height 16
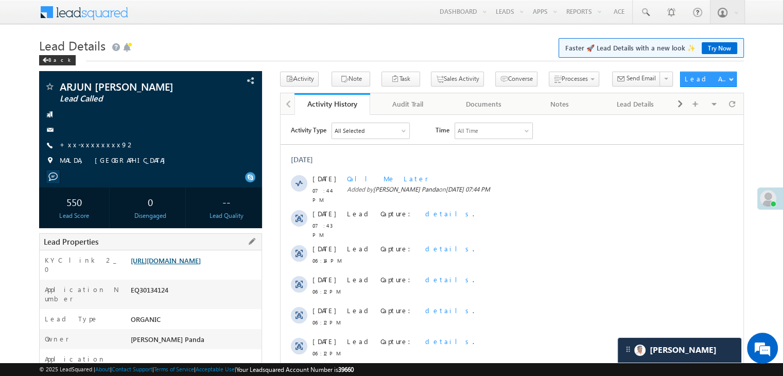
click at [197, 265] on link "[URL][DOMAIN_NAME]" at bounding box center [166, 260] width 70 height 9
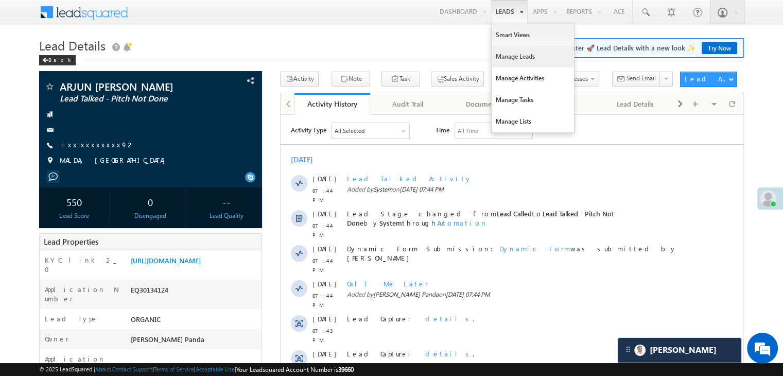
click at [507, 57] on link "Manage Leads" at bounding box center [533, 57] width 82 height 22
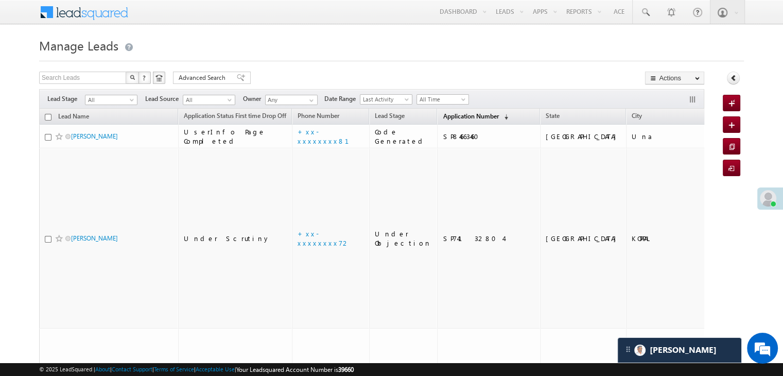
click at [443, 114] on span "Application Number" at bounding box center [471, 116] width 56 height 8
